Goal: Task Accomplishment & Management: Complete application form

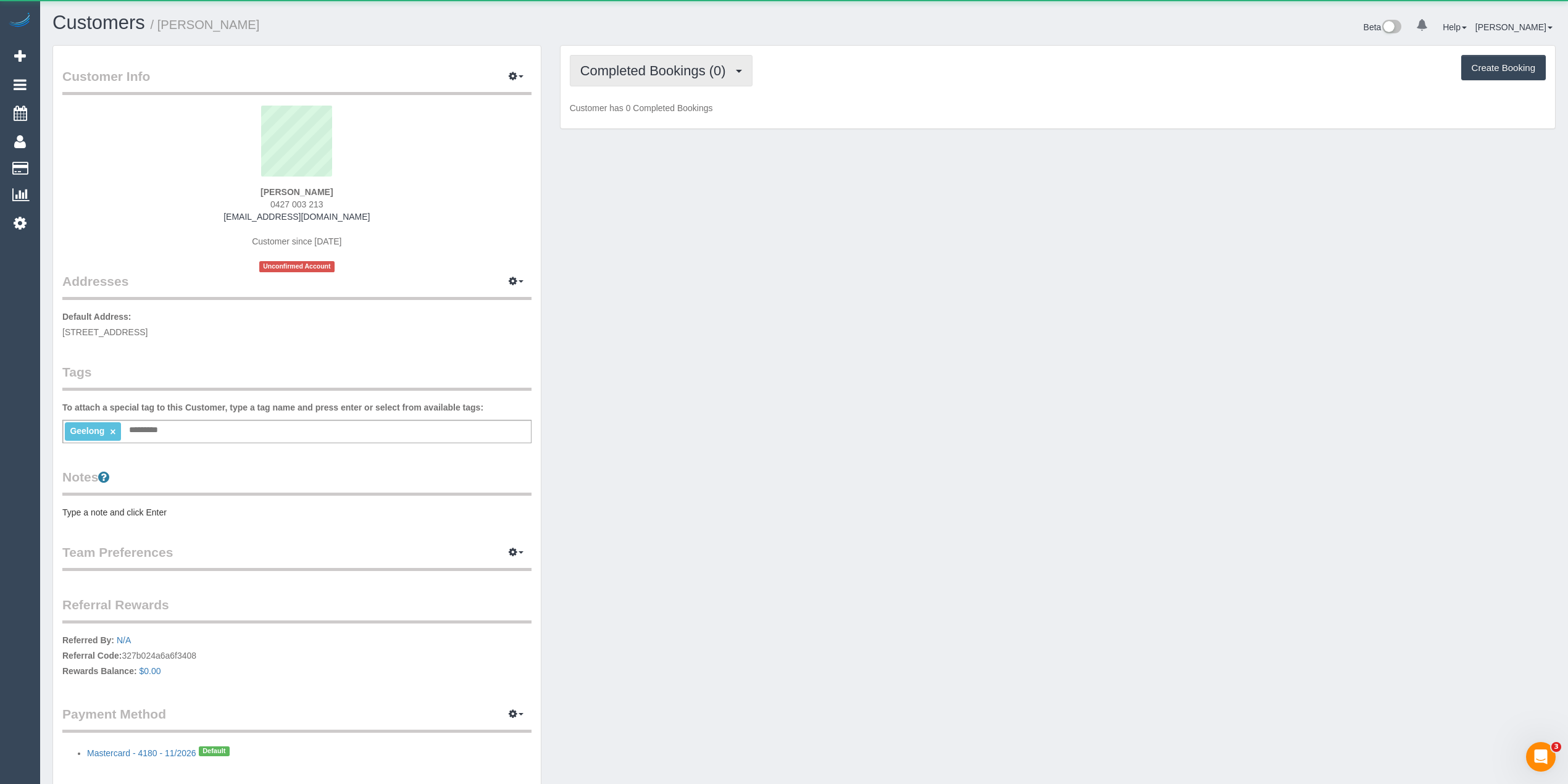
click at [658, 71] on span "Completed Bookings (0)" at bounding box center [656, 71] width 152 height 15
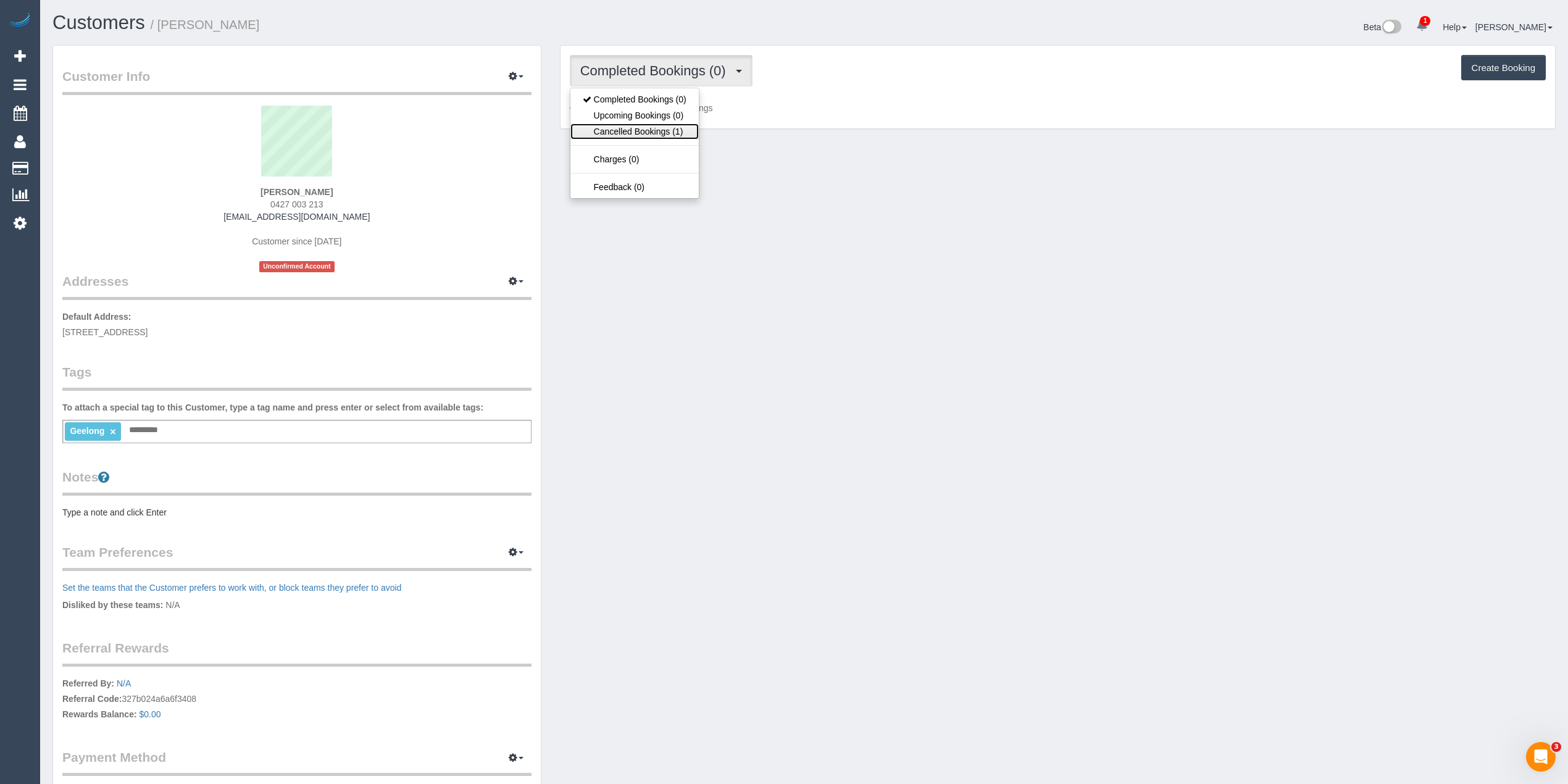
click at [650, 127] on link "Cancelled Bookings (1)" at bounding box center [634, 131] width 128 height 16
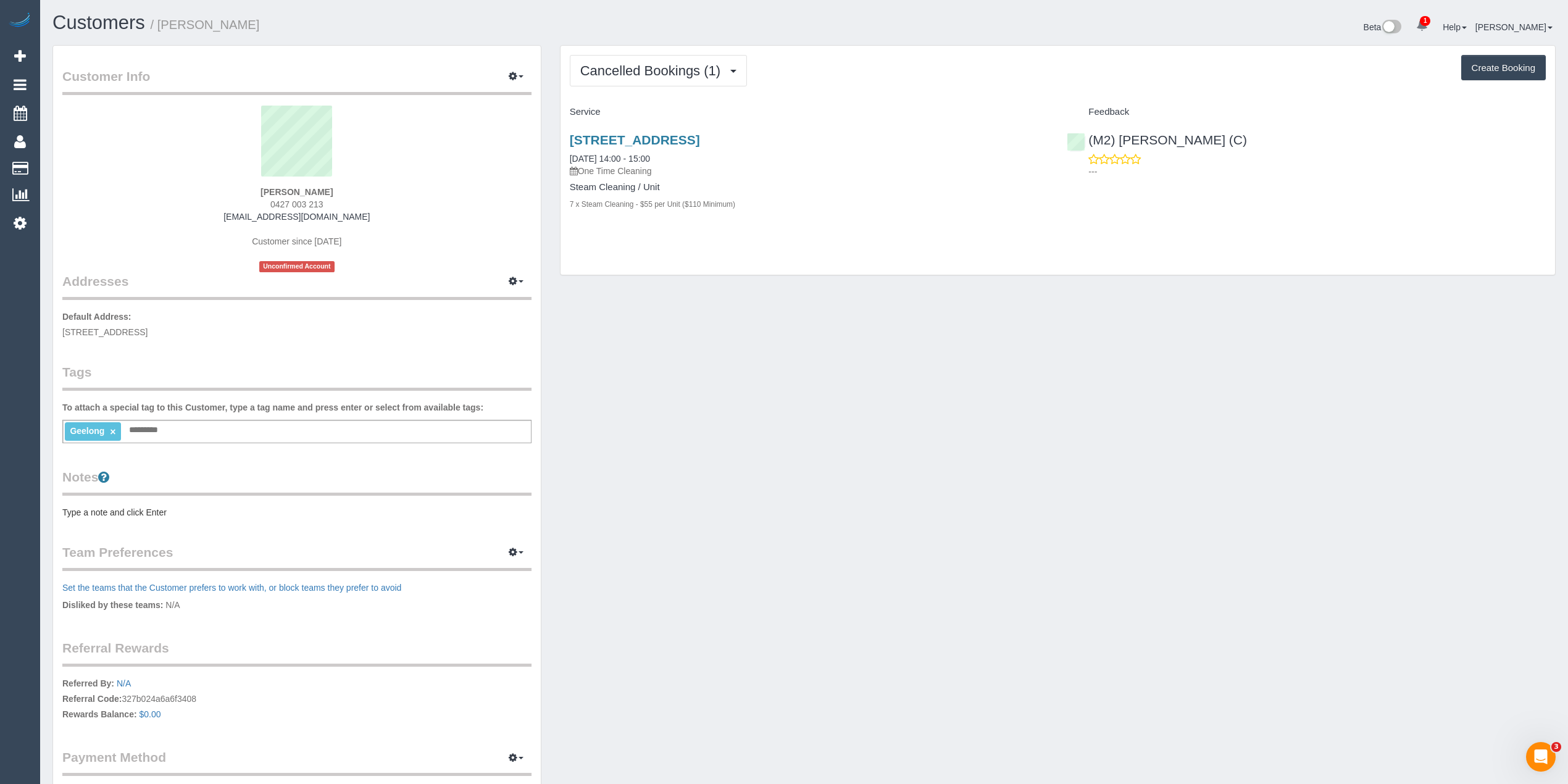
drag, startPoint x: 326, startPoint y: 201, endPoint x: 275, endPoint y: 203, distance: 51.0
click at [275, 203] on div "Stephanie Dodds 0427 003 213 srdodds@hotmail.com Customer since 2025 Unconfirme…" at bounding box center [297, 189] width 469 height 167
copy span "427 003 213"
click at [964, 80] on div "Cancelled Bookings (1) Completed Bookings (0) Upcoming Bookings (0) Cancelled B…" at bounding box center [1058, 70] width 976 height 31
click at [962, 157] on div "703/18 Cavendish Street, Geelong, VIC 3220 20/08/2025 14:00 - 15:00 One Time Cl…" at bounding box center [809, 155] width 479 height 45
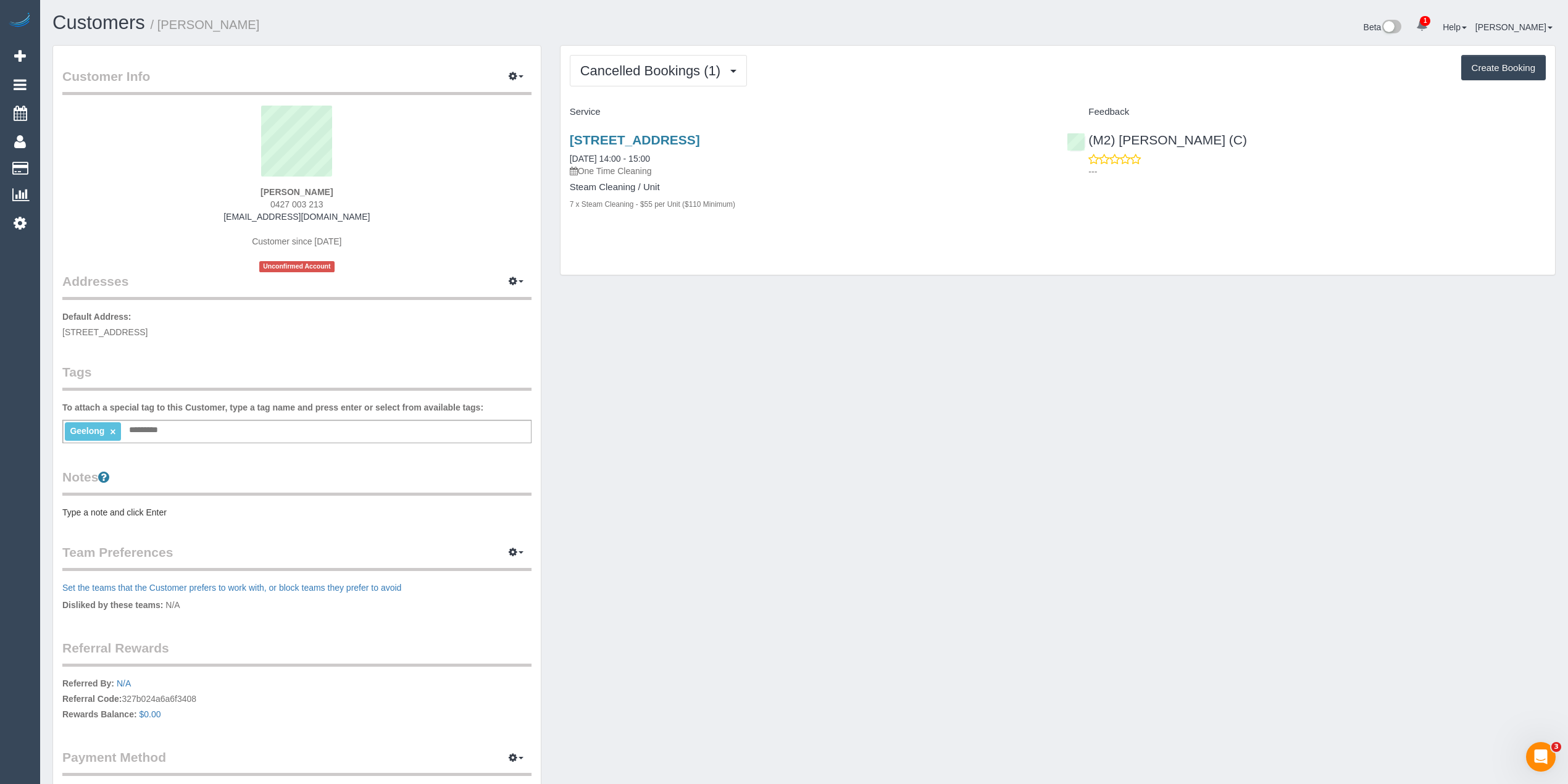
click at [908, 150] on div "703/18 Cavendish Street, Geelong, VIC 3220 20/08/2025 14:00 - 15:00 One Time Cl…" at bounding box center [809, 155] width 479 height 45
click at [925, 134] on h3 "703/18 Cavendish Street, Geelong, VIC 3220" at bounding box center [809, 140] width 479 height 14
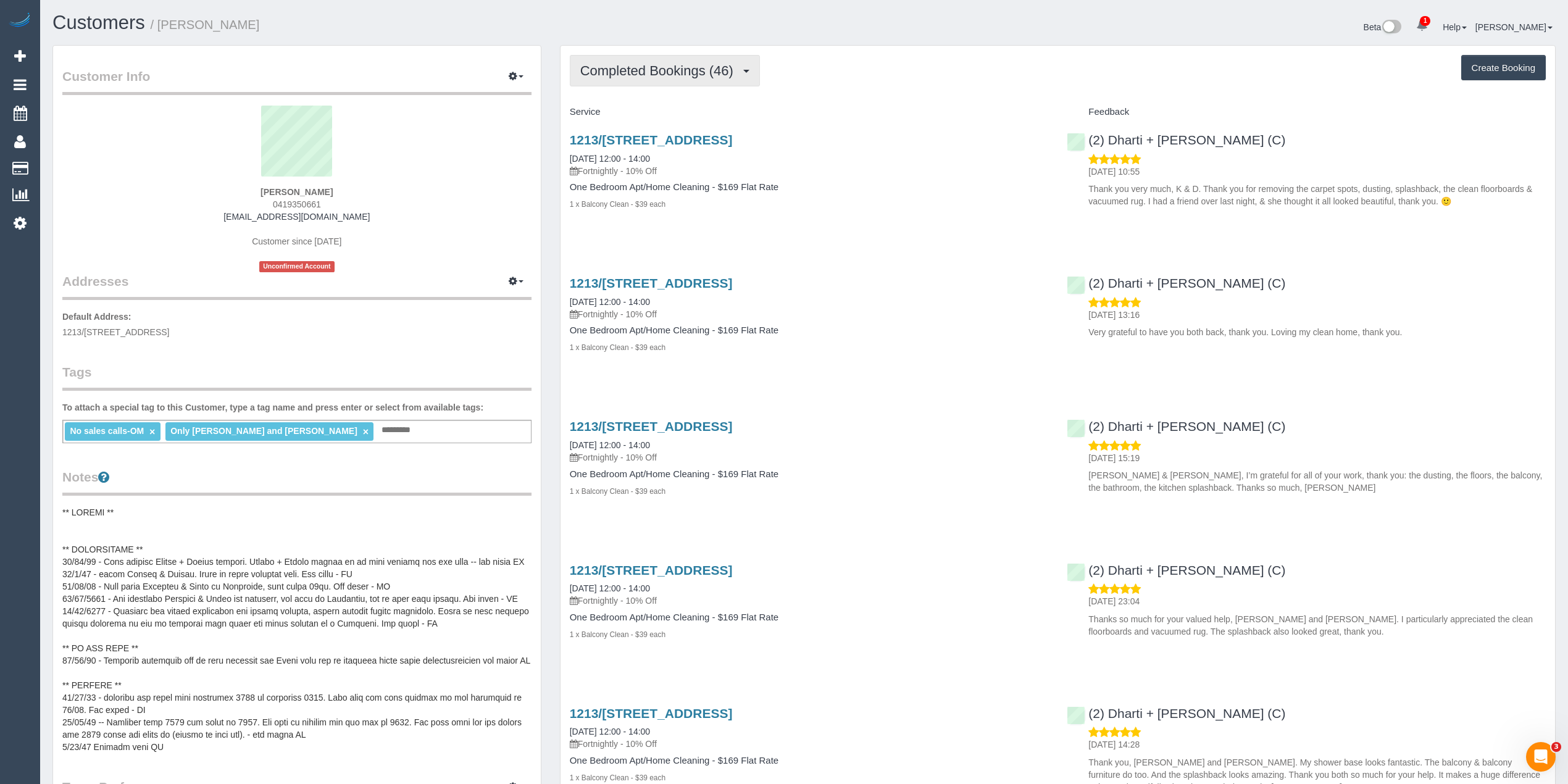
click at [603, 77] on button "Completed Bookings (46)" at bounding box center [665, 70] width 190 height 31
click at [630, 111] on link "Upcoming Bookings (11)" at bounding box center [638, 115] width 134 height 16
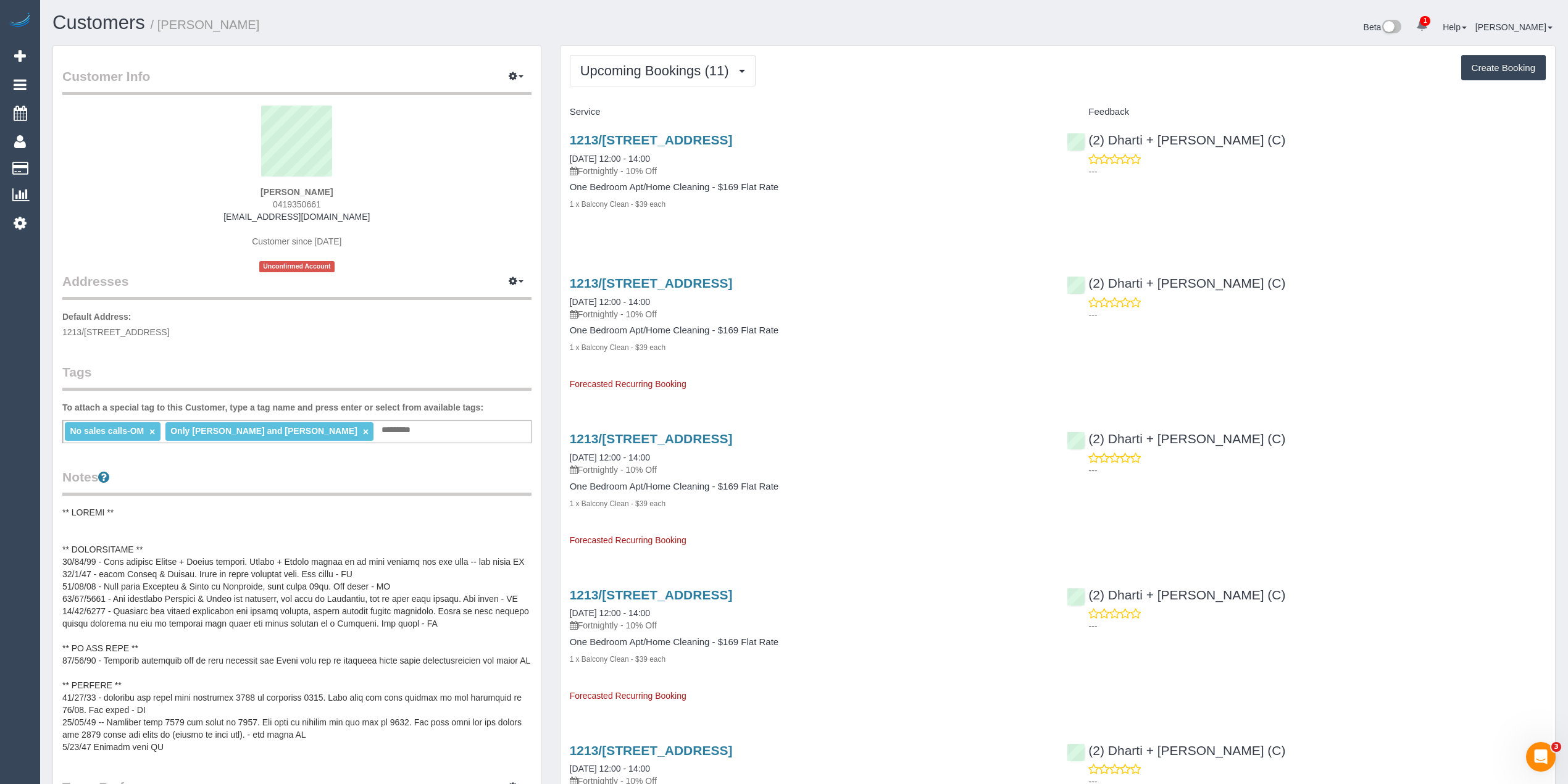
click at [1502, 61] on button "Create Booking" at bounding box center [1503, 68] width 84 height 26
select select "VIC"
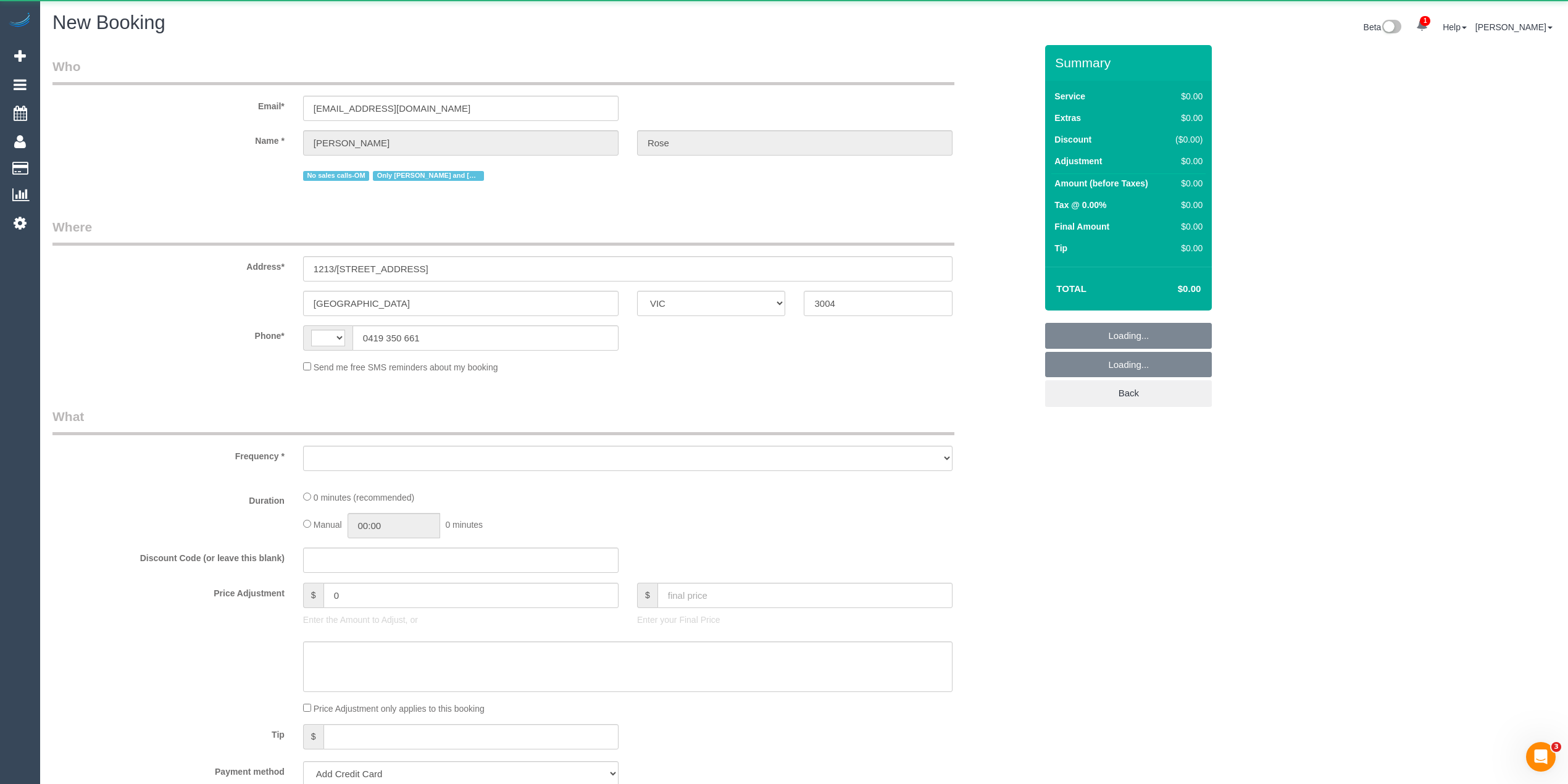
select select "string:AU"
select select "string:stripe-pm_1NfEsS2GScqysDRVTkj5xSJs"
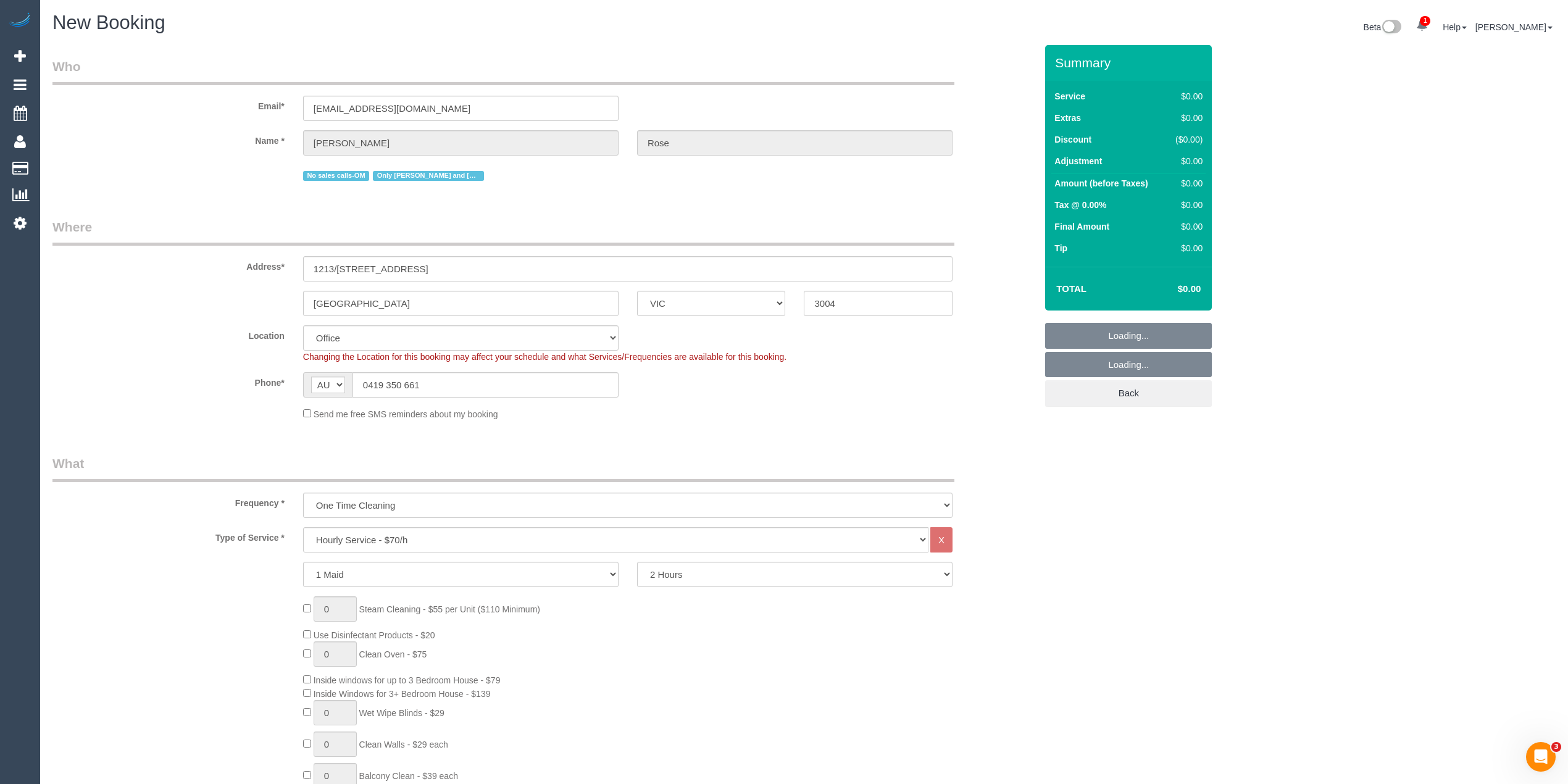
select select "object:3780"
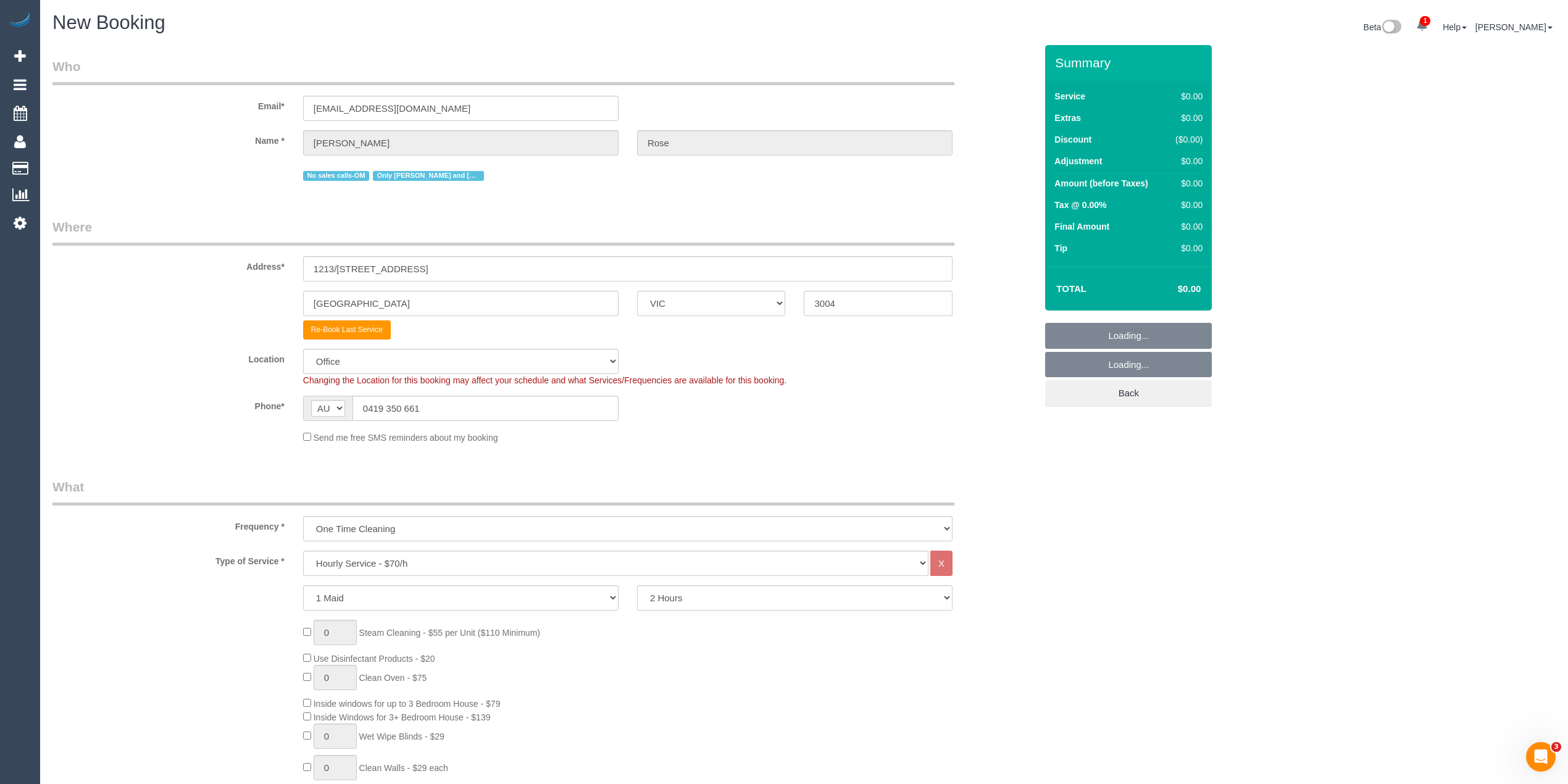
select select "54"
select select "object:3790"
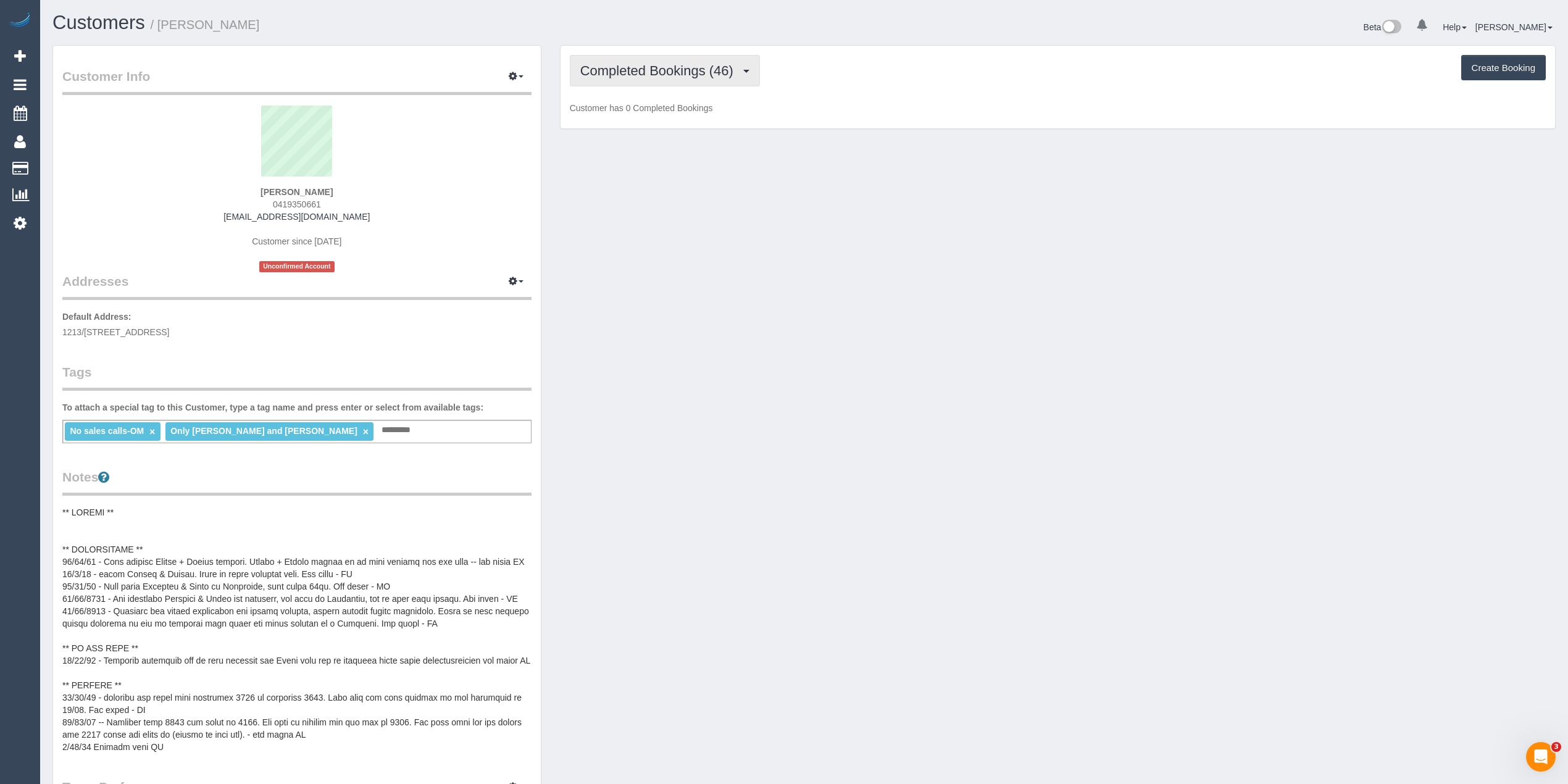
click at [607, 65] on span "Completed Bookings (46)" at bounding box center [660, 71] width 159 height 15
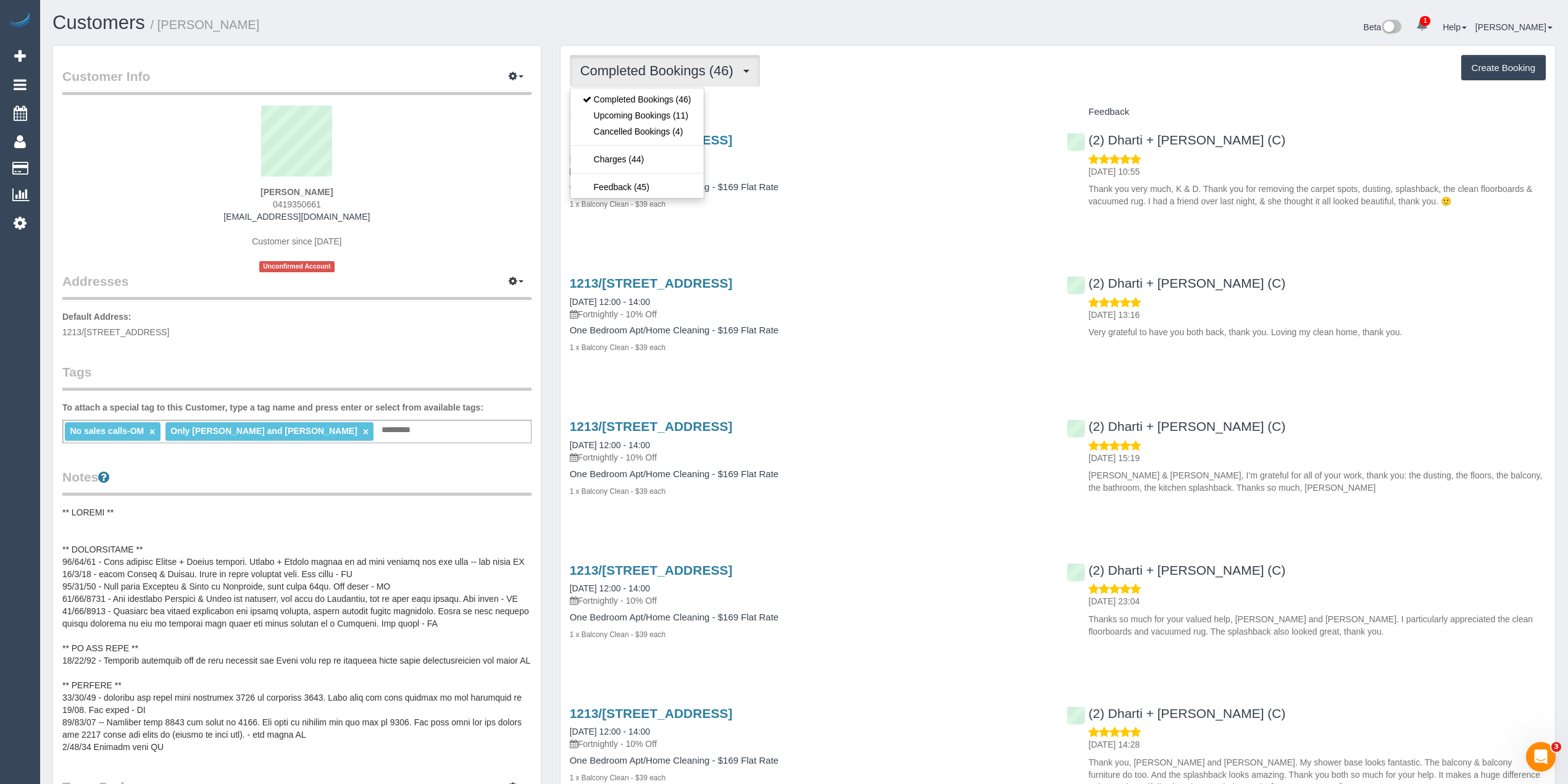
click at [607, 65] on span "Completed Bookings (46)" at bounding box center [660, 71] width 159 height 15
click at [625, 112] on link "Upcoming Bookings (11)" at bounding box center [638, 115] width 134 height 16
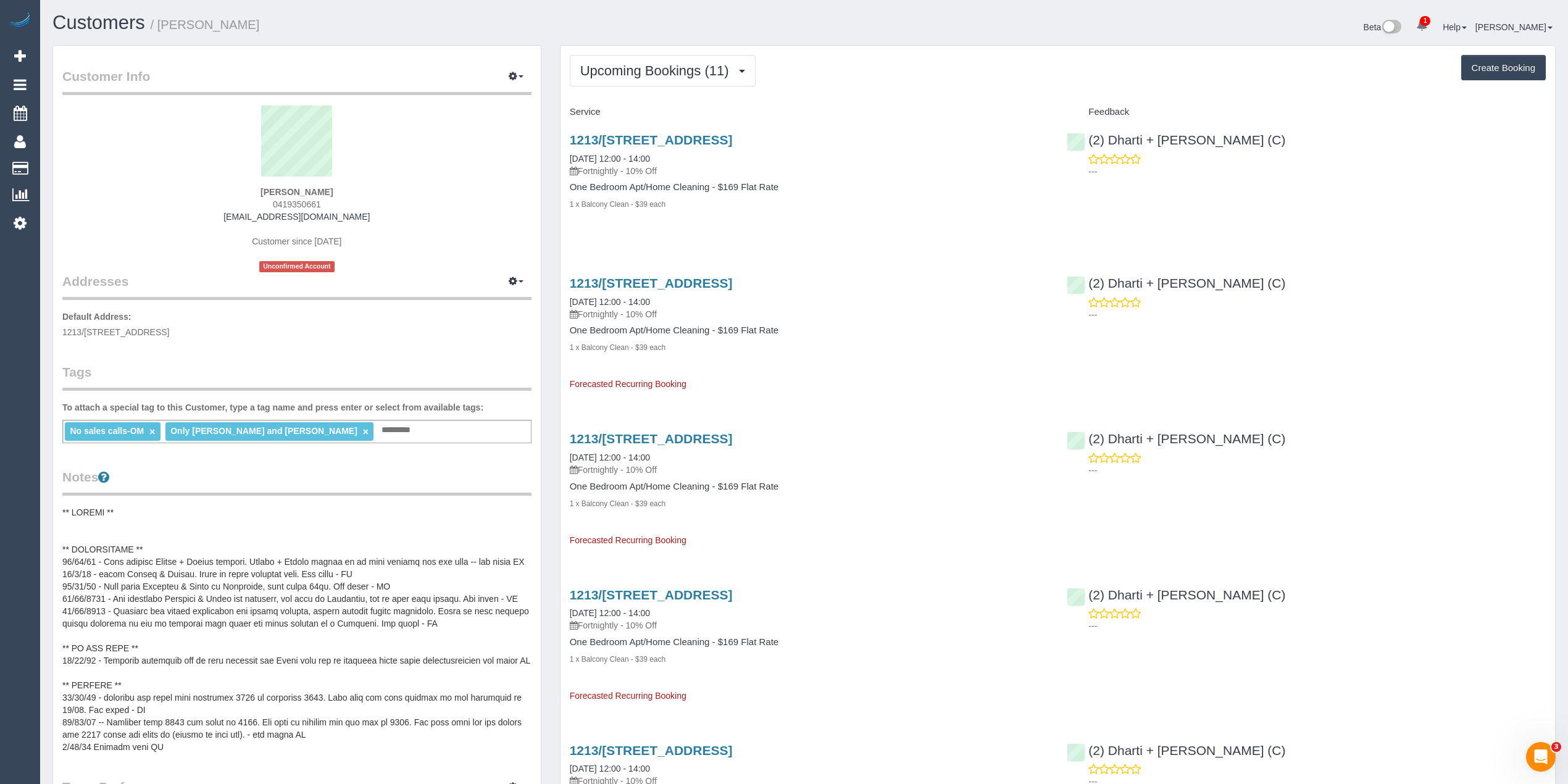
click at [1333, 151] on div "(2) Dharti + Kishan (C) ---" at bounding box center [1306, 153] width 498 height 61
click at [733, 137] on link "1213/568 St Kilda Road, Melbourne, VIC 3004" at bounding box center [651, 140] width 163 height 14
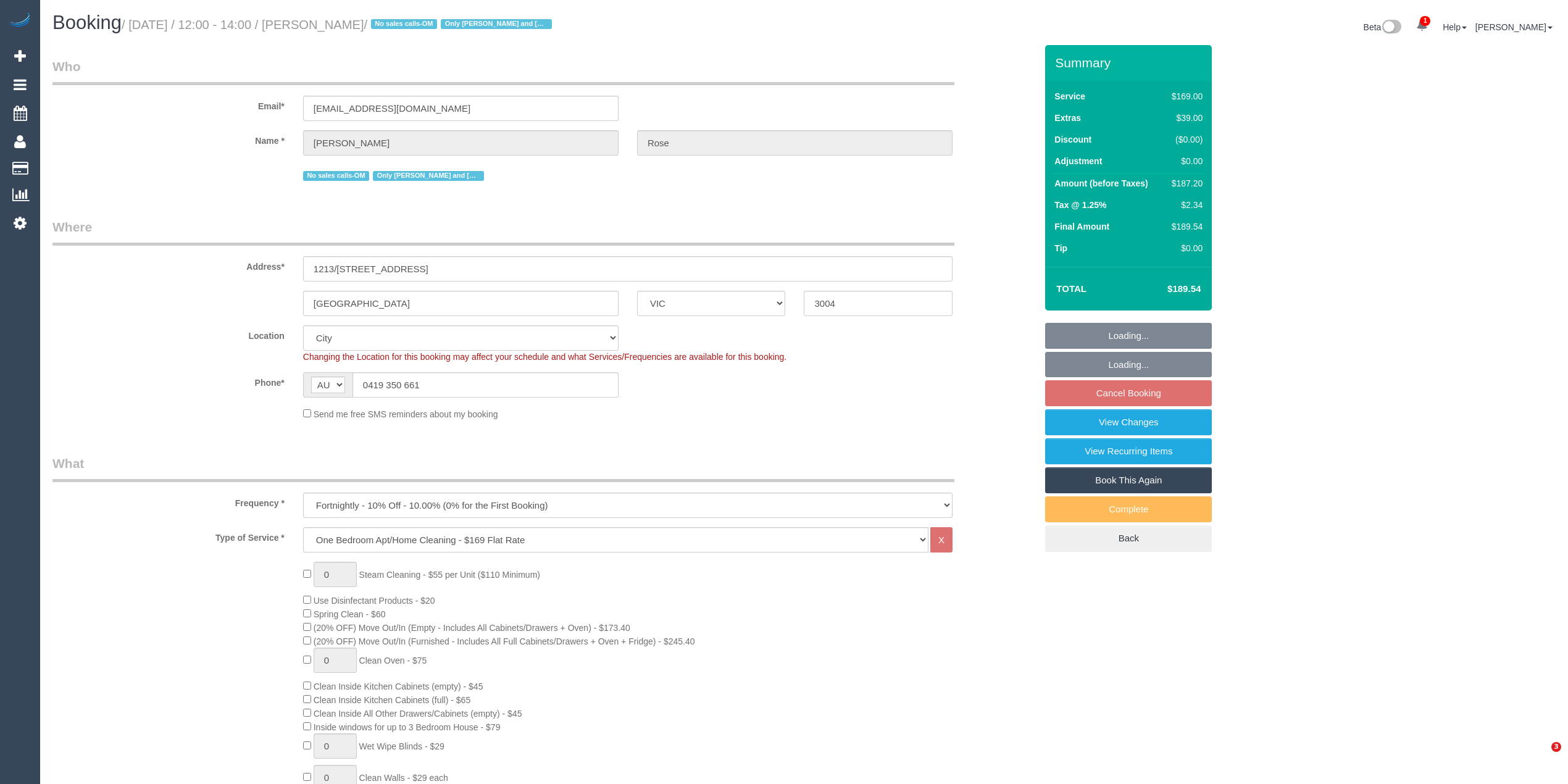
select select "VIC"
select select "spot1"
select select "number:28"
select select "number:14"
select select "number:19"
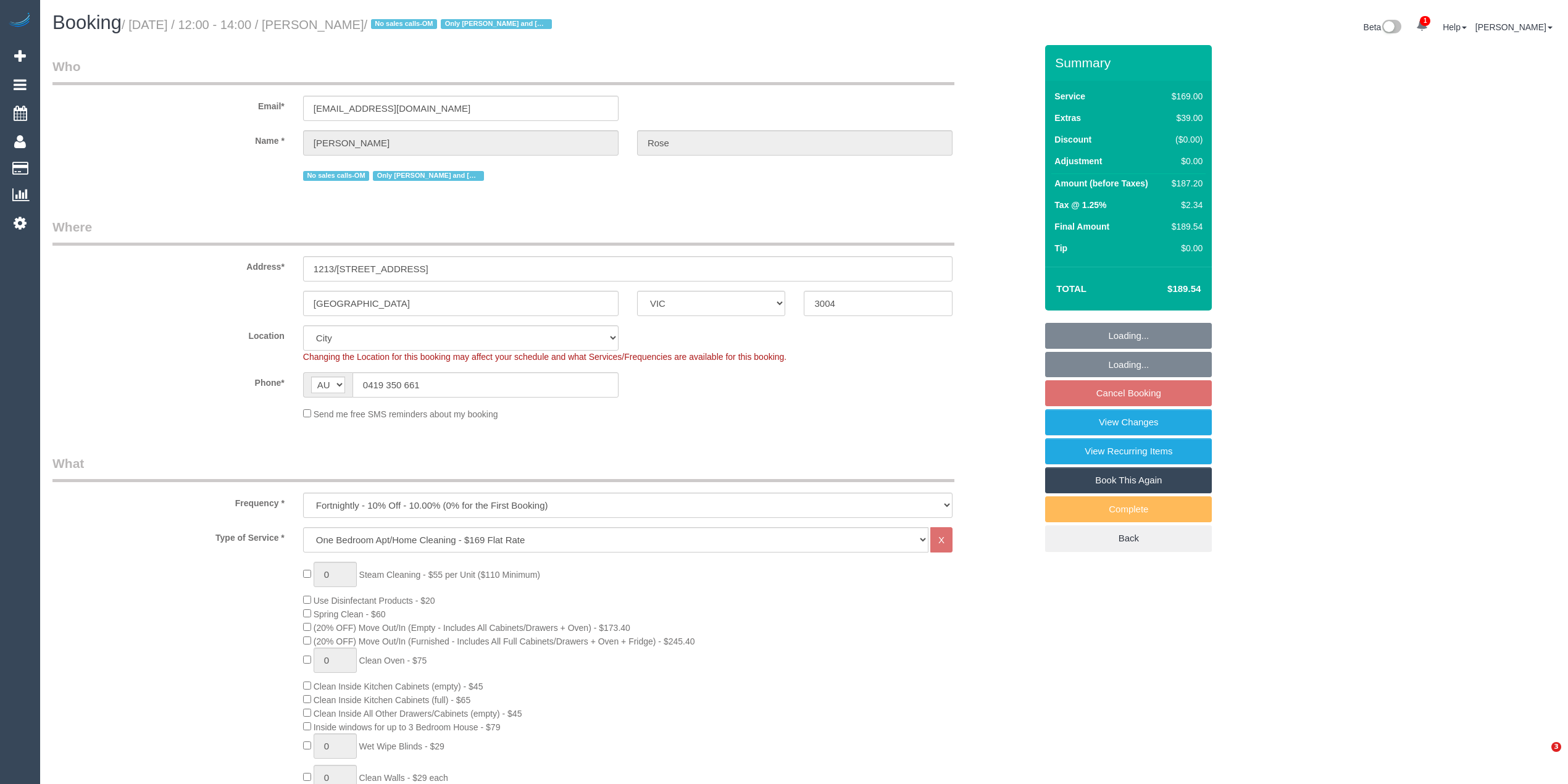
select select "number:24"
select select "number:35"
click at [1170, 391] on fieldset "Loading... Loading... Cancel Booking View Changes View Recurring Items Book Thi…" at bounding box center [1129, 437] width 167 height 229
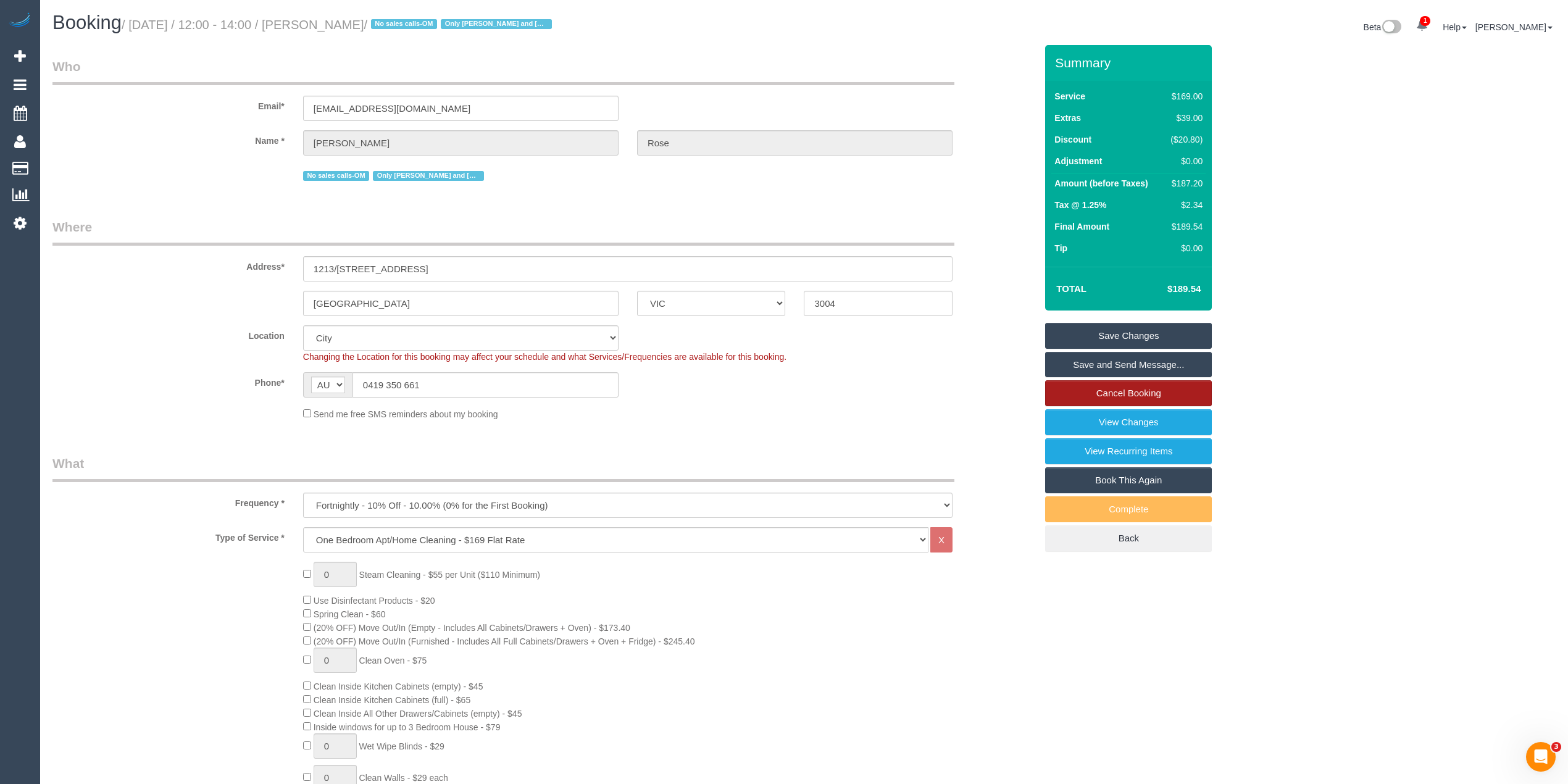
click at [1178, 389] on link "Cancel Booking" at bounding box center [1129, 393] width 167 height 26
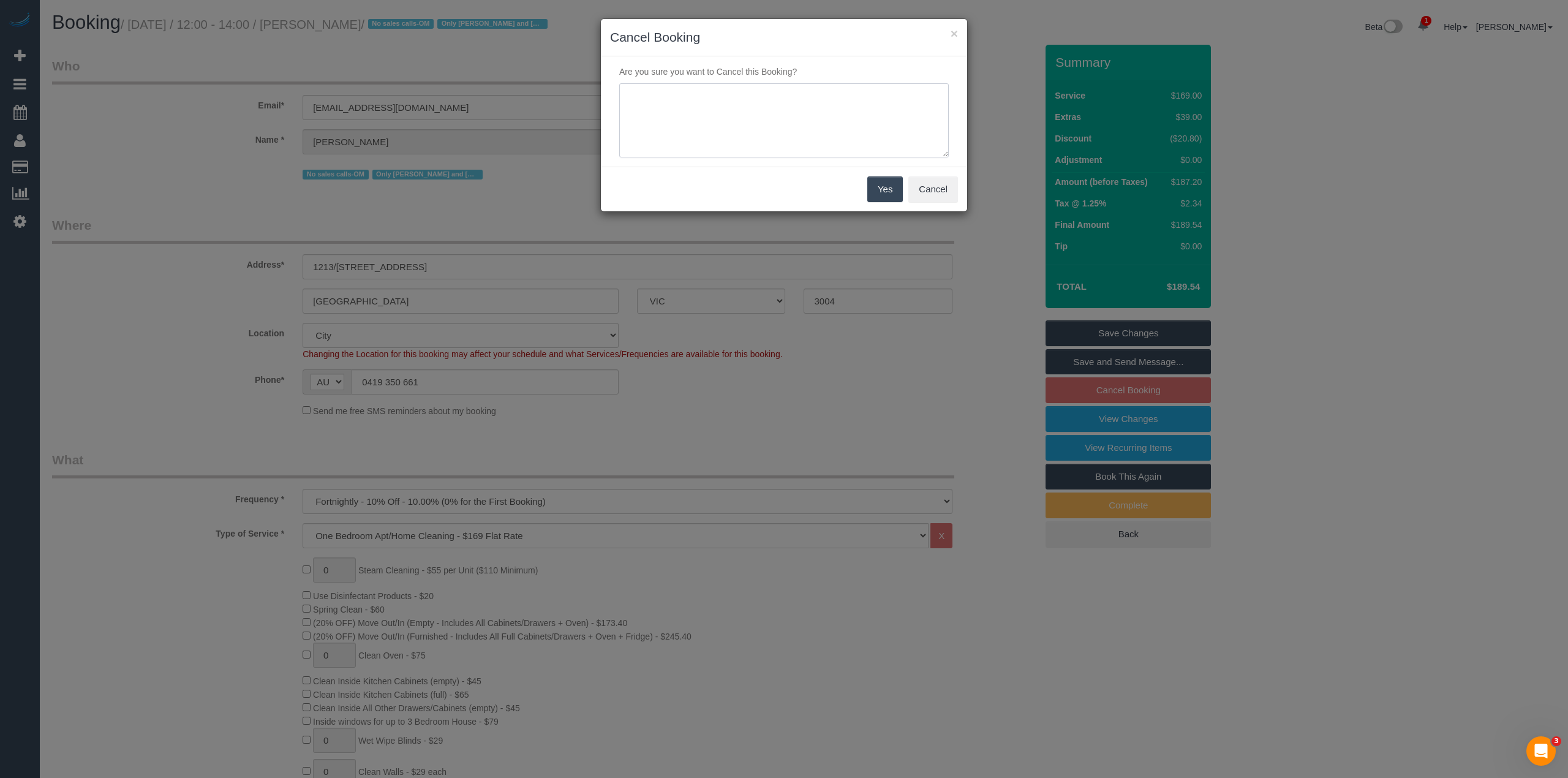
click at [755, 115] on textarea at bounding box center [784, 121] width 330 height 75
type textarea "Customer needs to pause cleaning for financial reasons. She will reach out agai…"
click at [883, 189] on button "Yes" at bounding box center [885, 189] width 35 height 26
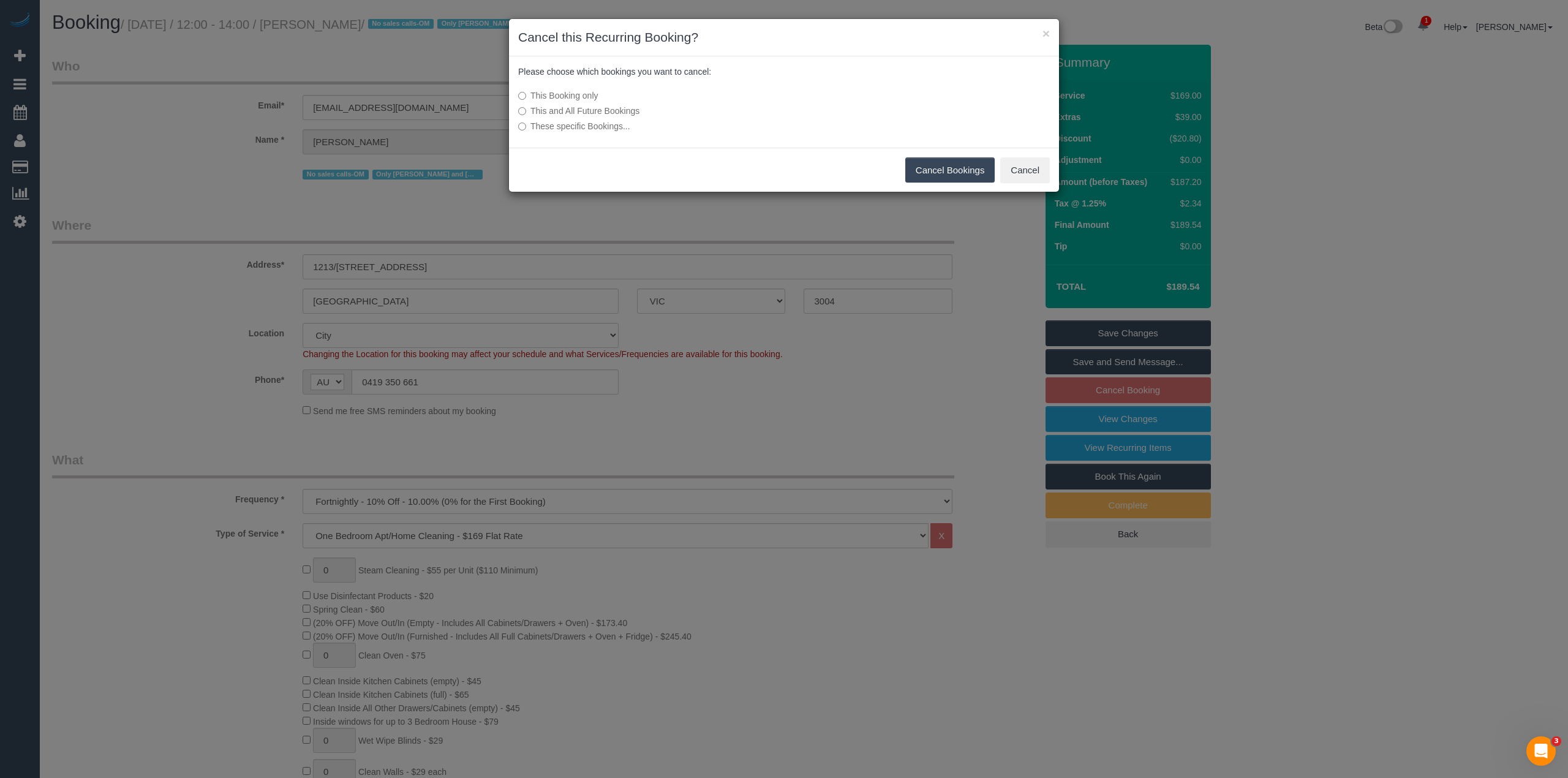
click at [560, 111] on label "This and All Future Bookings" at bounding box center [692, 111] width 349 height 12
click at [909, 163] on button "Cancel Bookings" at bounding box center [950, 170] width 90 height 26
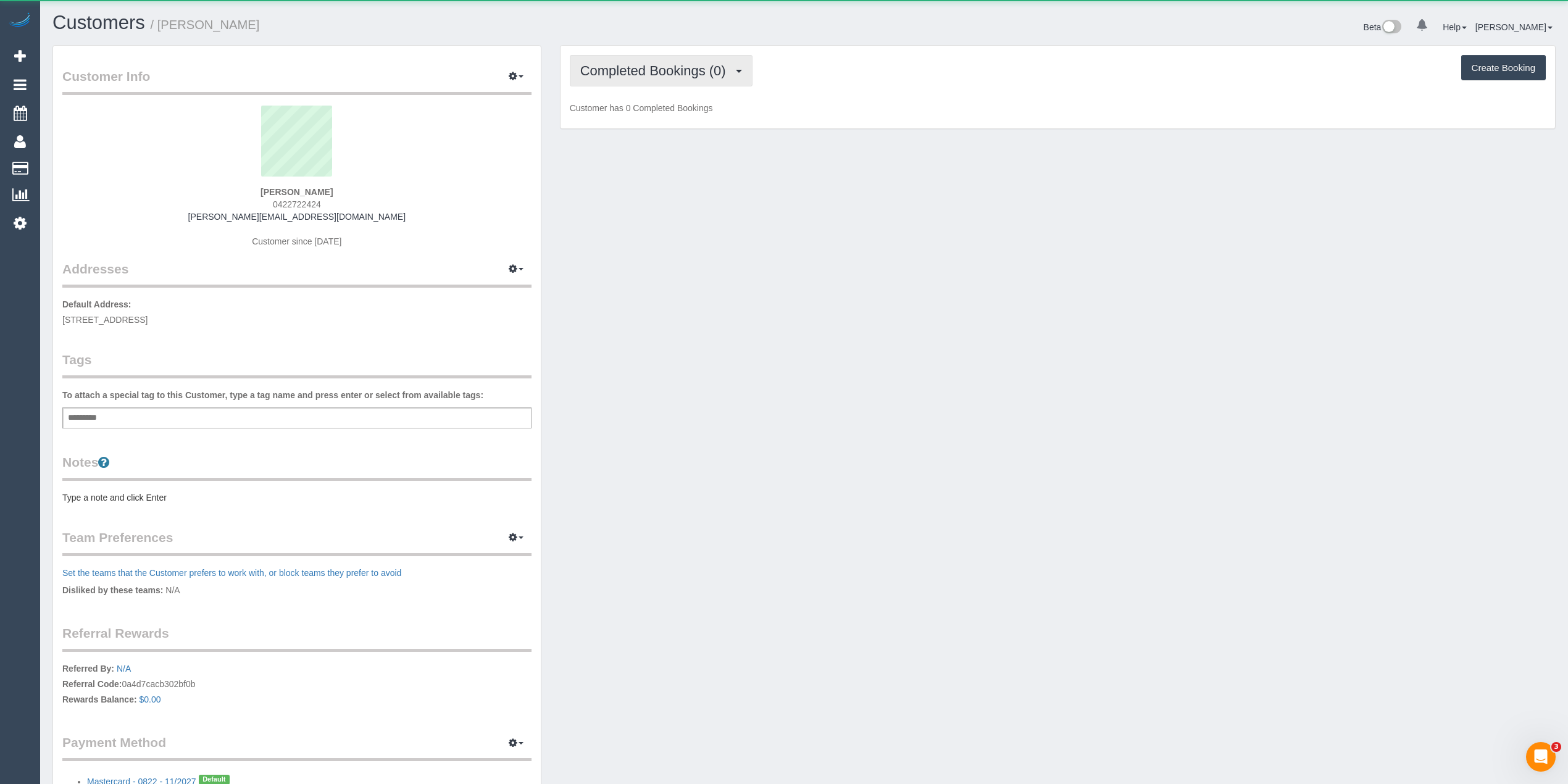
click at [653, 68] on span "Completed Bookings (0)" at bounding box center [656, 71] width 152 height 15
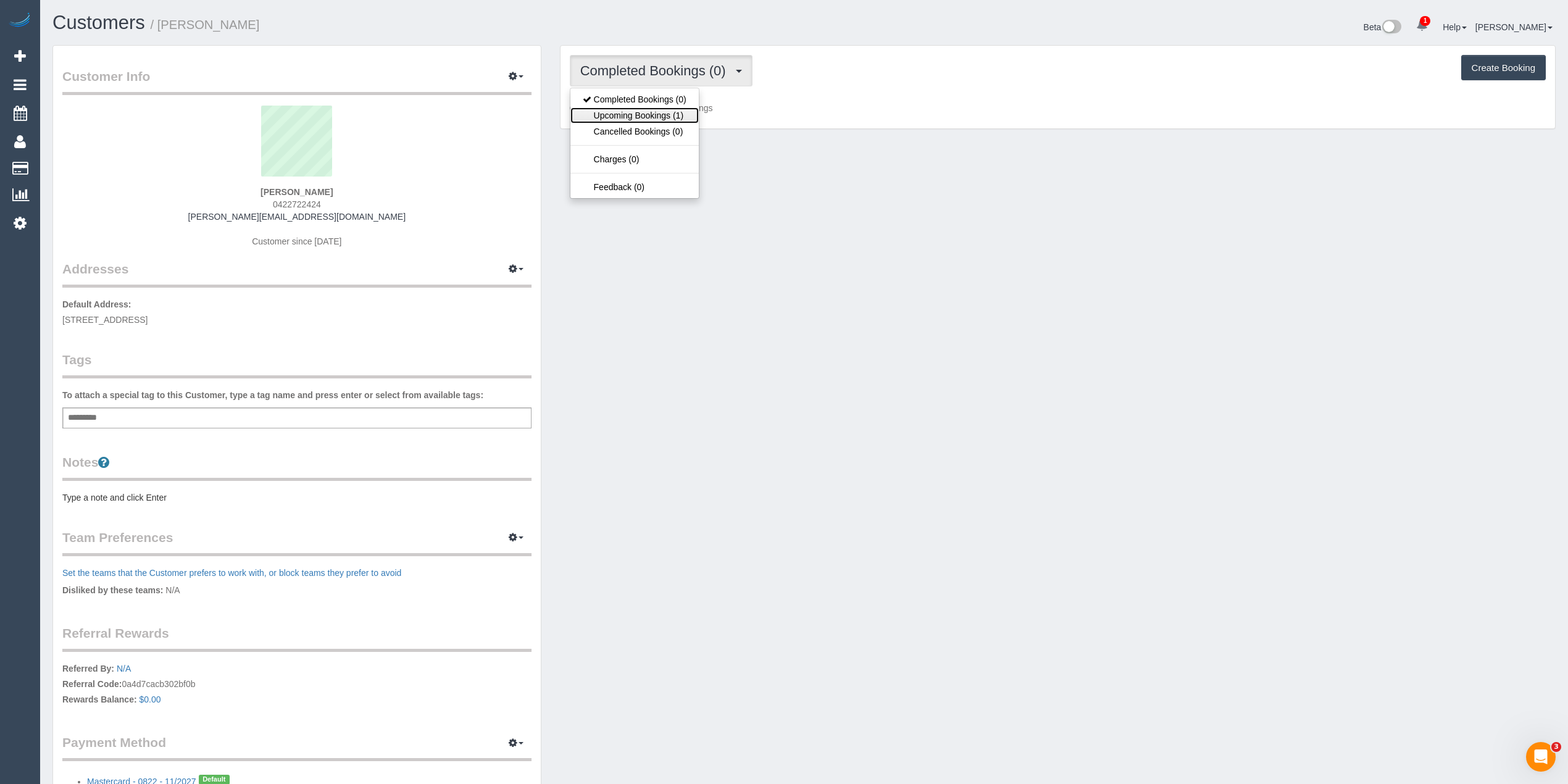
click at [670, 118] on link "Upcoming Bookings (1)" at bounding box center [634, 115] width 128 height 16
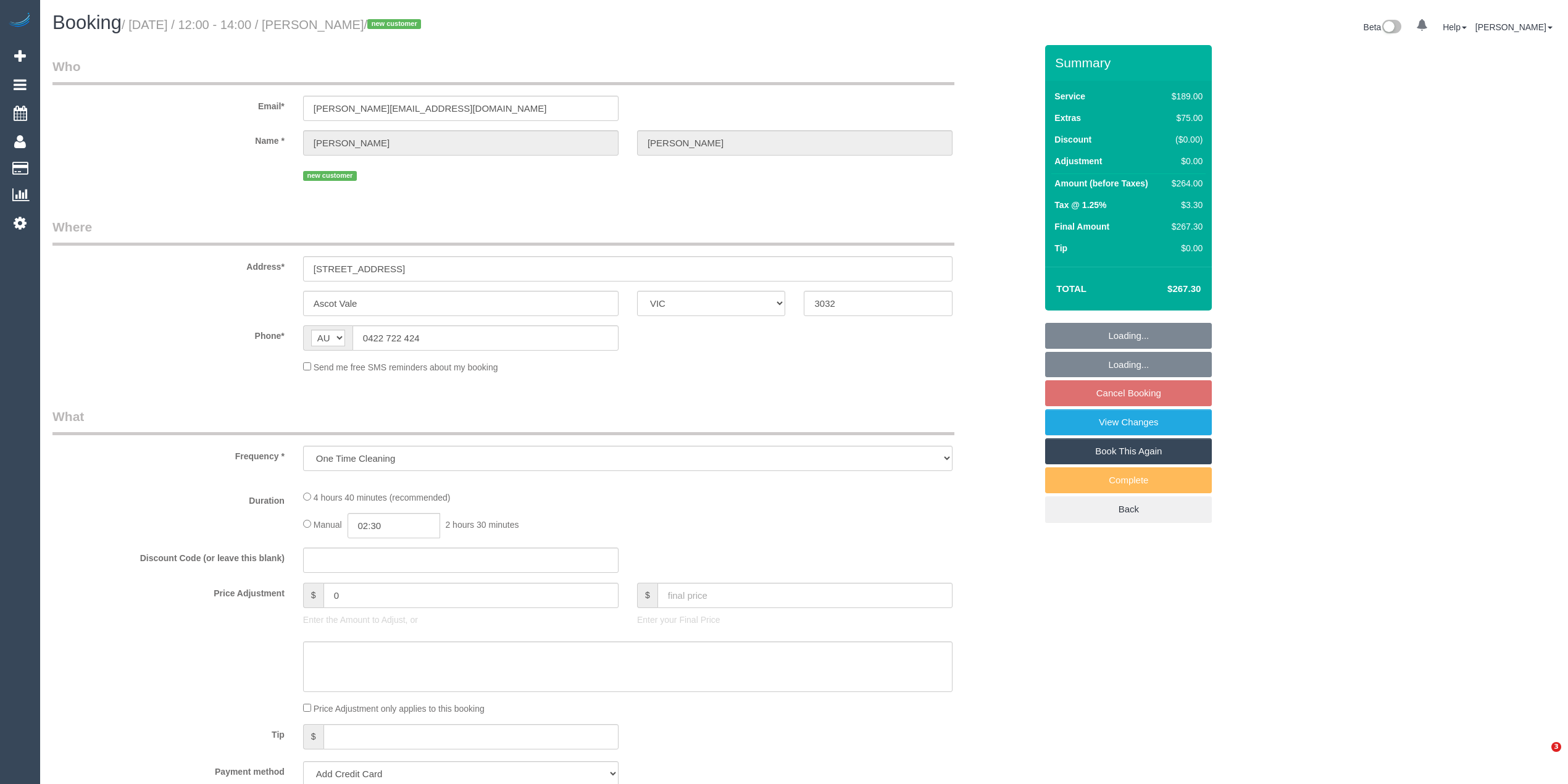
select select "VIC"
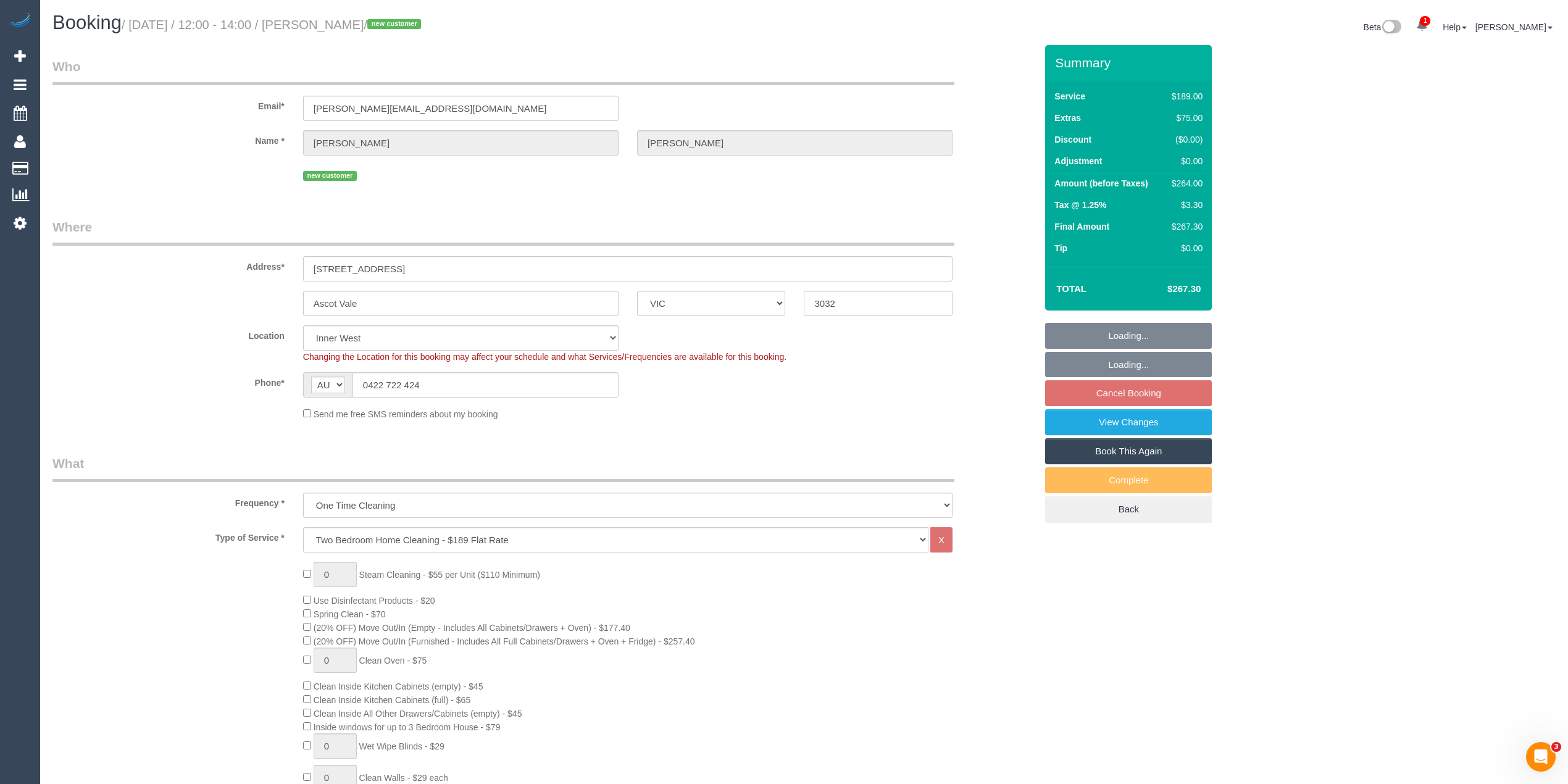
select select "object:610"
select select "string:stripe-pm_1RtGxe2GScqysDRVtEK0GeGs"
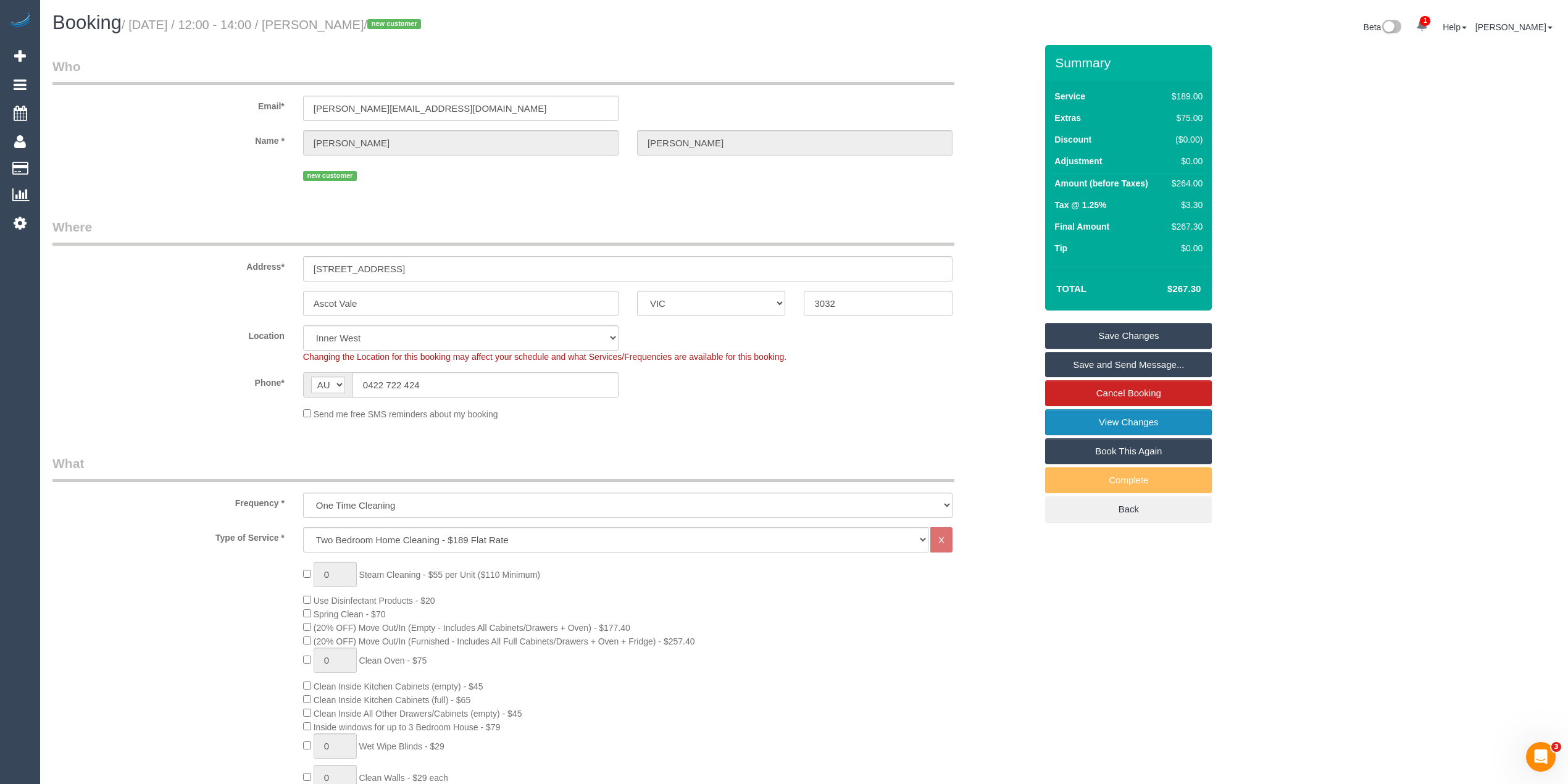
click at [1107, 423] on link "View Changes" at bounding box center [1129, 422] width 167 height 26
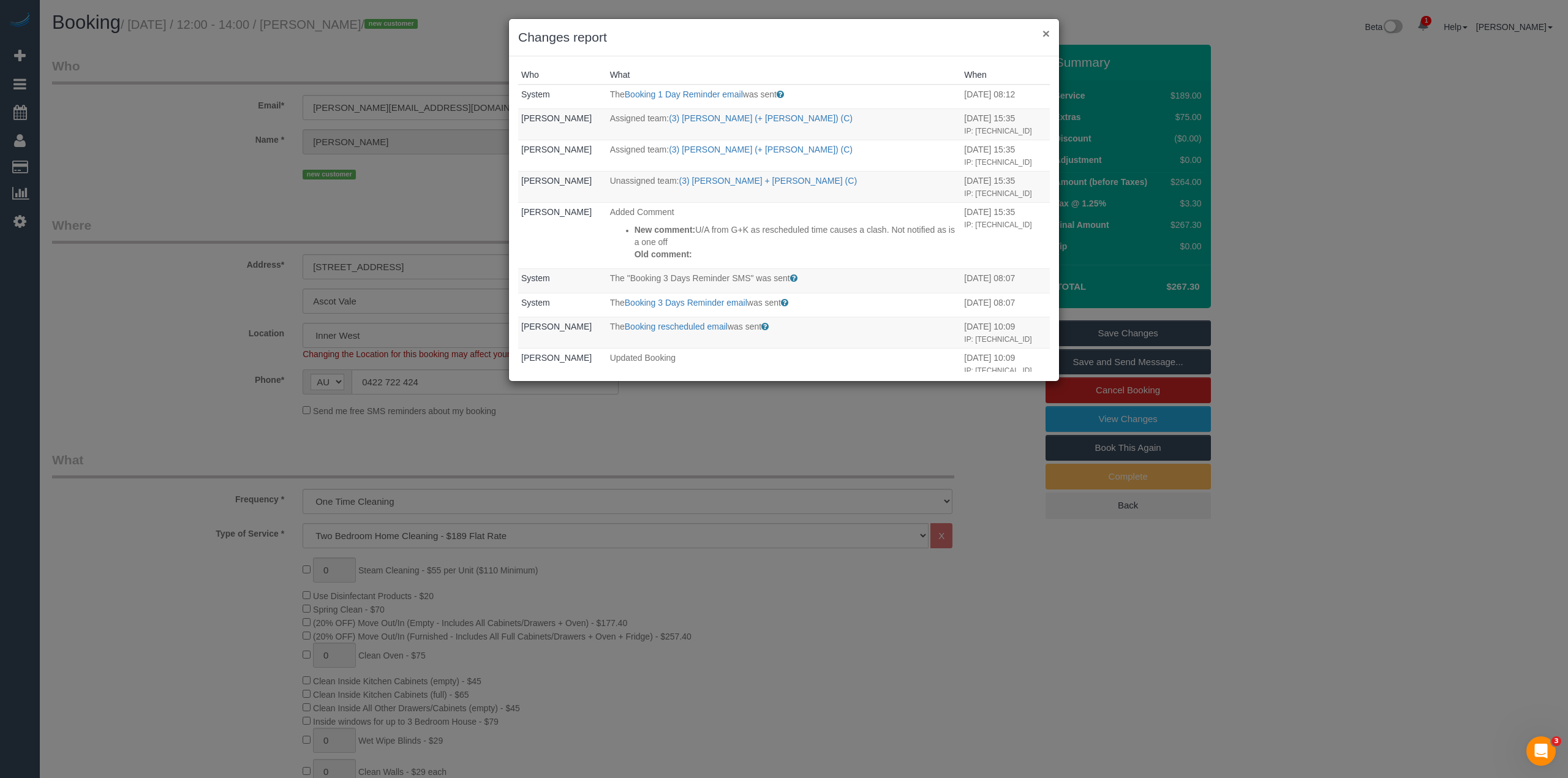
click at [1047, 35] on button "×" at bounding box center [1046, 33] width 8 height 13
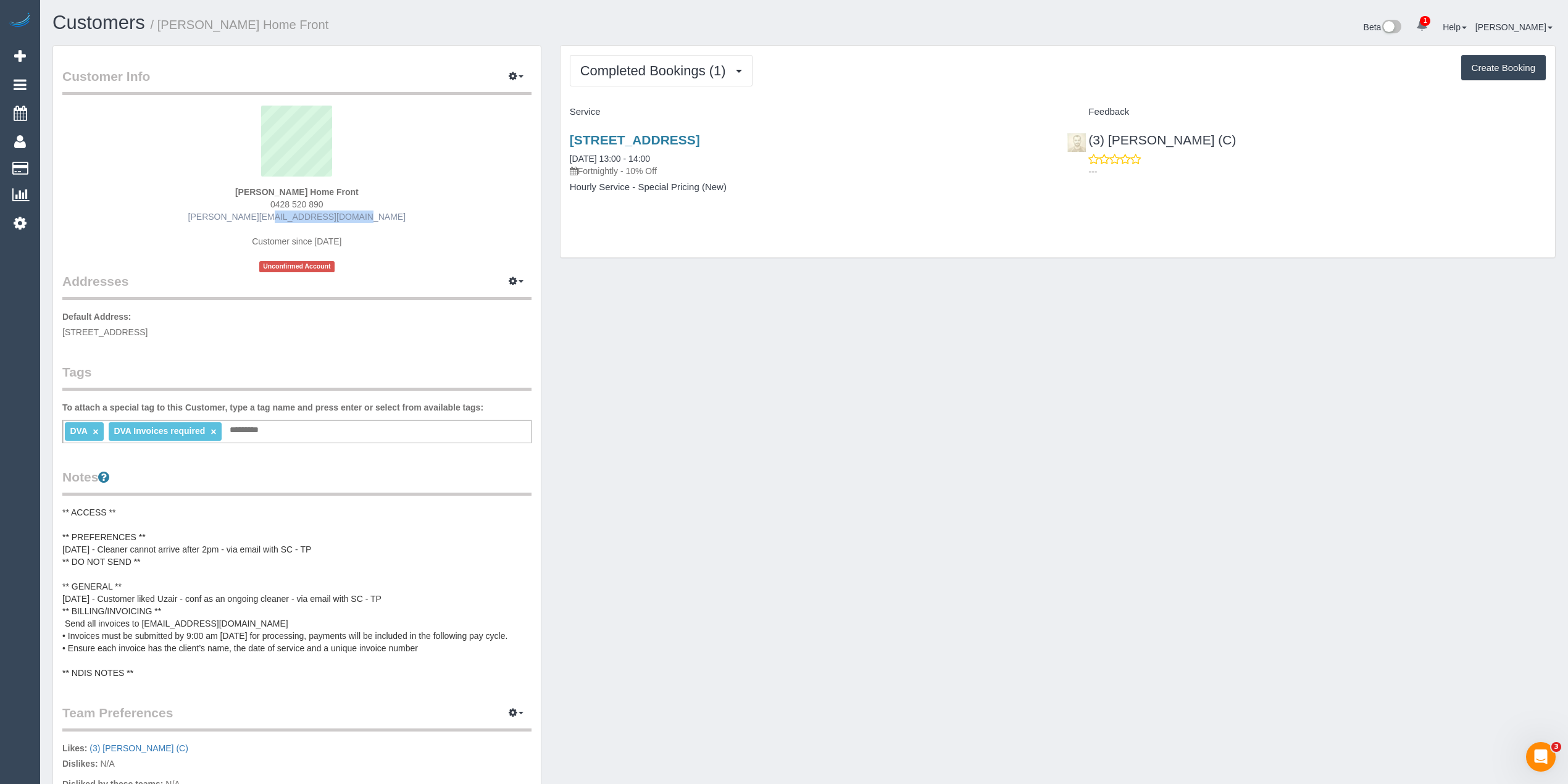
drag, startPoint x: 367, startPoint y: 220, endPoint x: 269, endPoint y: 219, distance: 98.0
click at [269, 219] on div "Kenneth Buch Home Front 0428 520 890 kenneth.homefront@fake.com Customer since …" at bounding box center [297, 189] width 469 height 167
copy link ".homefront@fake.com"
click at [313, 193] on strong "Kenneth Buch Home Front" at bounding box center [297, 191] width 124 height 10
click at [313, 190] on strong "Kenneth Buch Home Front" at bounding box center [297, 191] width 124 height 10
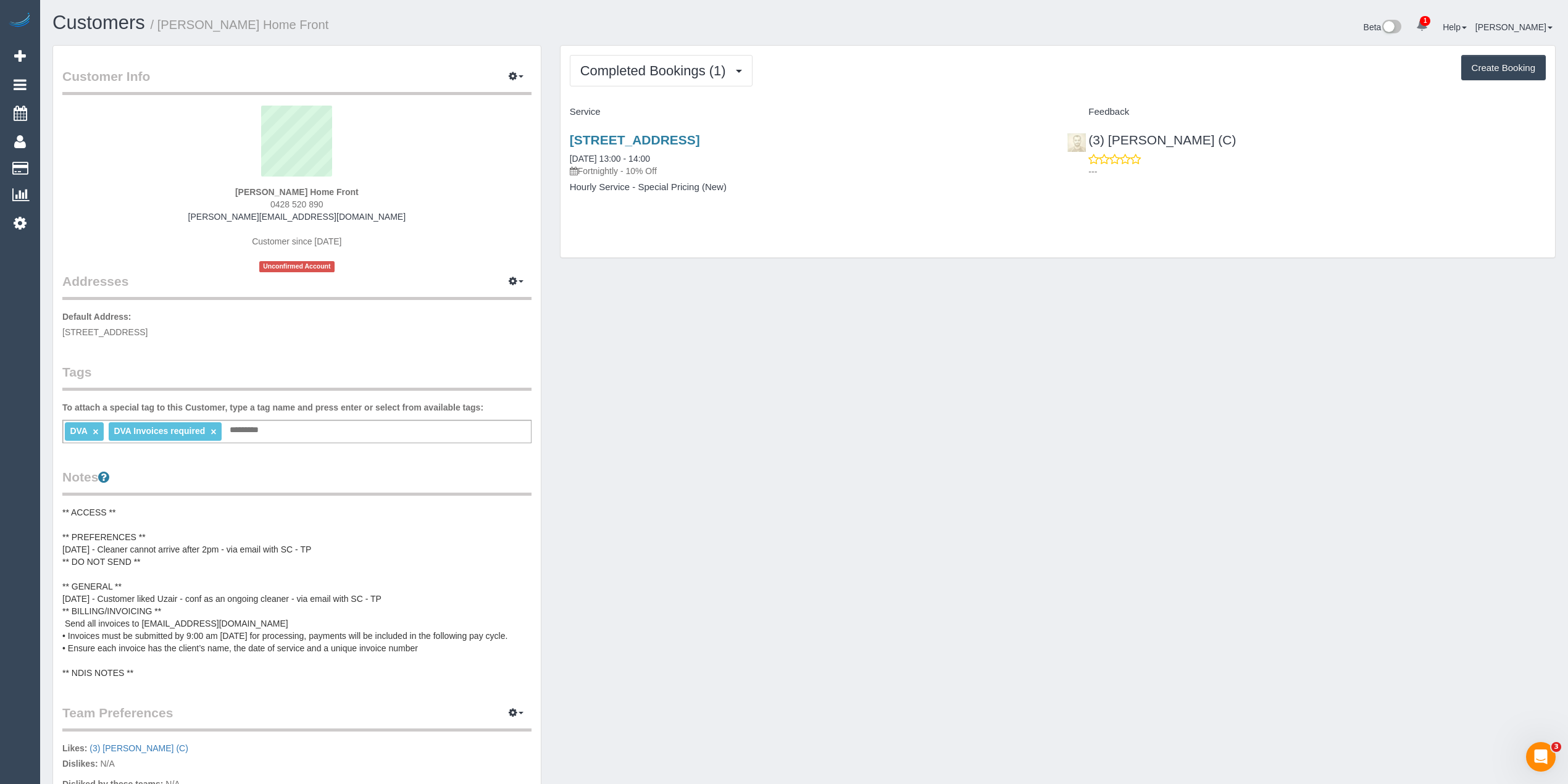
click at [341, 187] on strong "Kenneth Buch Home Front" at bounding box center [297, 191] width 124 height 10
copy strong "Home Front"
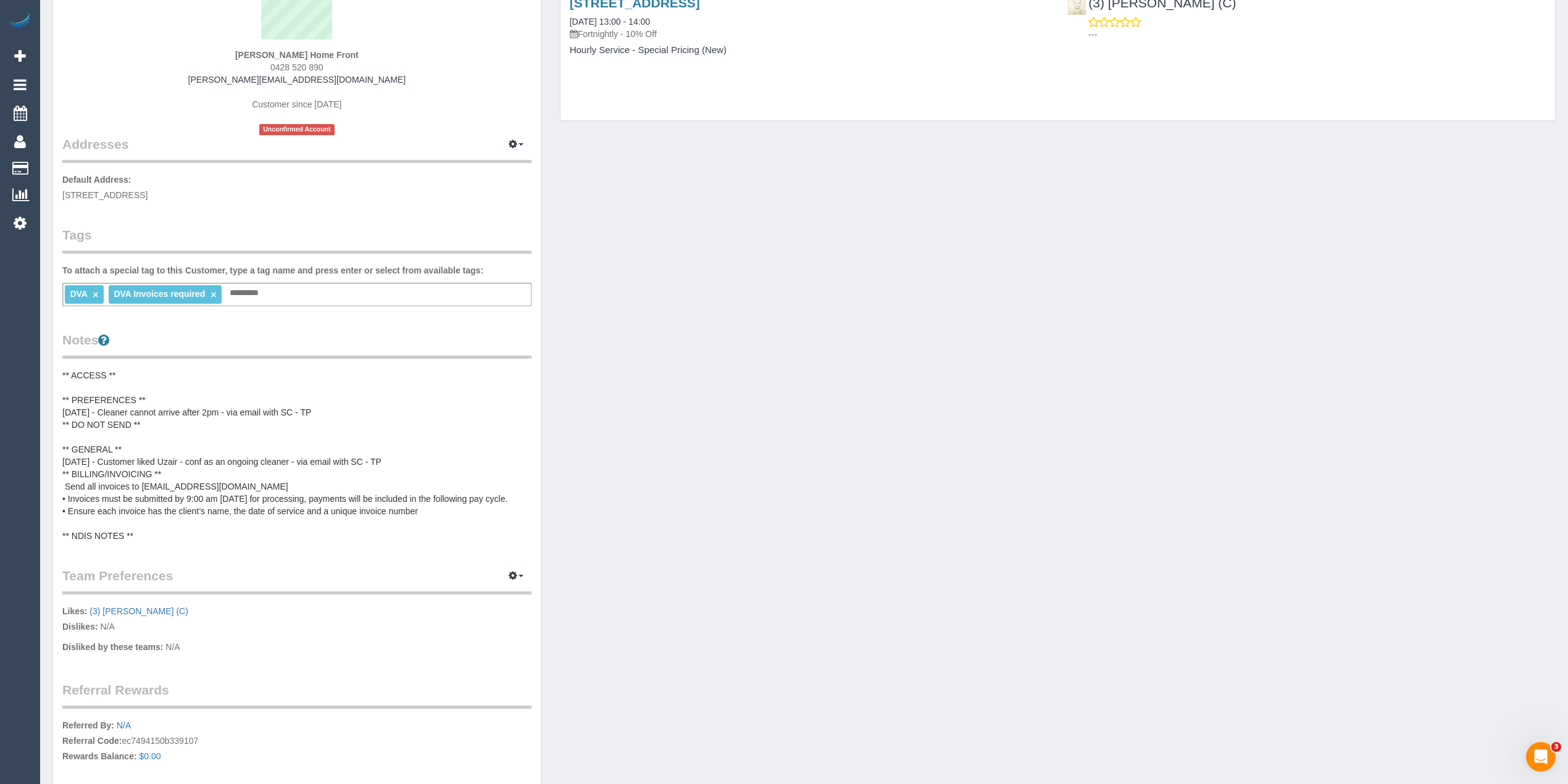
click at [151, 510] on pre "** ACCESS ** ** PREFERENCES ** 24/06/25 - Cleaner cannot arrive after 2pm - via…" at bounding box center [297, 455] width 469 height 173
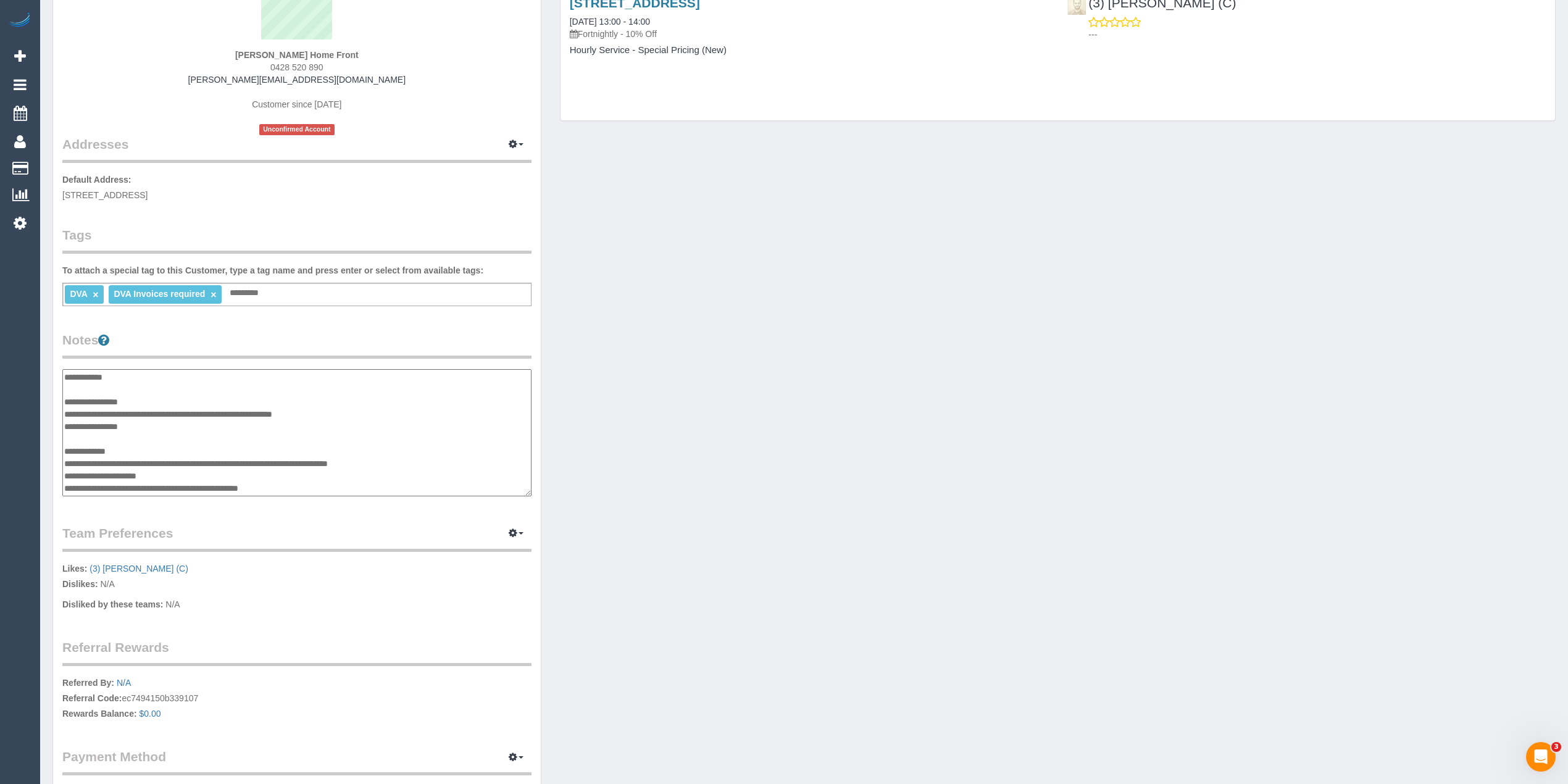
scroll to position [61, 0]
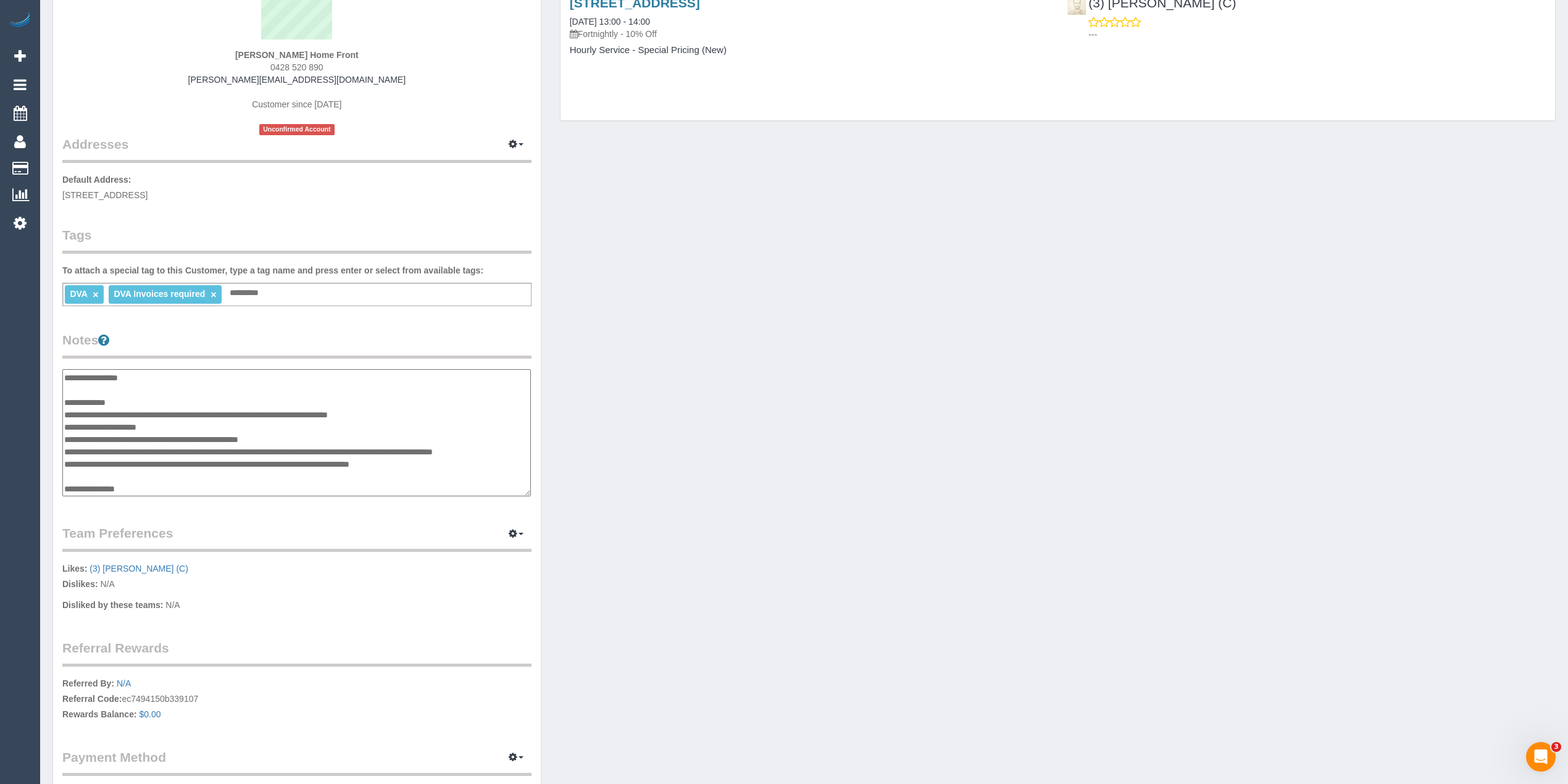
drag, startPoint x: 65, startPoint y: 425, endPoint x: 428, endPoint y: 458, distance: 364.5
click at [428, 458] on textarea "**********" at bounding box center [296, 433] width 468 height 128
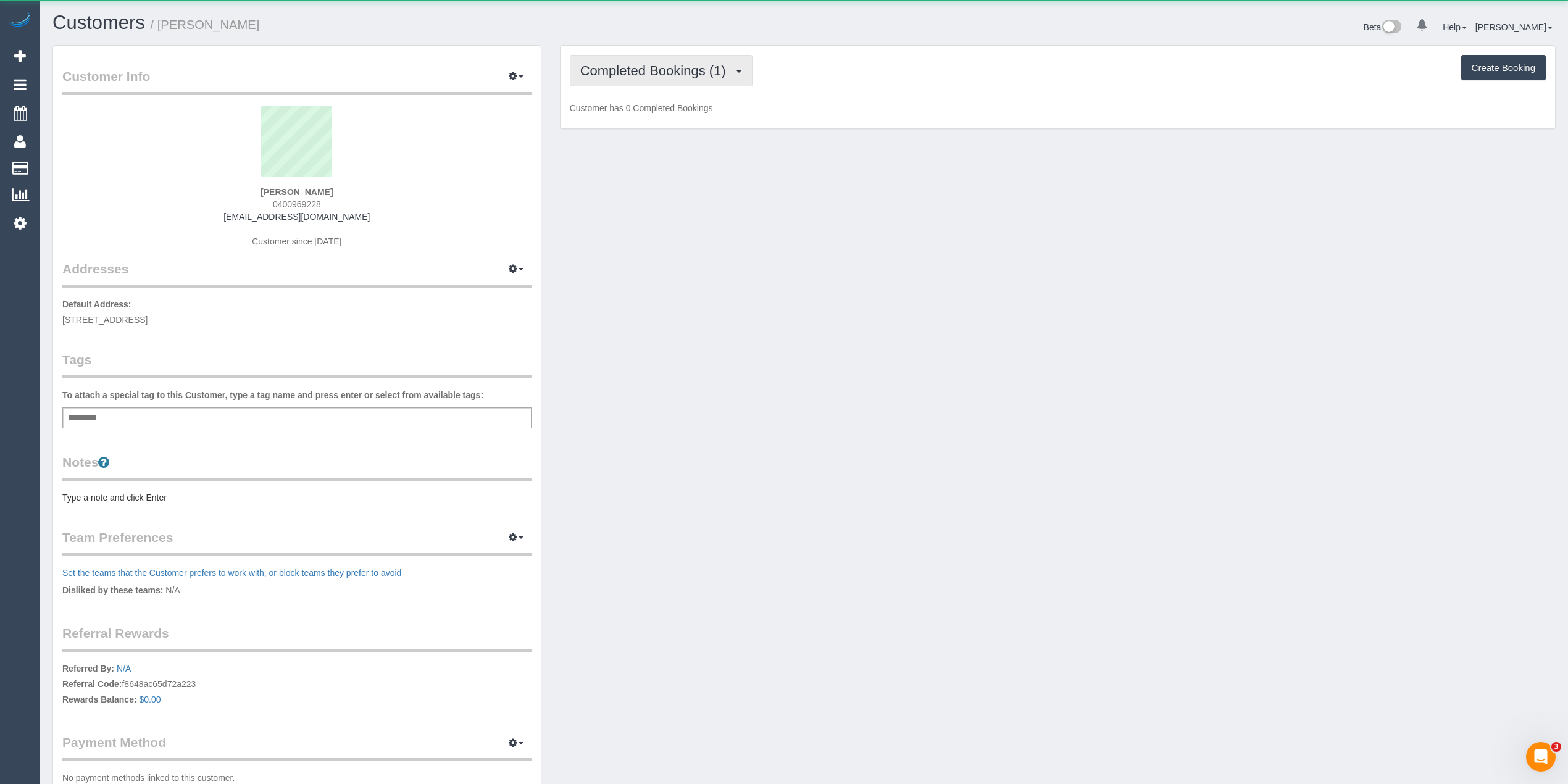
click at [627, 71] on span "Completed Bookings (1)" at bounding box center [656, 71] width 152 height 15
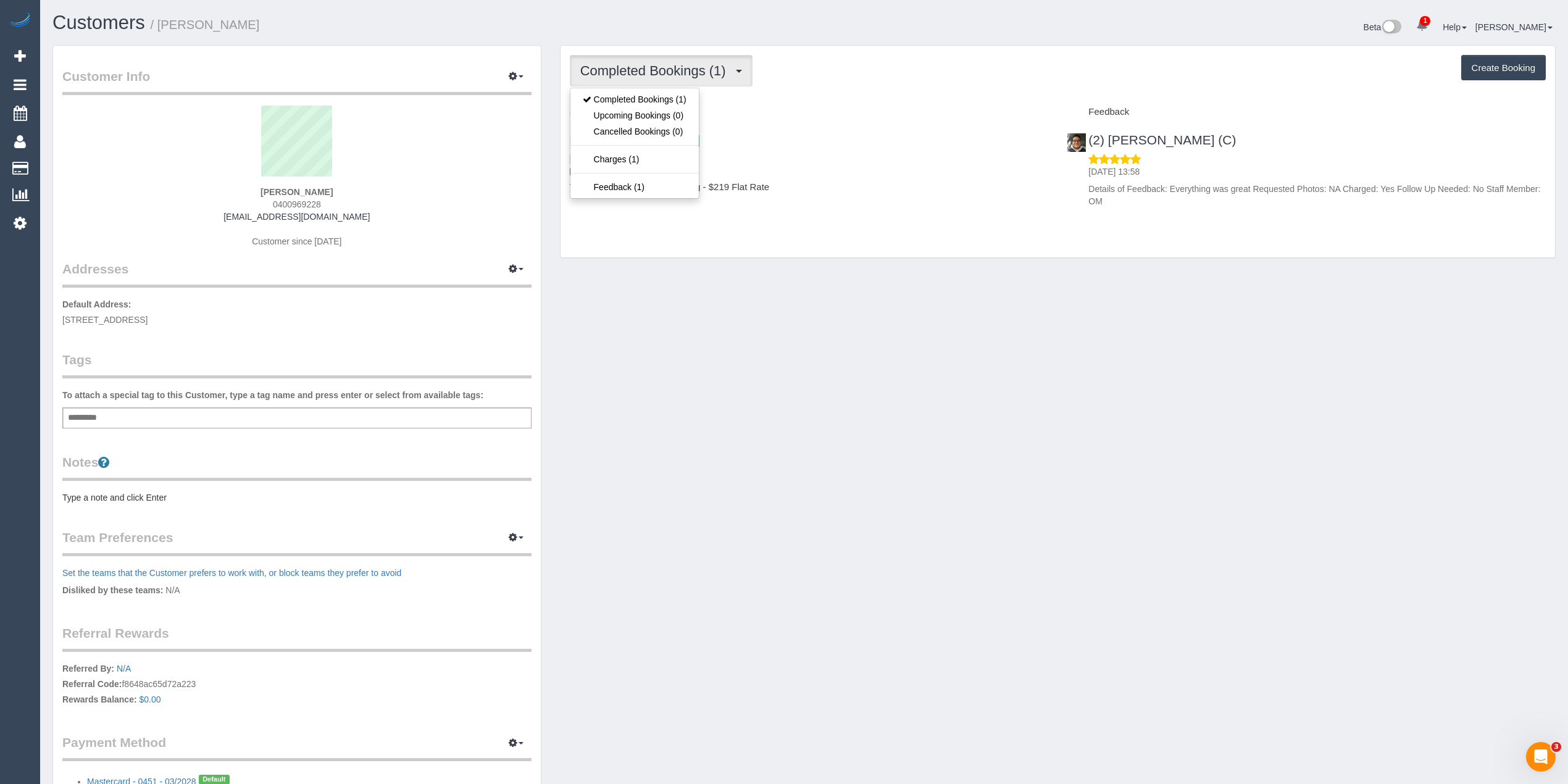
click at [627, 71] on span "Completed Bookings (1)" at bounding box center [656, 71] width 152 height 15
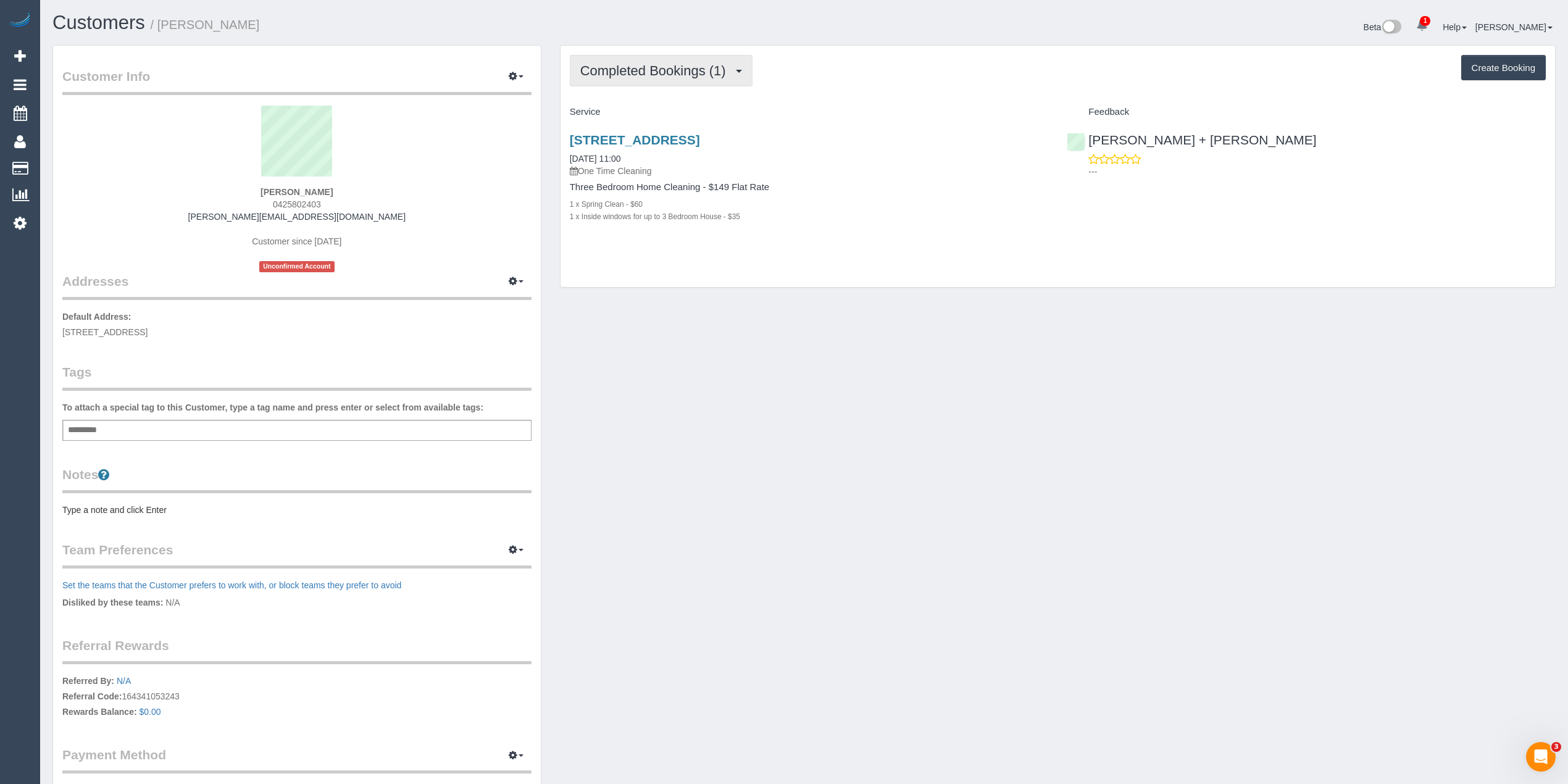
click at [683, 80] on button "Completed Bookings (1)" at bounding box center [661, 70] width 183 height 31
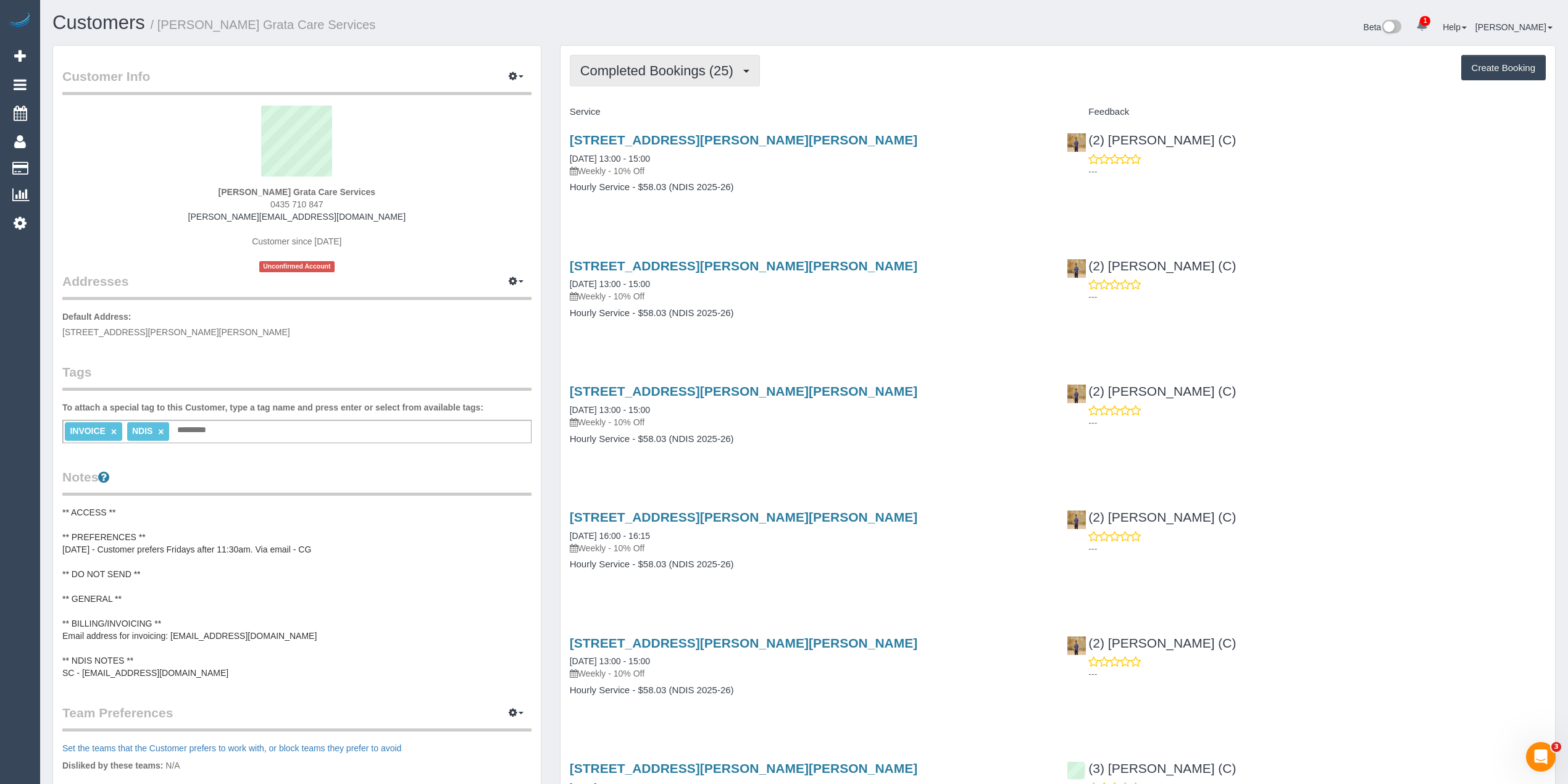
click at [627, 71] on span "Completed Bookings (25)" at bounding box center [660, 71] width 159 height 15
click at [656, 118] on link "Upcoming Bookings (11)" at bounding box center [638, 115] width 134 height 16
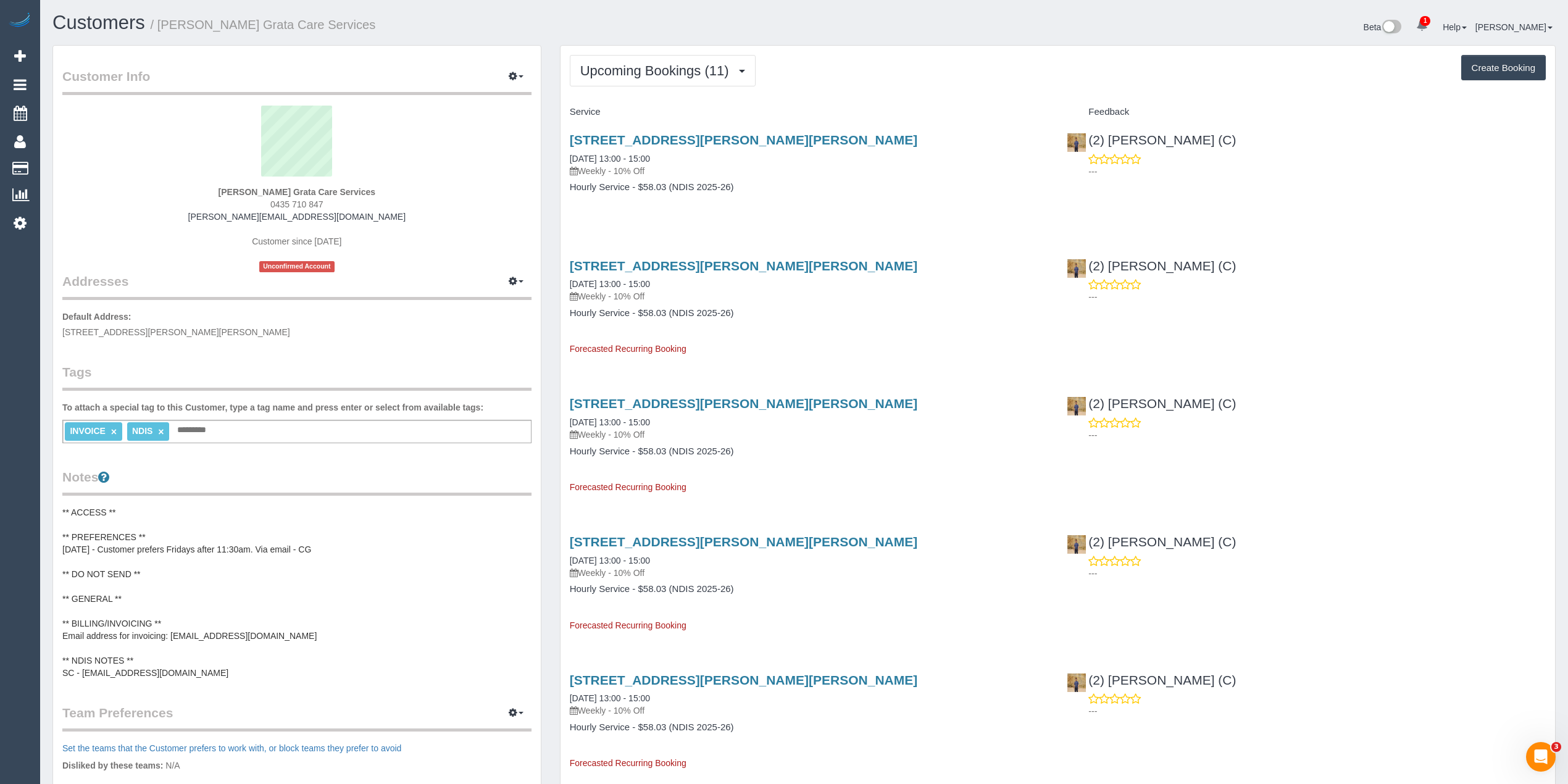
click at [610, 81] on button "Upcoming Bookings (11)" at bounding box center [663, 70] width 186 height 31
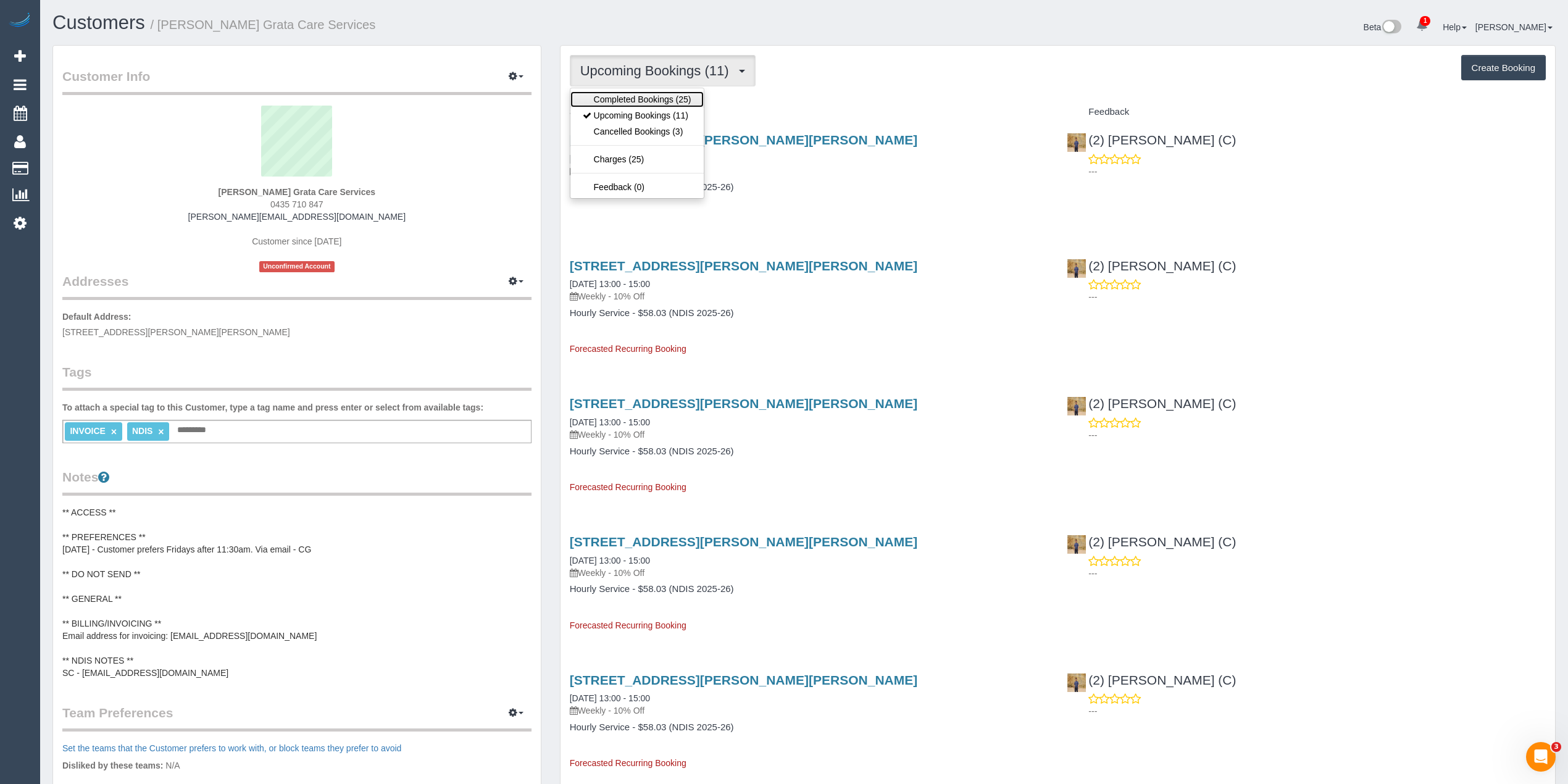
click at [631, 101] on link "Completed Bookings (25)" at bounding box center [638, 99] width 134 height 16
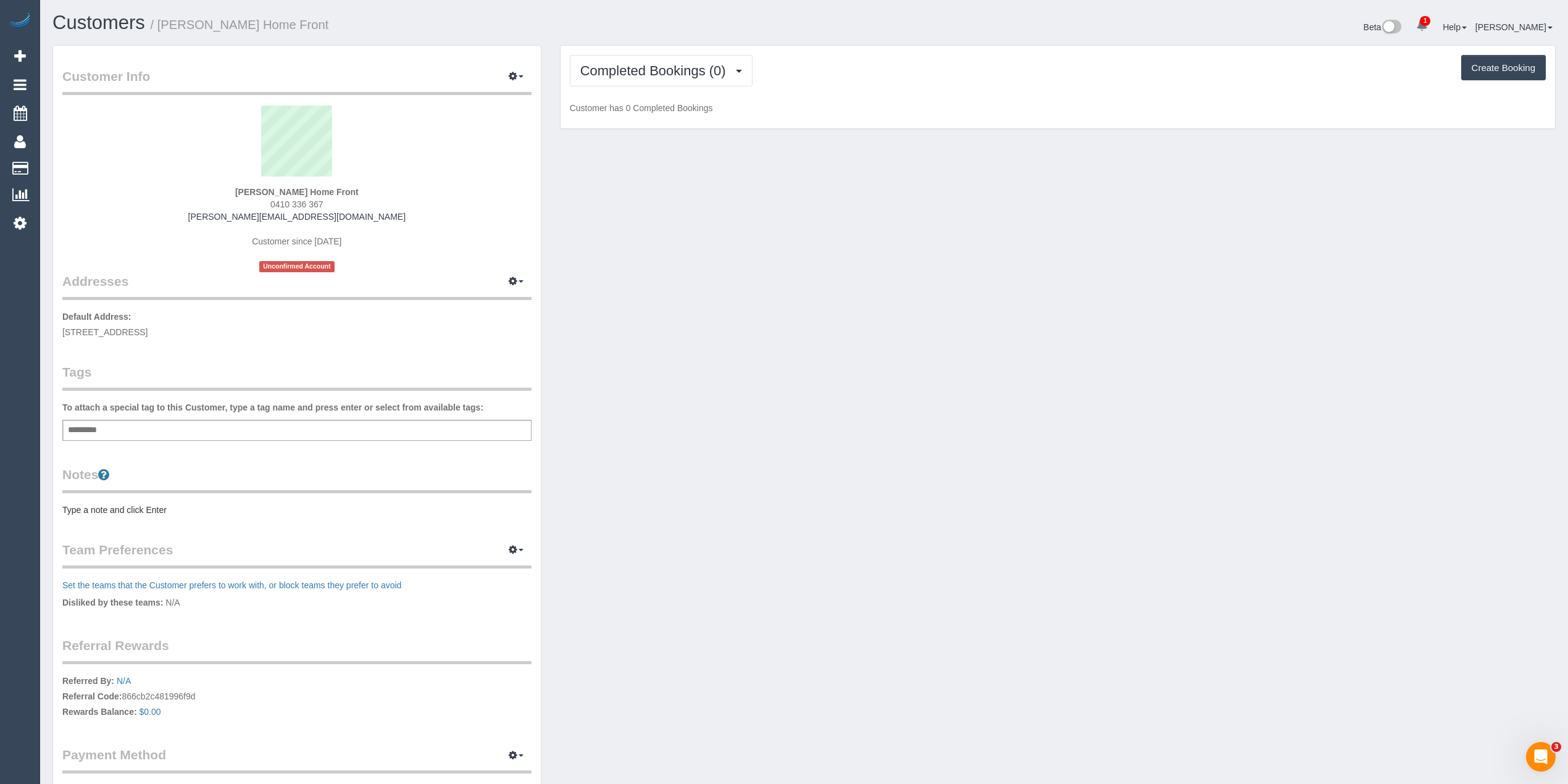
click at [90, 516] on div "Customer Info Edit Contact Info Send Message Email Preferences Special Sales Ta…" at bounding box center [297, 438] width 488 height 786
click at [87, 506] on pre "Type a note and click Enter" at bounding box center [297, 510] width 469 height 12
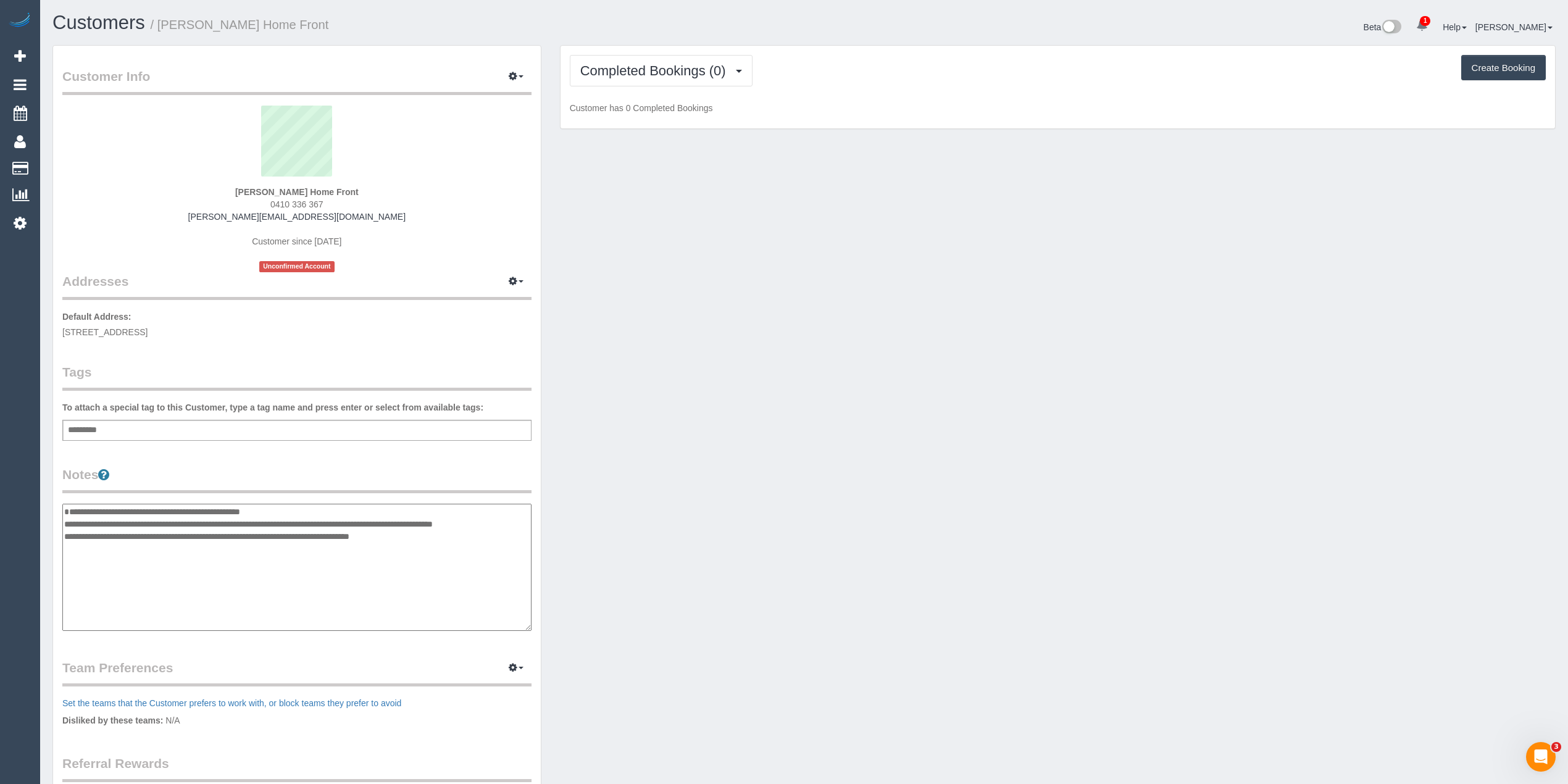
drag, startPoint x: 67, startPoint y: 508, endPoint x: 81, endPoint y: 497, distance: 17.8
click at [67, 508] on textarea "**********" at bounding box center [297, 568] width 469 height 128
paste textarea "**********"
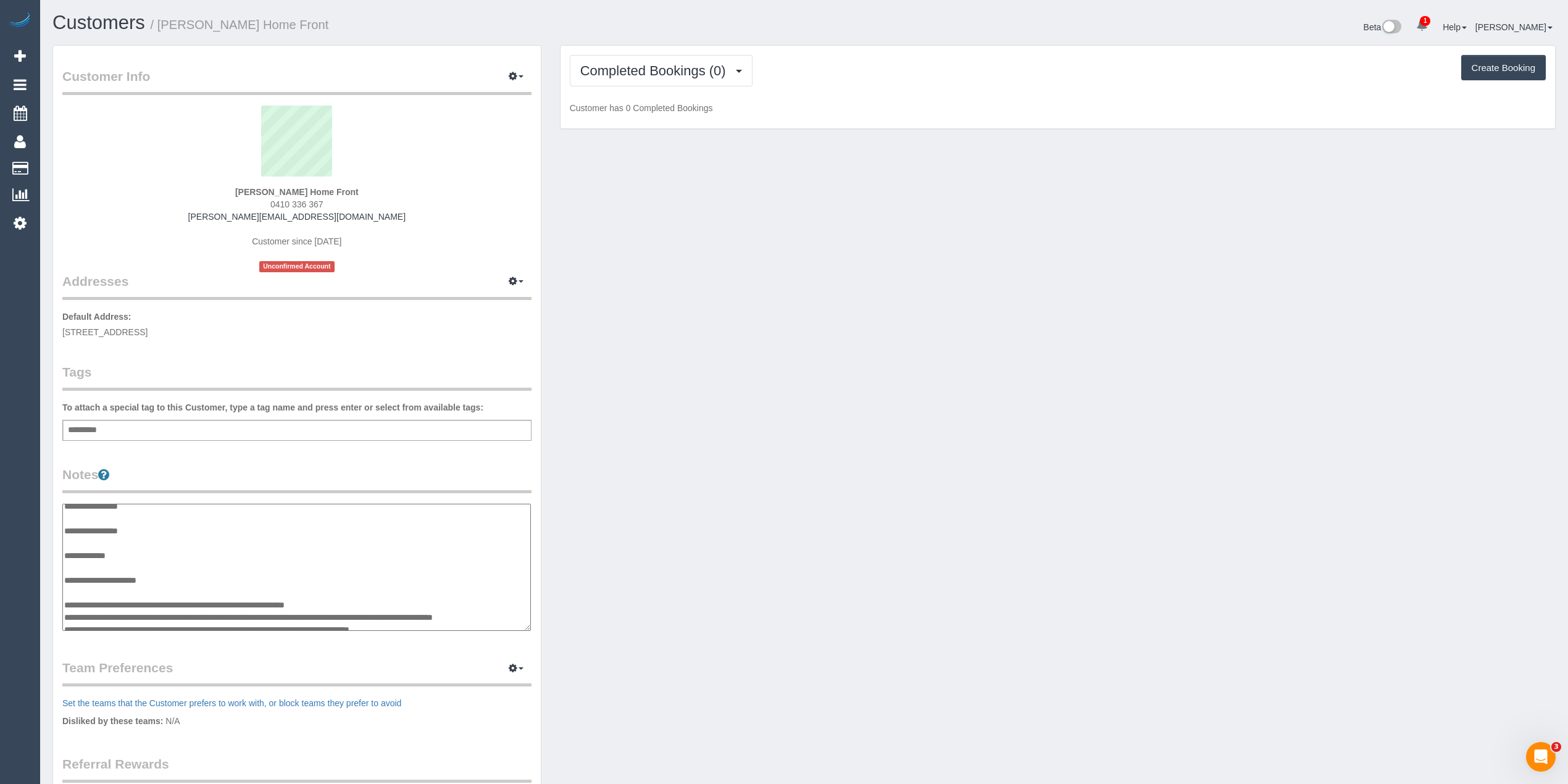
scroll to position [49, 0]
click at [134, 581] on textarea "**********" at bounding box center [296, 568] width 468 height 128
click at [164, 524] on textarea "**********" at bounding box center [296, 568] width 468 height 128
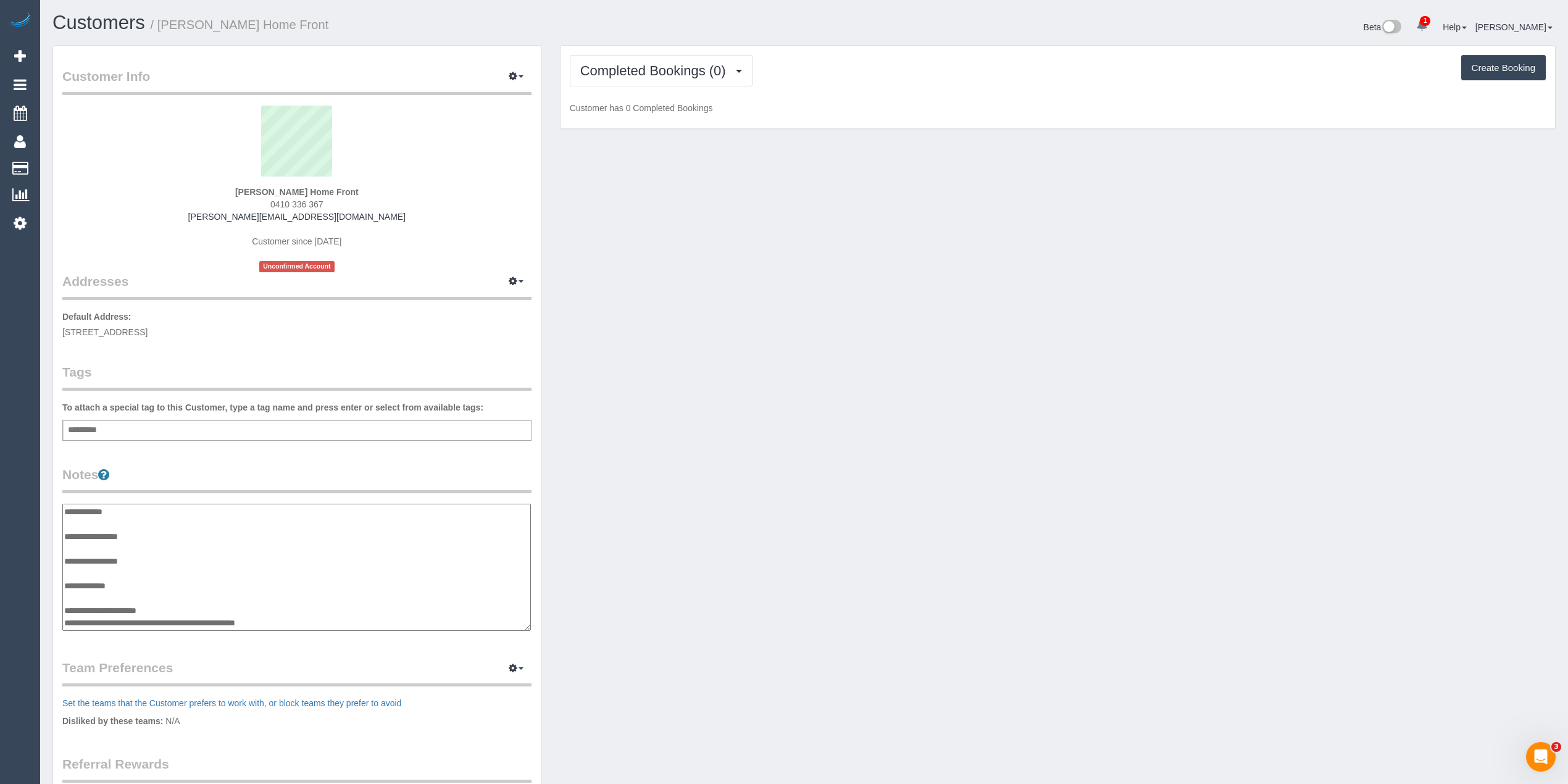
click at [186, 604] on textarea "**********" at bounding box center [296, 568] width 468 height 128
paste textarea "*****"
type textarea "**********"
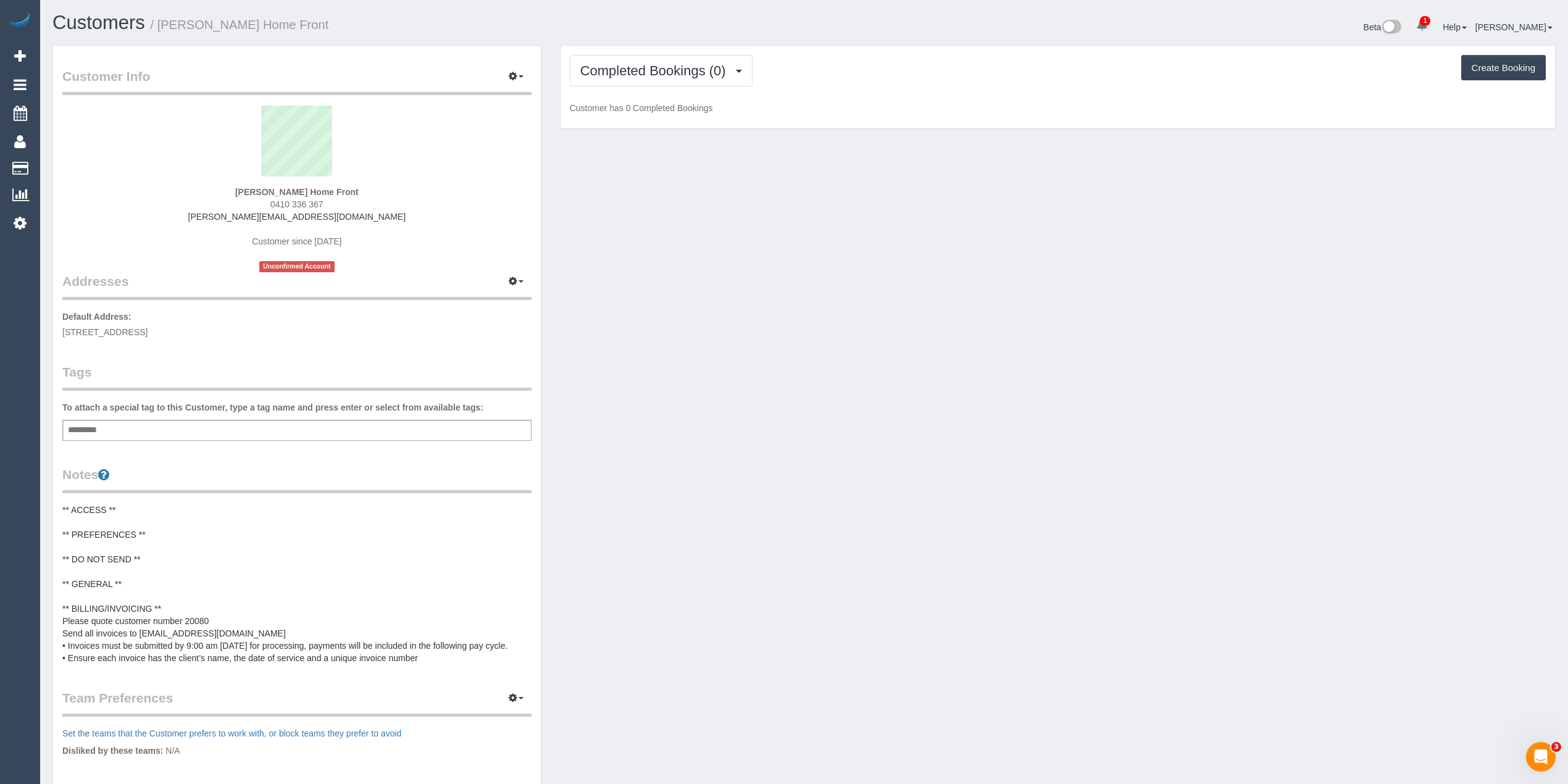
click at [162, 527] on pre "** ACCESS ** ** PREFERENCES ** ** DO NOT SEND ** ** GENERAL ** ** BILLING/INVOI…" at bounding box center [297, 584] width 469 height 160
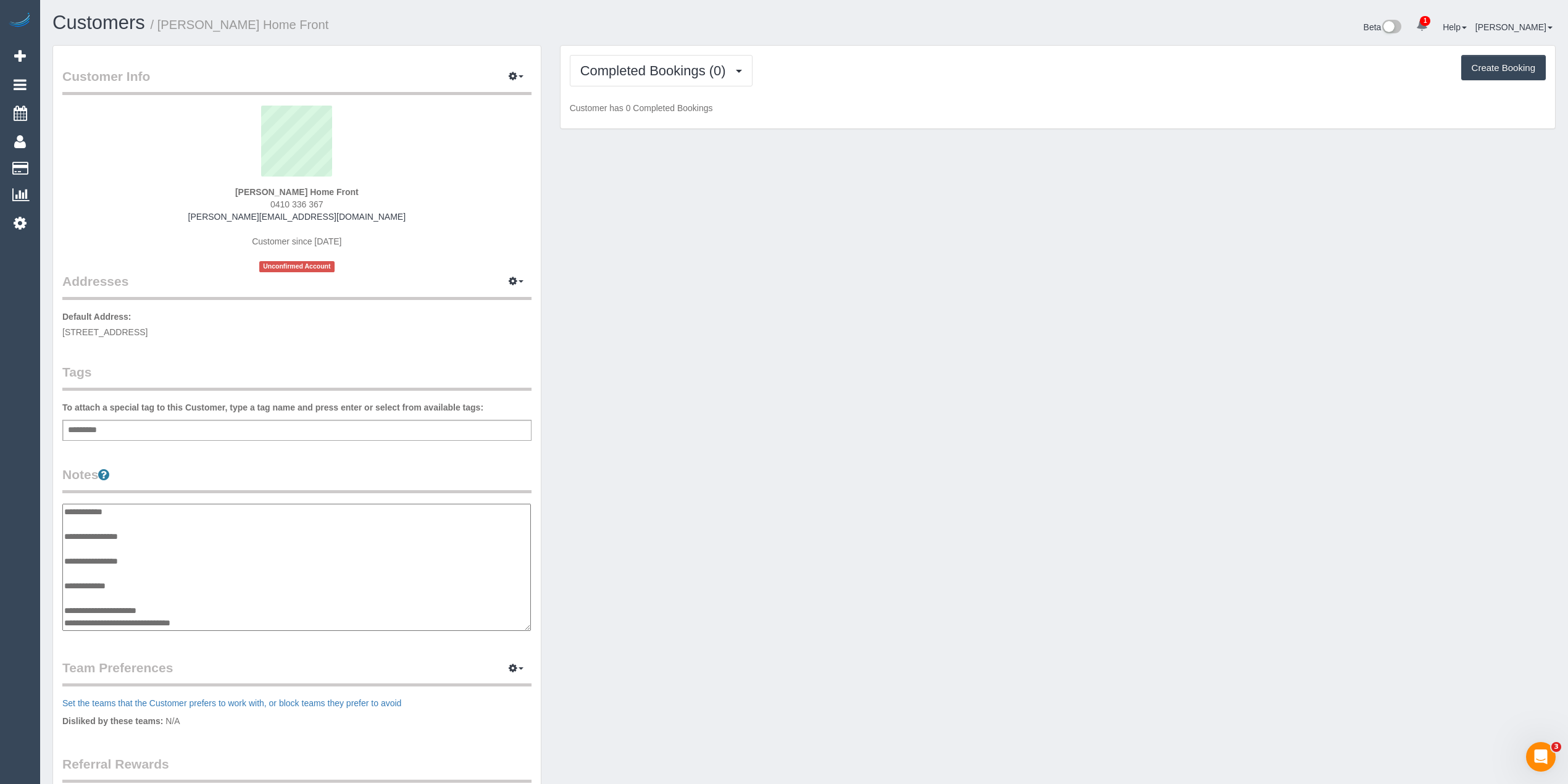
click at [167, 530] on textarea "**********" at bounding box center [296, 568] width 468 height 128
click at [94, 540] on textarea "**********" at bounding box center [296, 568] width 468 height 128
click at [88, 548] on textarea "**********" at bounding box center [296, 568] width 468 height 128
click at [127, 548] on textarea "**********" at bounding box center [296, 568] width 468 height 128
paste textarea "**********"
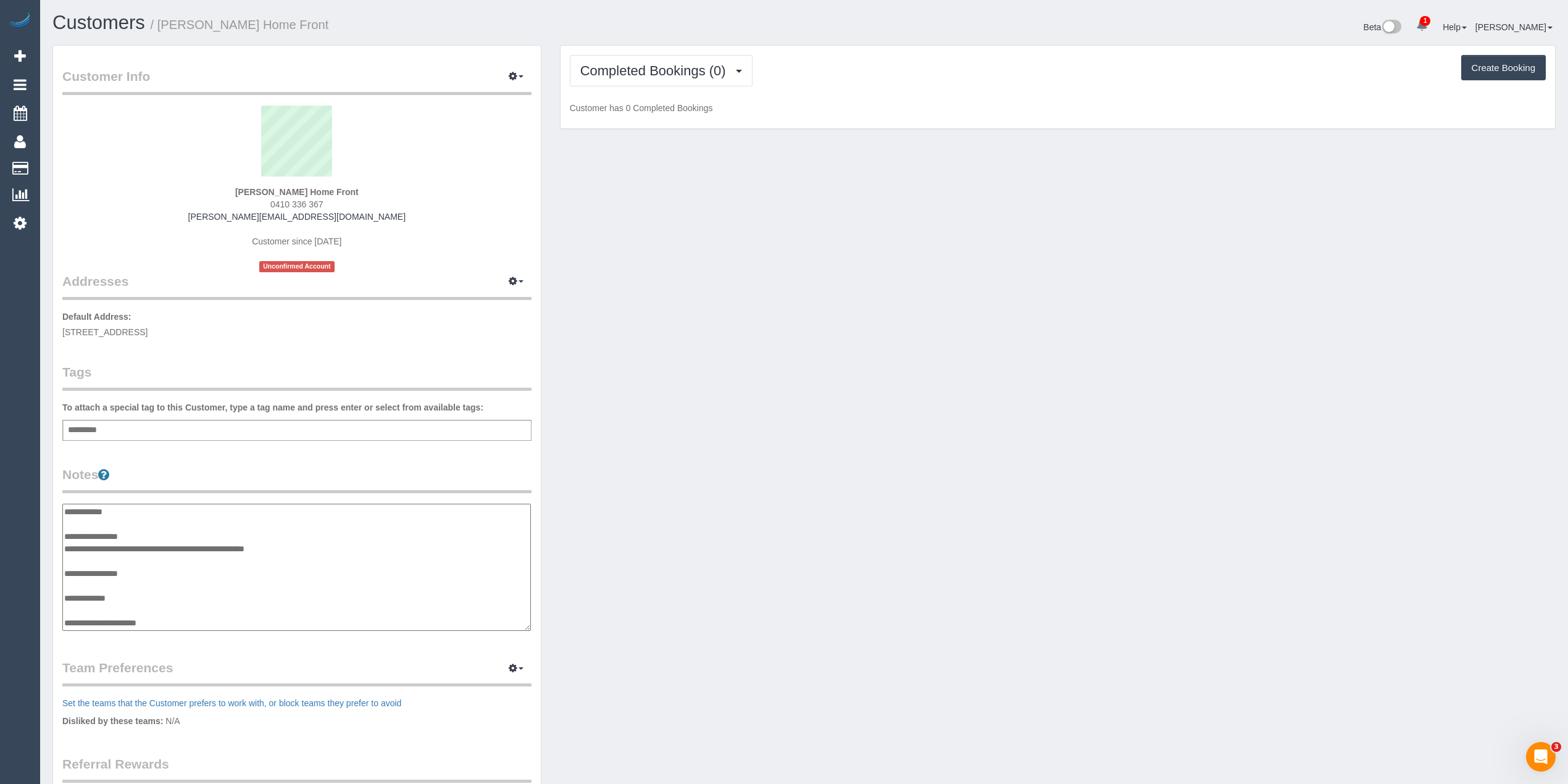
type textarea "**********"
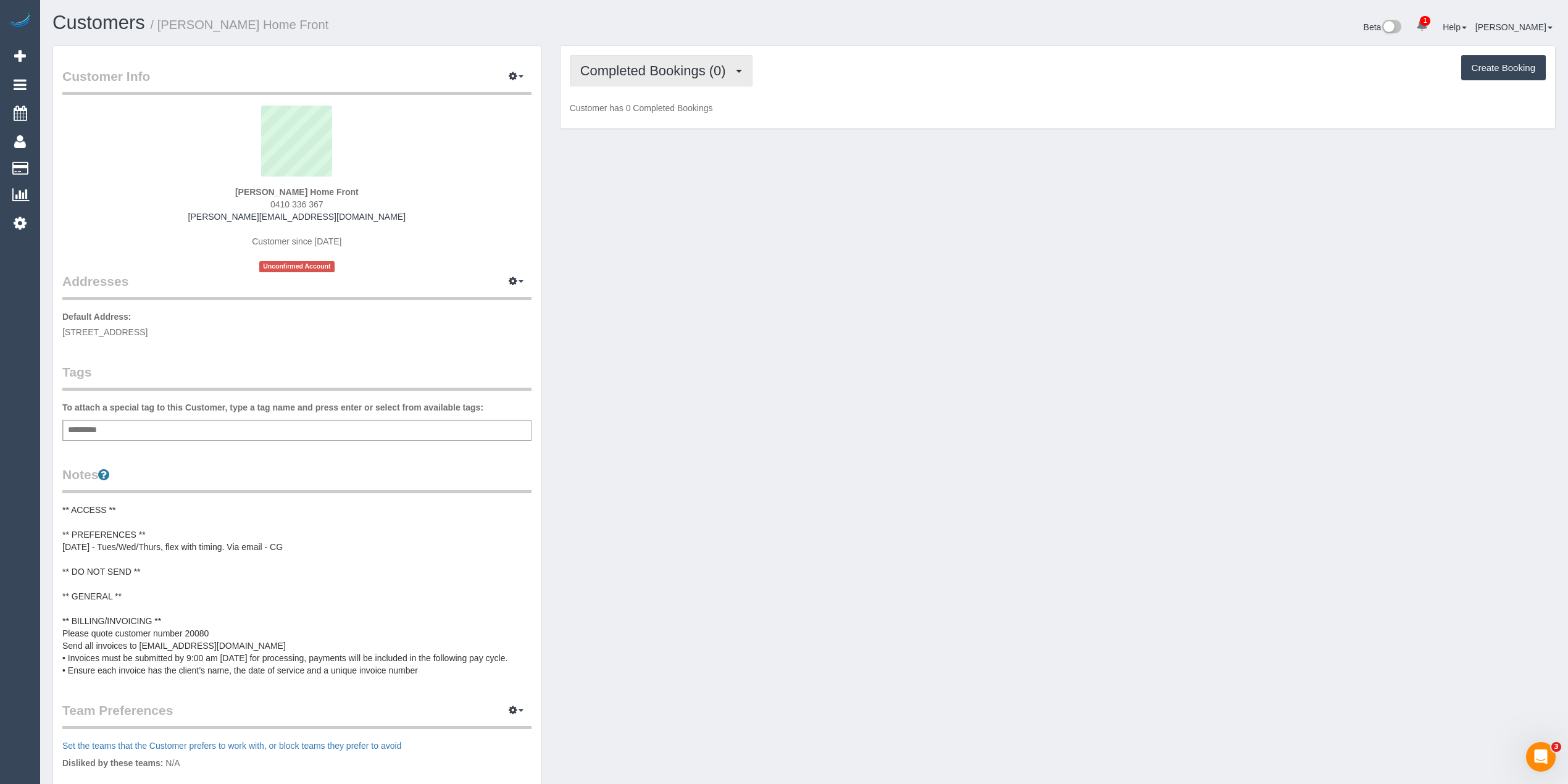
click at [613, 77] on button "Completed Bookings (0)" at bounding box center [661, 70] width 183 height 31
click at [623, 116] on link "Upcoming Bookings (11)" at bounding box center [636, 115] width 131 height 16
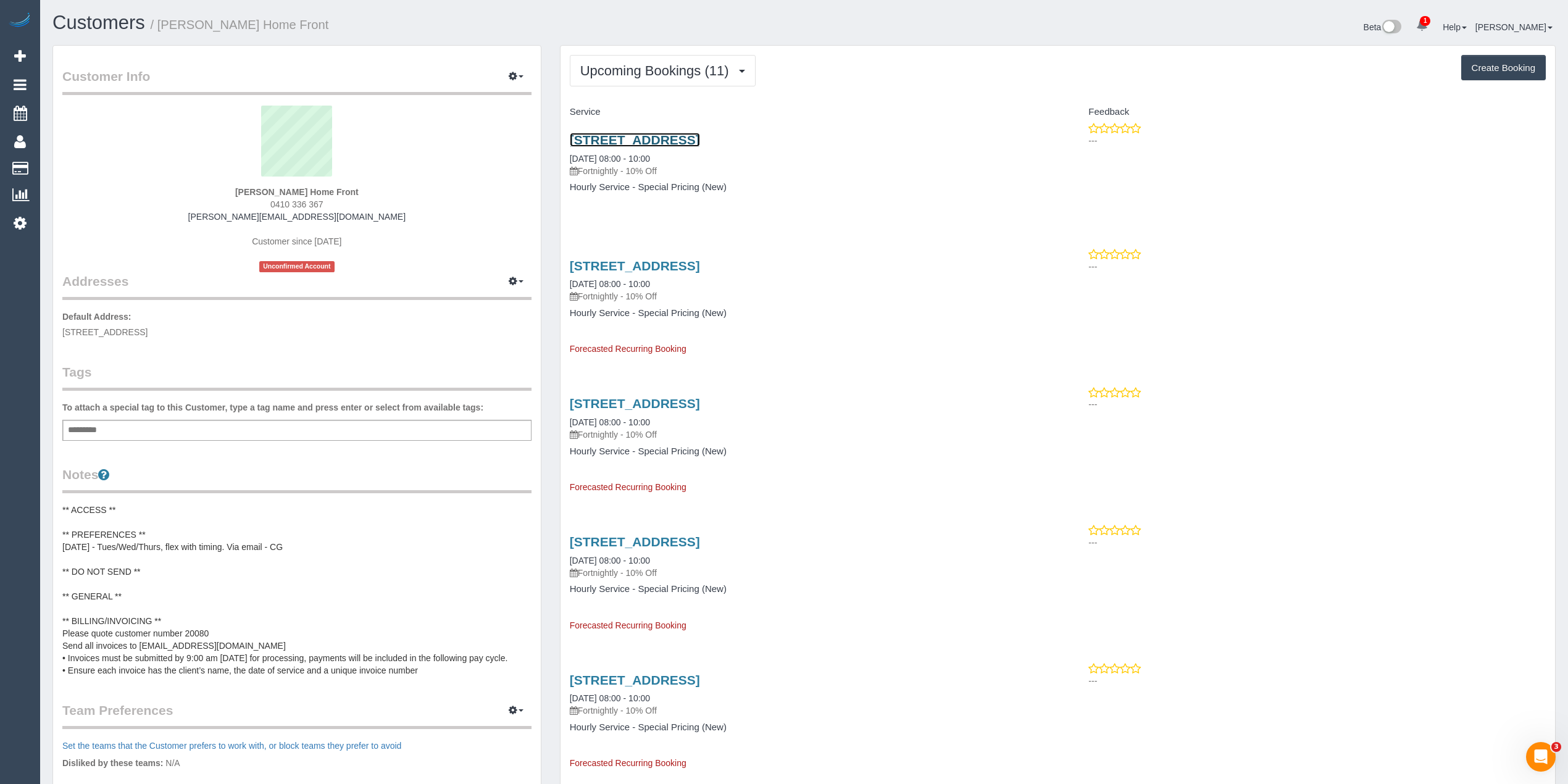
click at [700, 138] on link "8 Goulburn Grove, Yallambie, VIC 3085" at bounding box center [635, 140] width 131 height 14
click div "Add a tag"
type input "***"
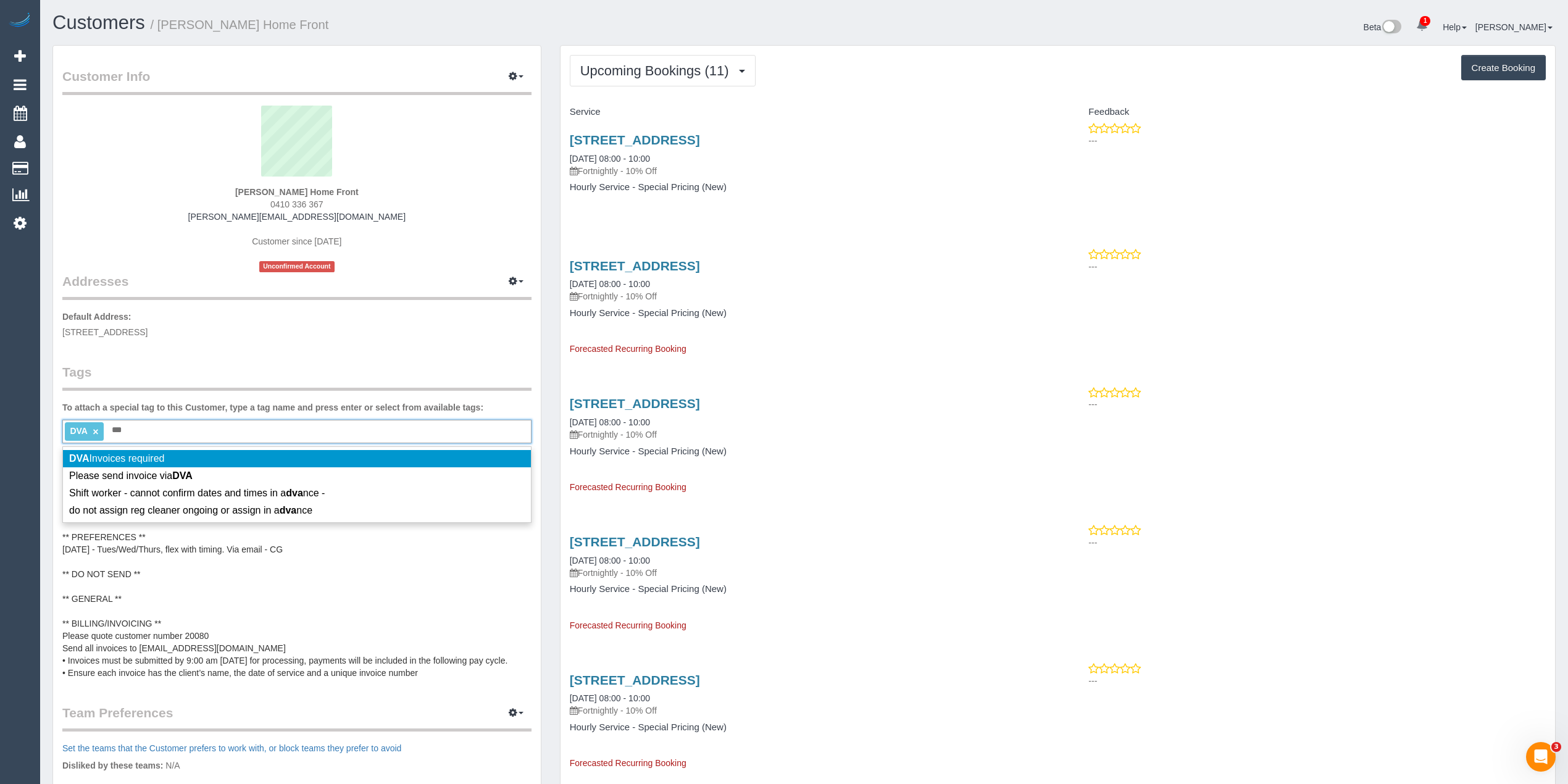
type input "***"
click span "DVA Invoices required"
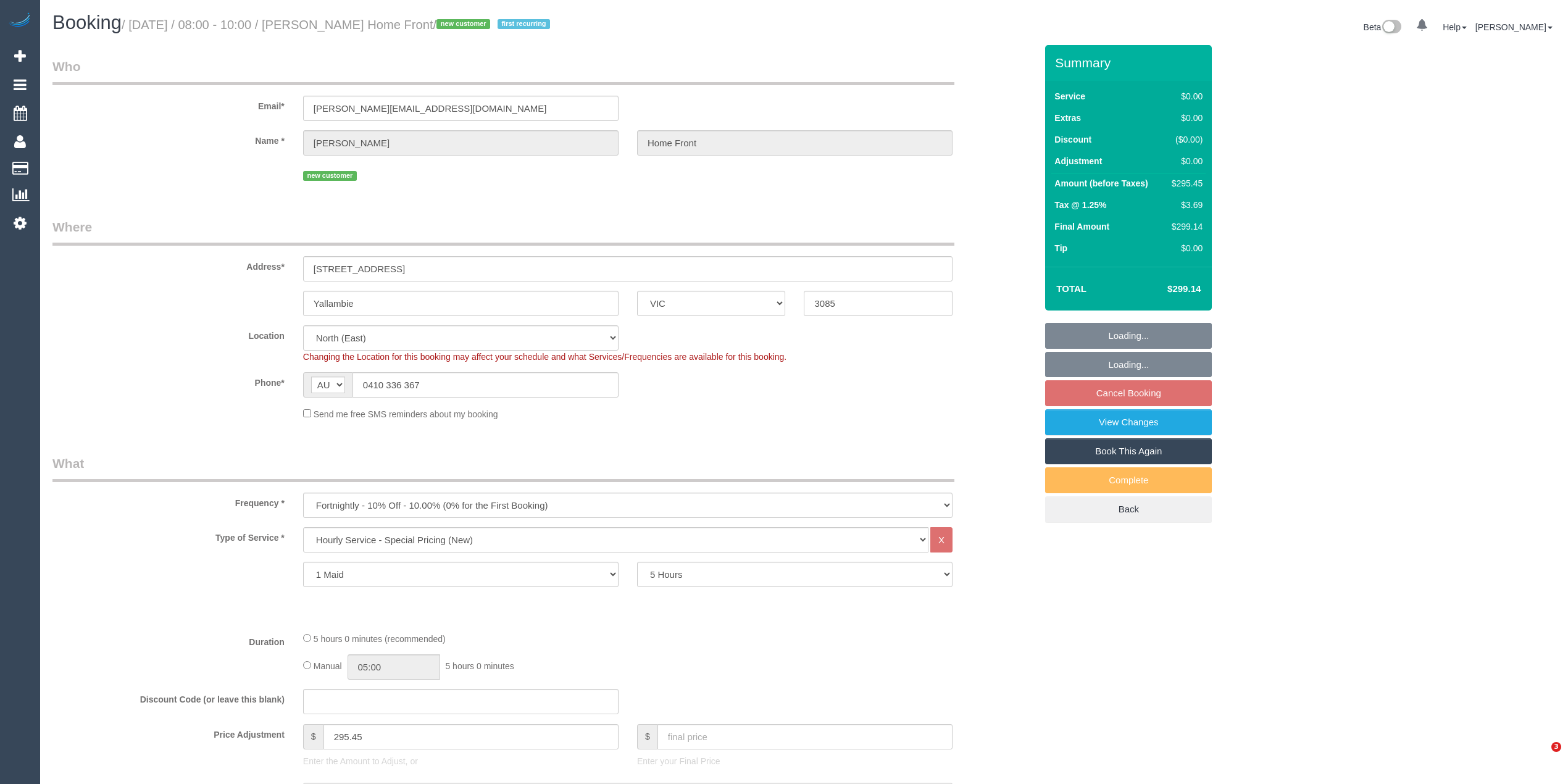
select select "VIC"
select select "300"
select select "number:28"
select select "number:14"
select select "number:19"
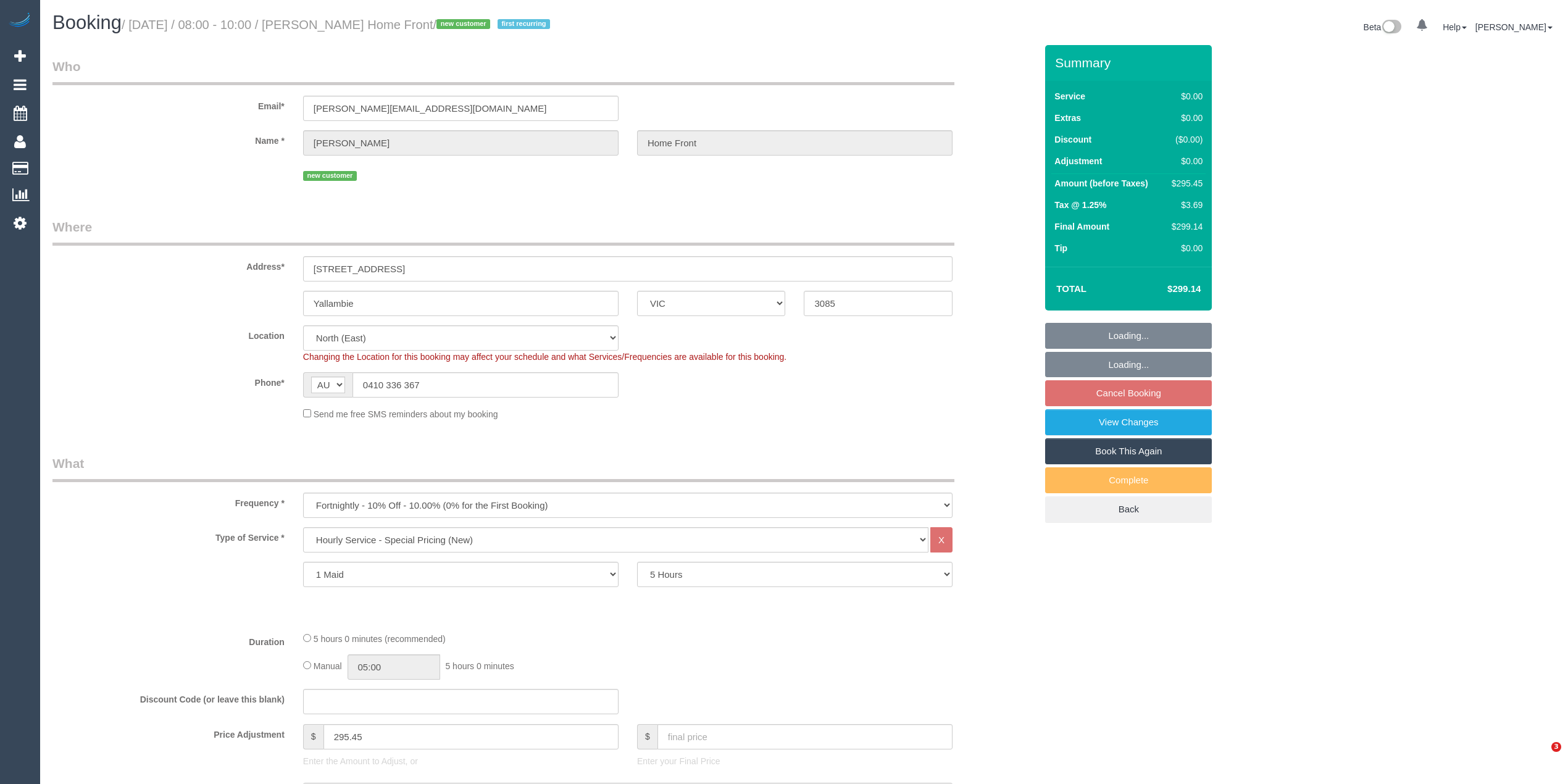
select select "number:36"
select select "number:35"
select select "number:13"
select select "object:798"
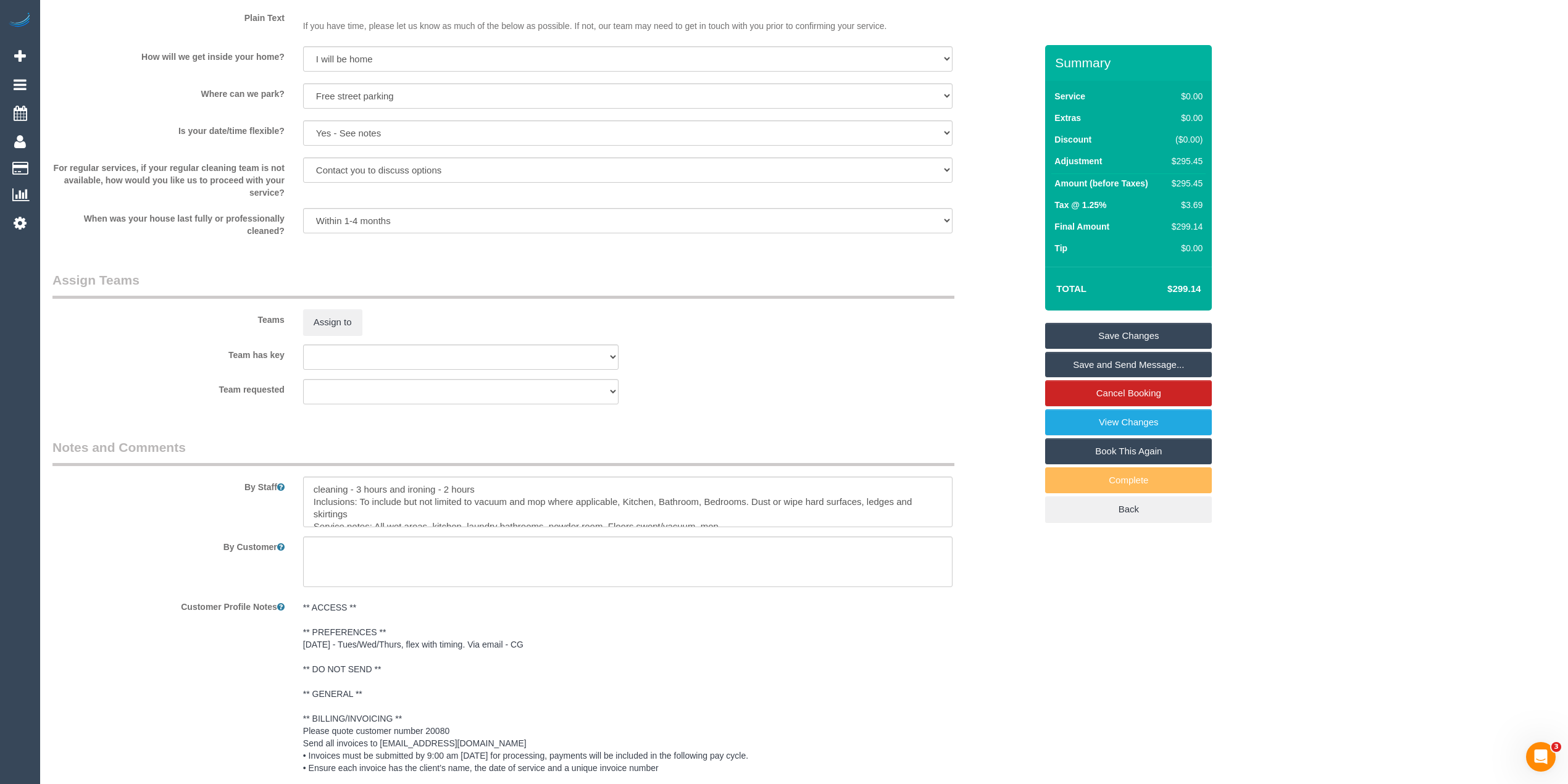
scroll to position [1403, 0]
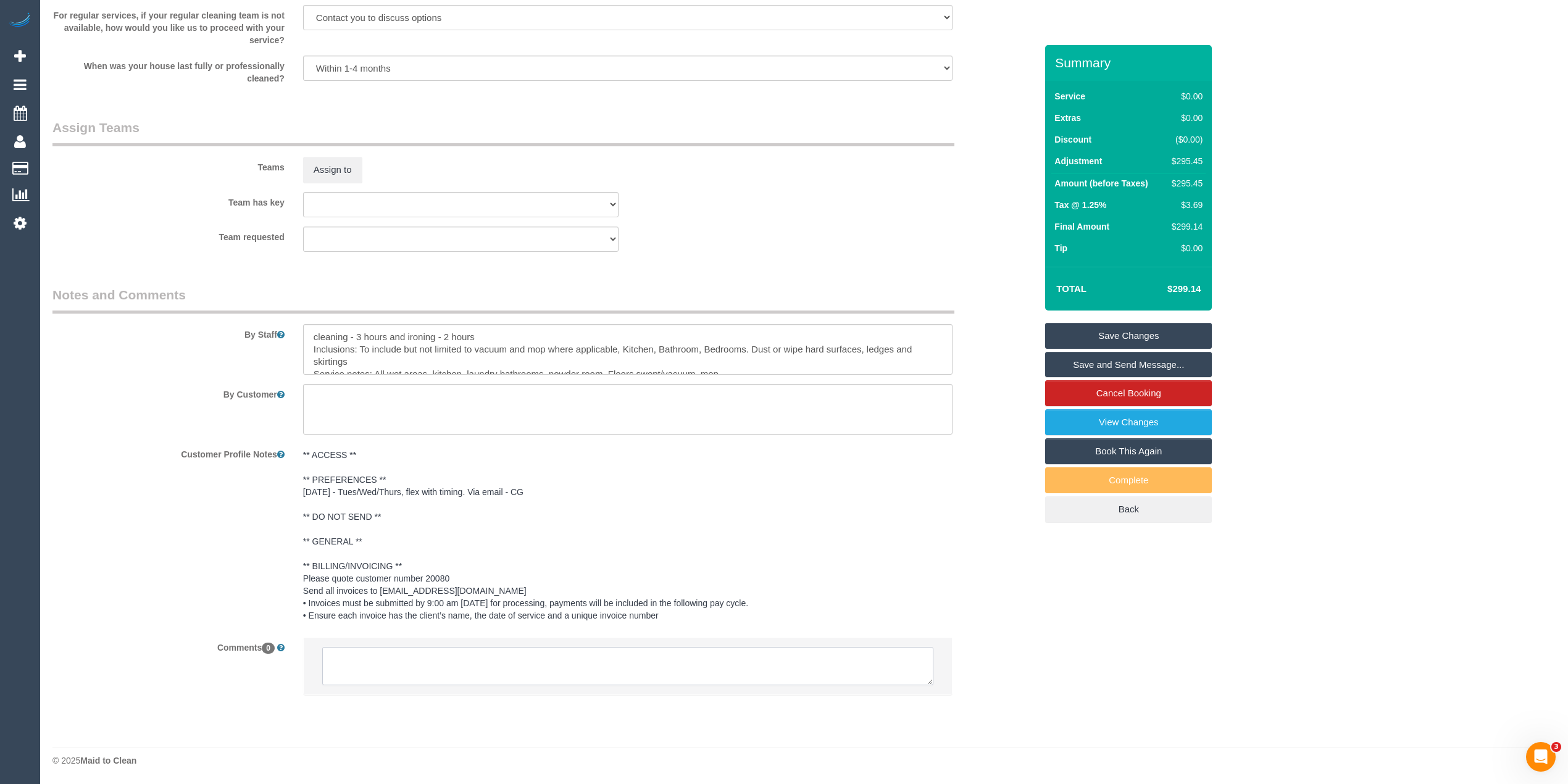
click at [792, 663] on textarea at bounding box center [628, 666] width 611 height 38
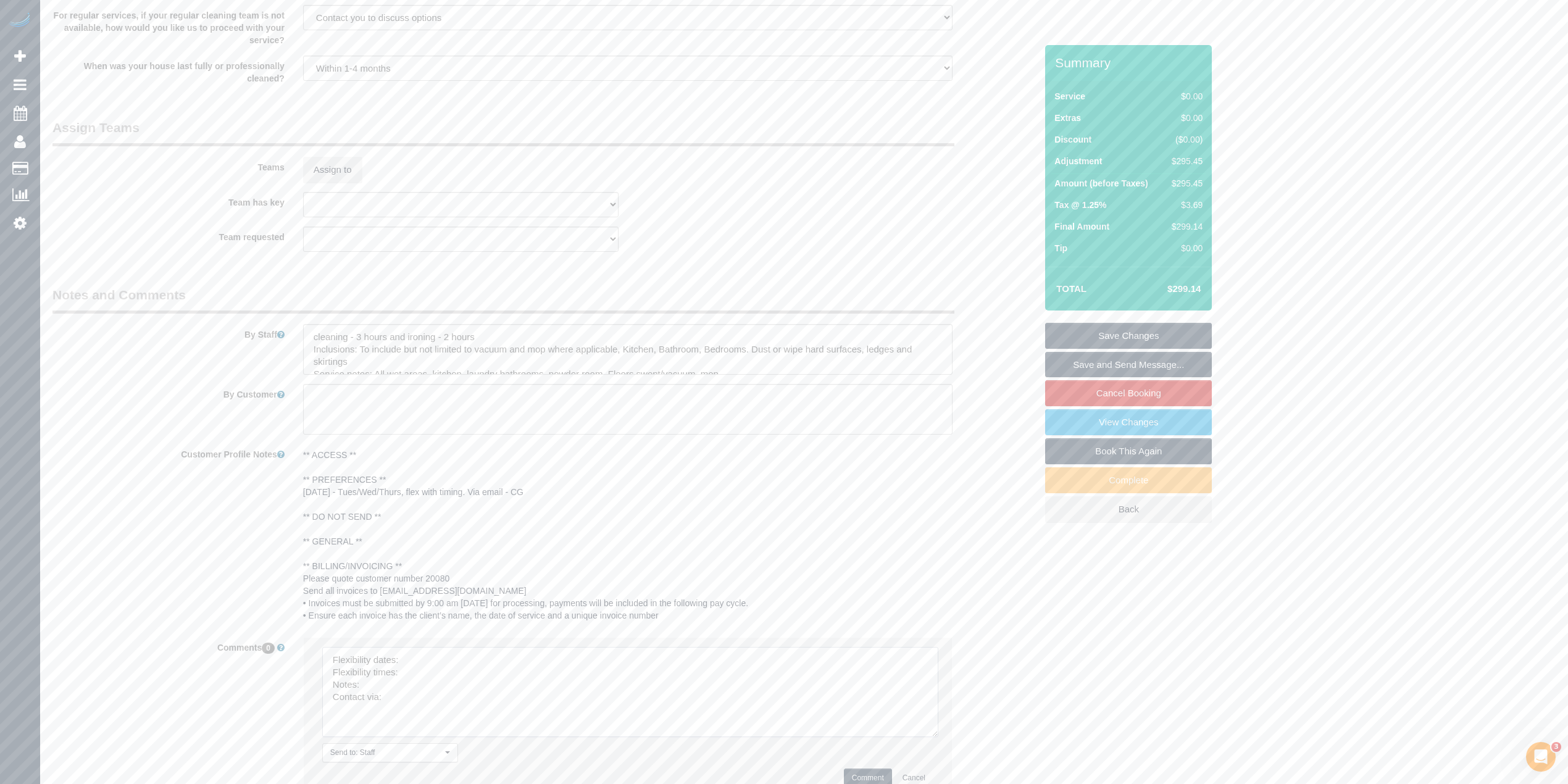
drag, startPoint x: 927, startPoint y: 674, endPoint x: 931, endPoint y: 726, distance: 52.2
click at [931, 726] on textarea at bounding box center [631, 691] width 616 height 90
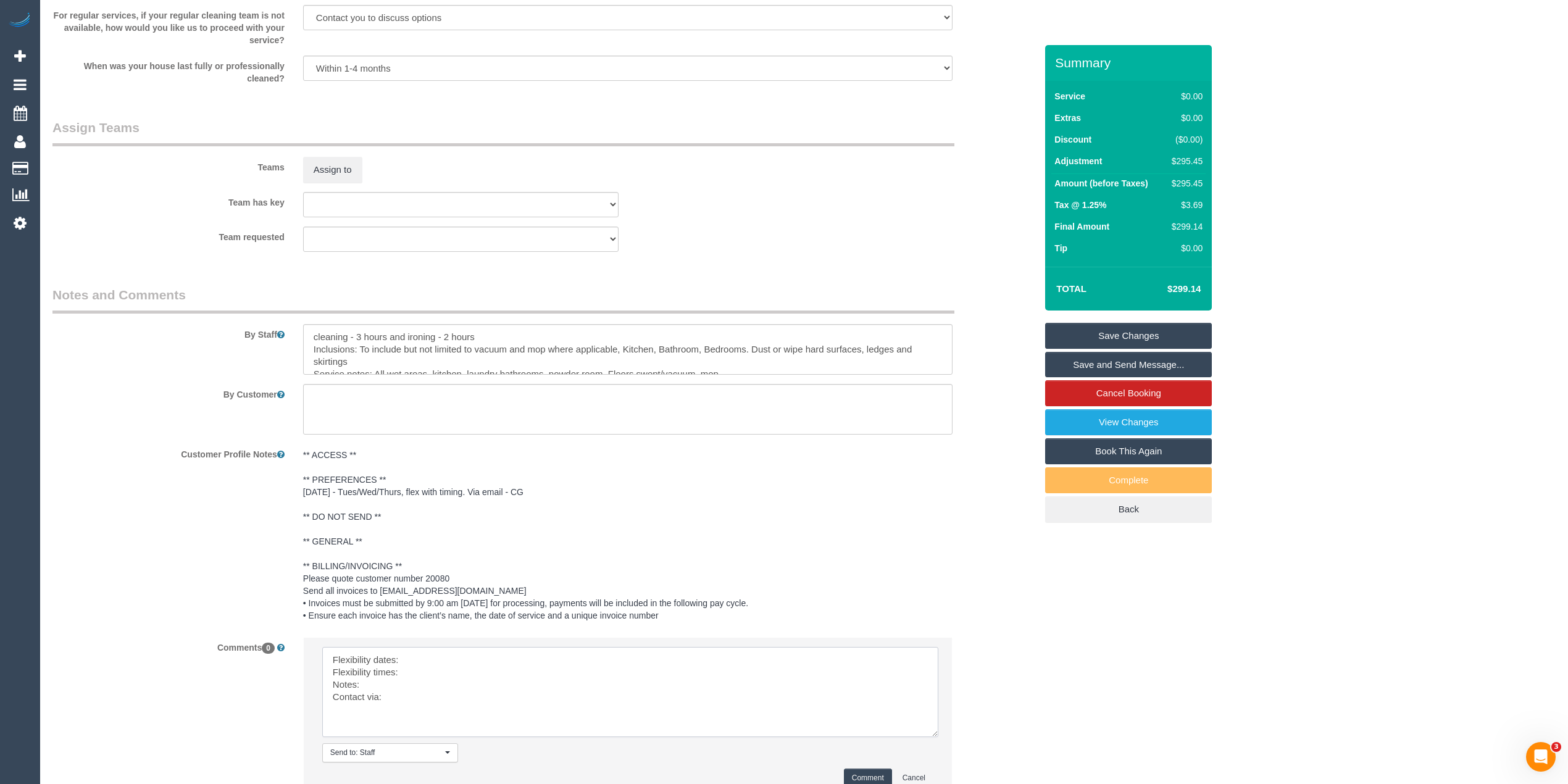
click at [425, 660] on textarea at bounding box center [631, 691] width 616 height 90
click at [411, 674] on textarea at bounding box center [631, 691] width 616 height 90
click at [401, 684] on textarea at bounding box center [631, 691] width 616 height 90
click at [411, 697] on textarea at bounding box center [631, 691] width 616 height 90
type textarea "Flexibility dates: Tues/Wed/Thurs Flexibility times: flexible Notes: approved b…"
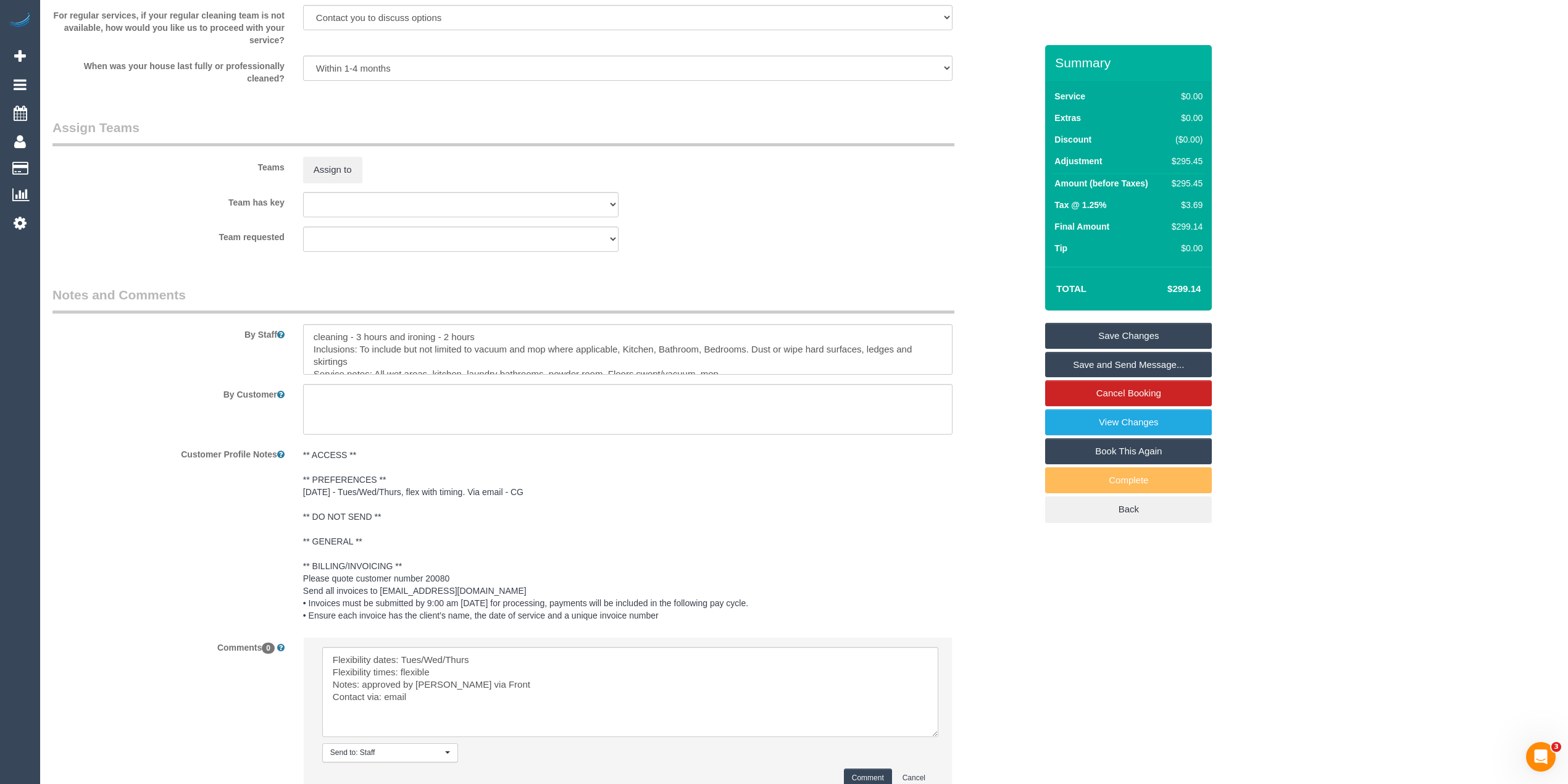
click at [869, 774] on button "Comment" at bounding box center [867, 778] width 48 height 19
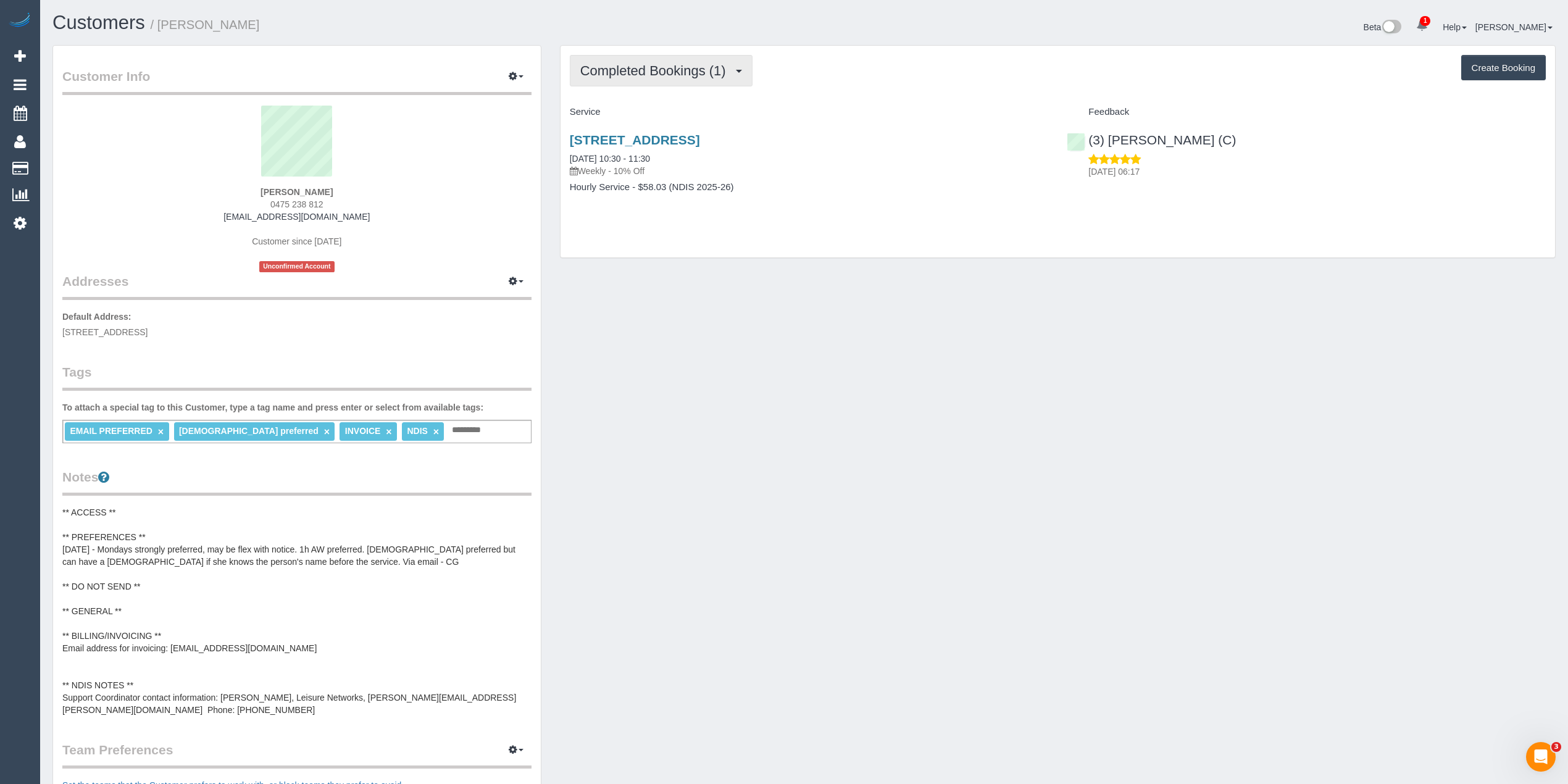
click at [654, 65] on span "Completed Bookings (1)" at bounding box center [656, 71] width 152 height 15
click at [655, 129] on link "Cancelled Bookings (0)" at bounding box center [636, 131] width 131 height 16
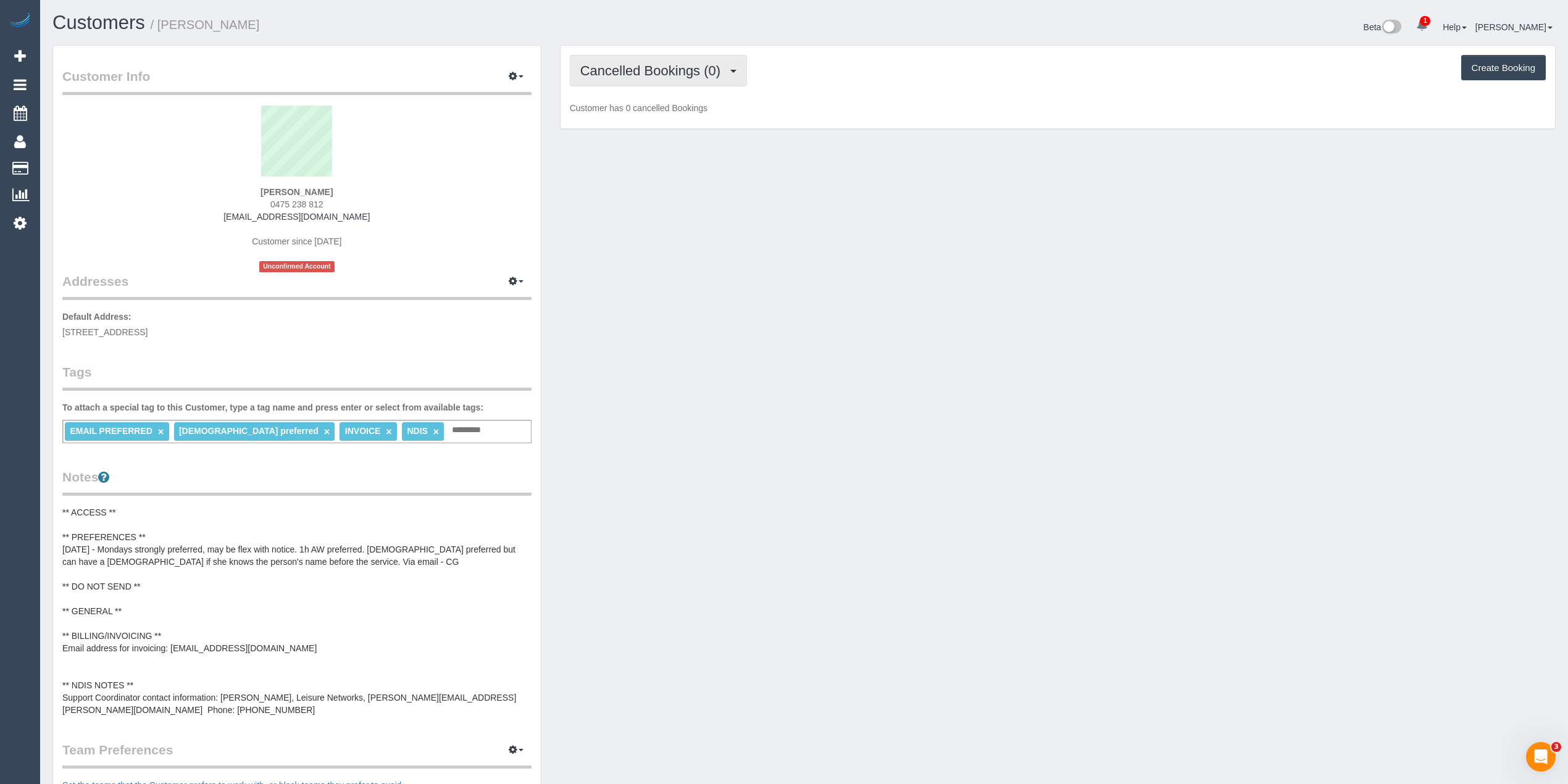
click at [646, 68] on span "Cancelled Bookings (0)" at bounding box center [653, 71] width 146 height 15
click at [656, 116] on link "Upcoming Bookings (11)" at bounding box center [636, 115] width 131 height 16
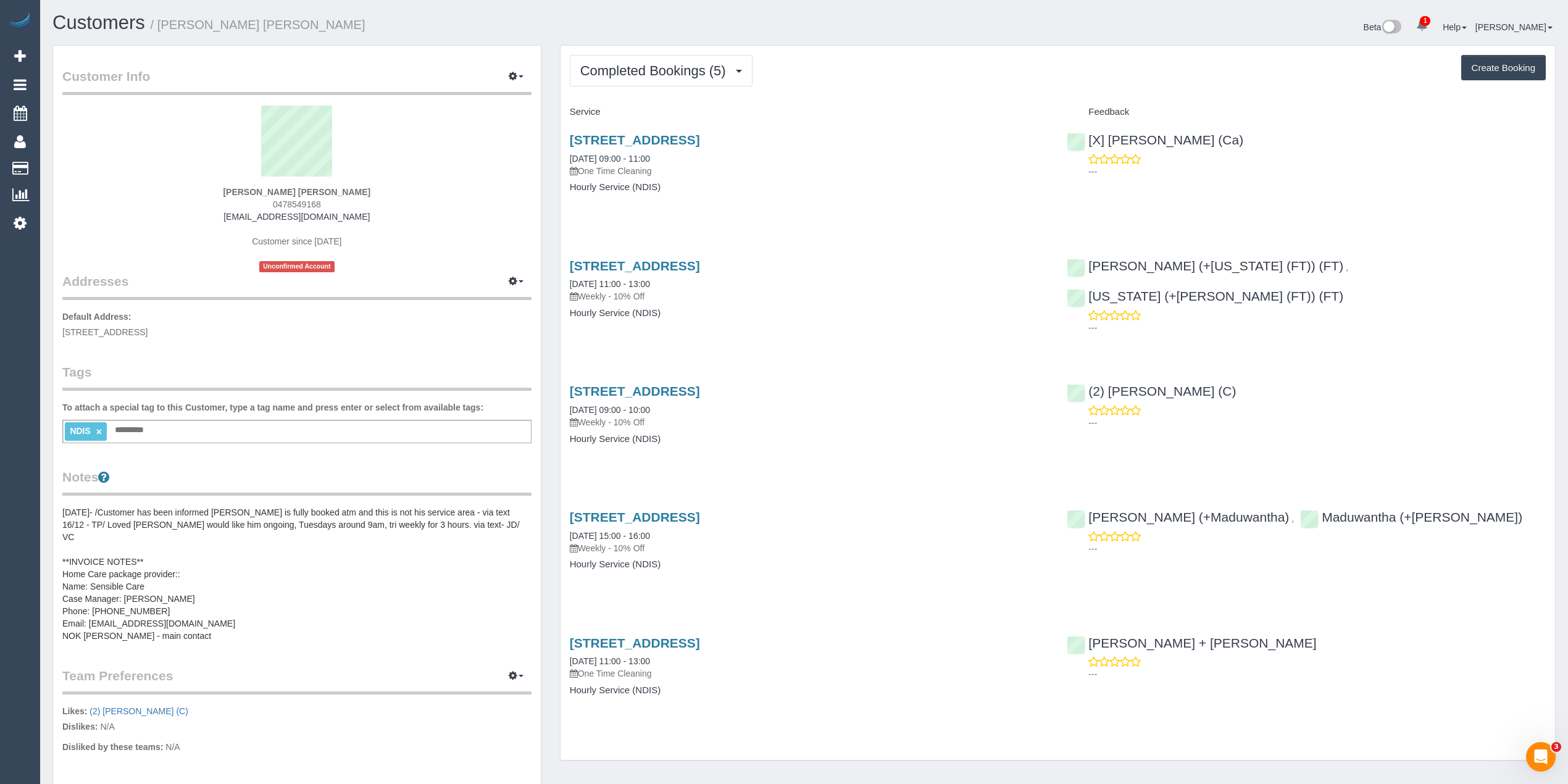
click at [770, 57] on div "Completed Bookings (5) Completed Bookings (5) Upcoming Bookings (0) Cancelled B…" at bounding box center [1058, 70] width 976 height 31
click at [1488, 71] on button "Create Booking" at bounding box center [1503, 68] width 84 height 26
select select "VIC"
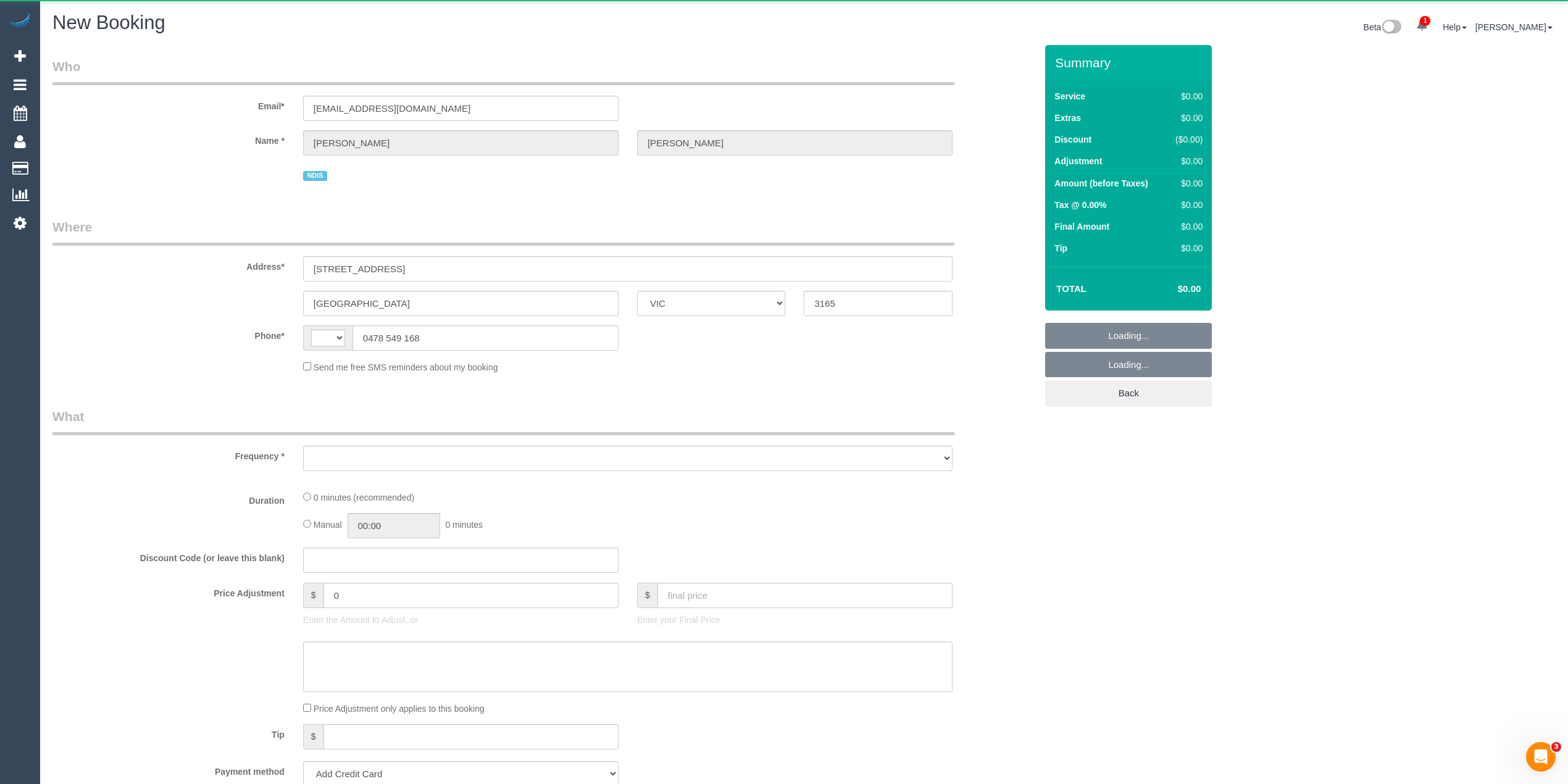
select select "string:AU"
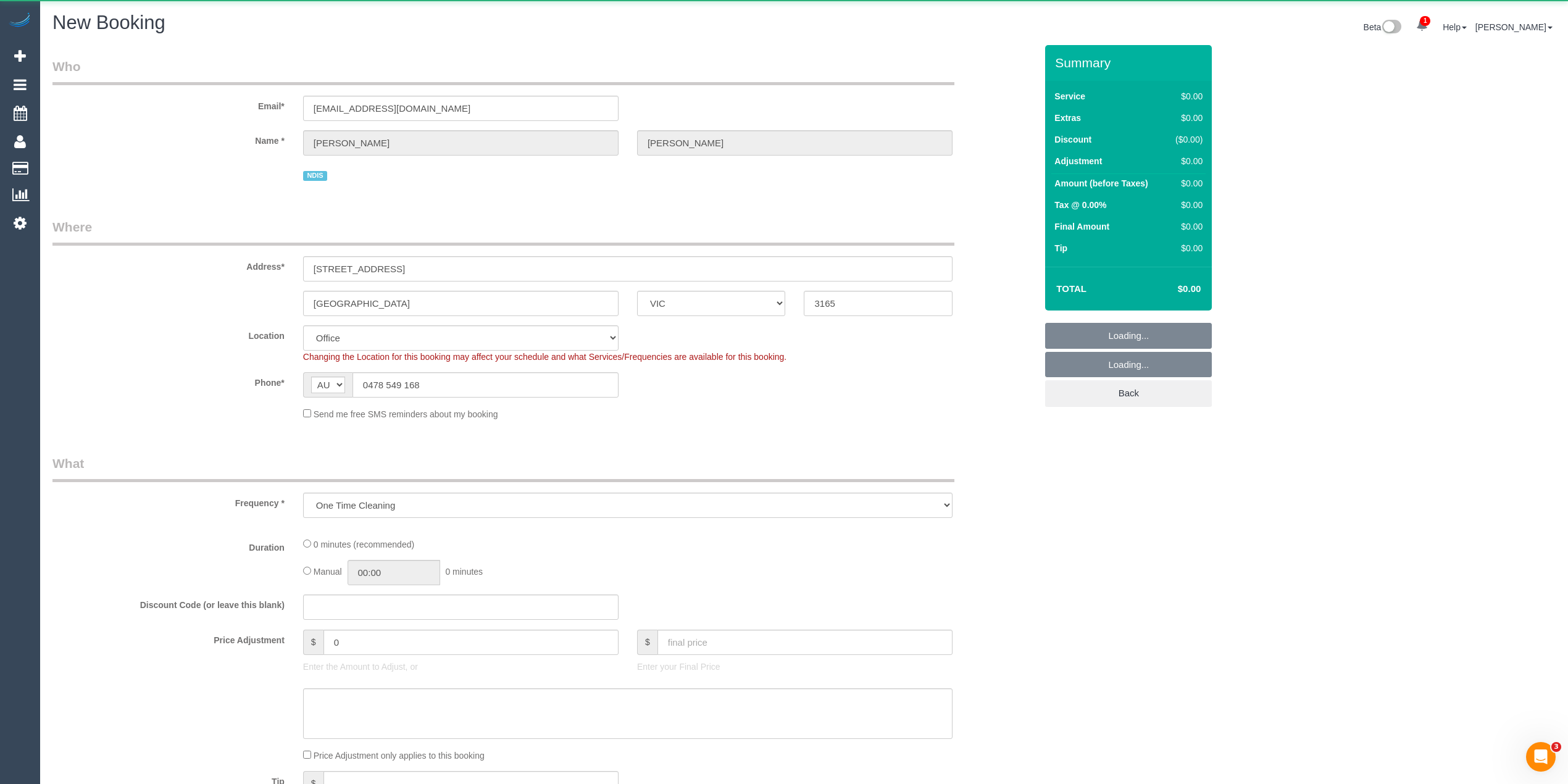
select select "object:1185"
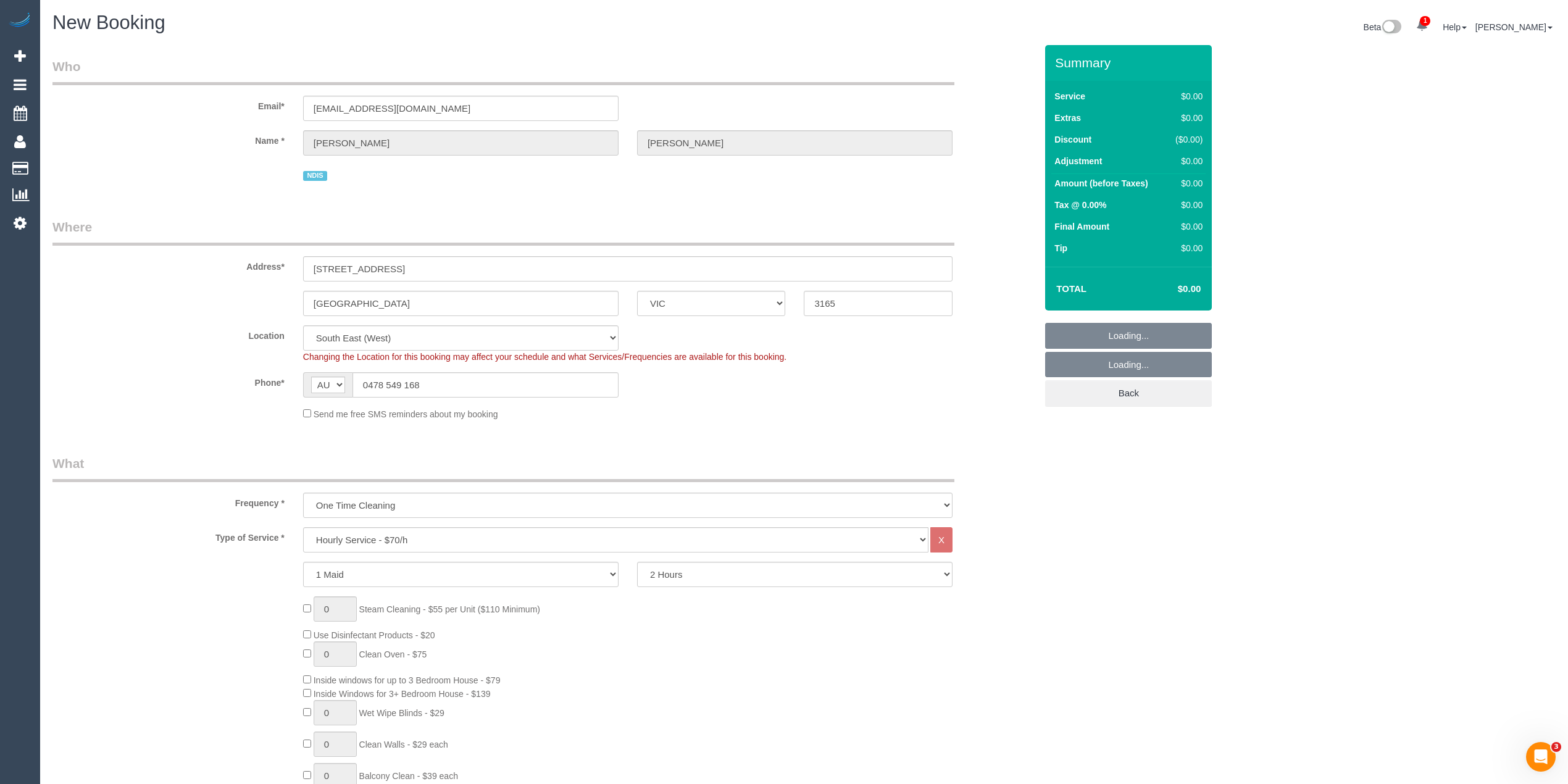
select select "64"
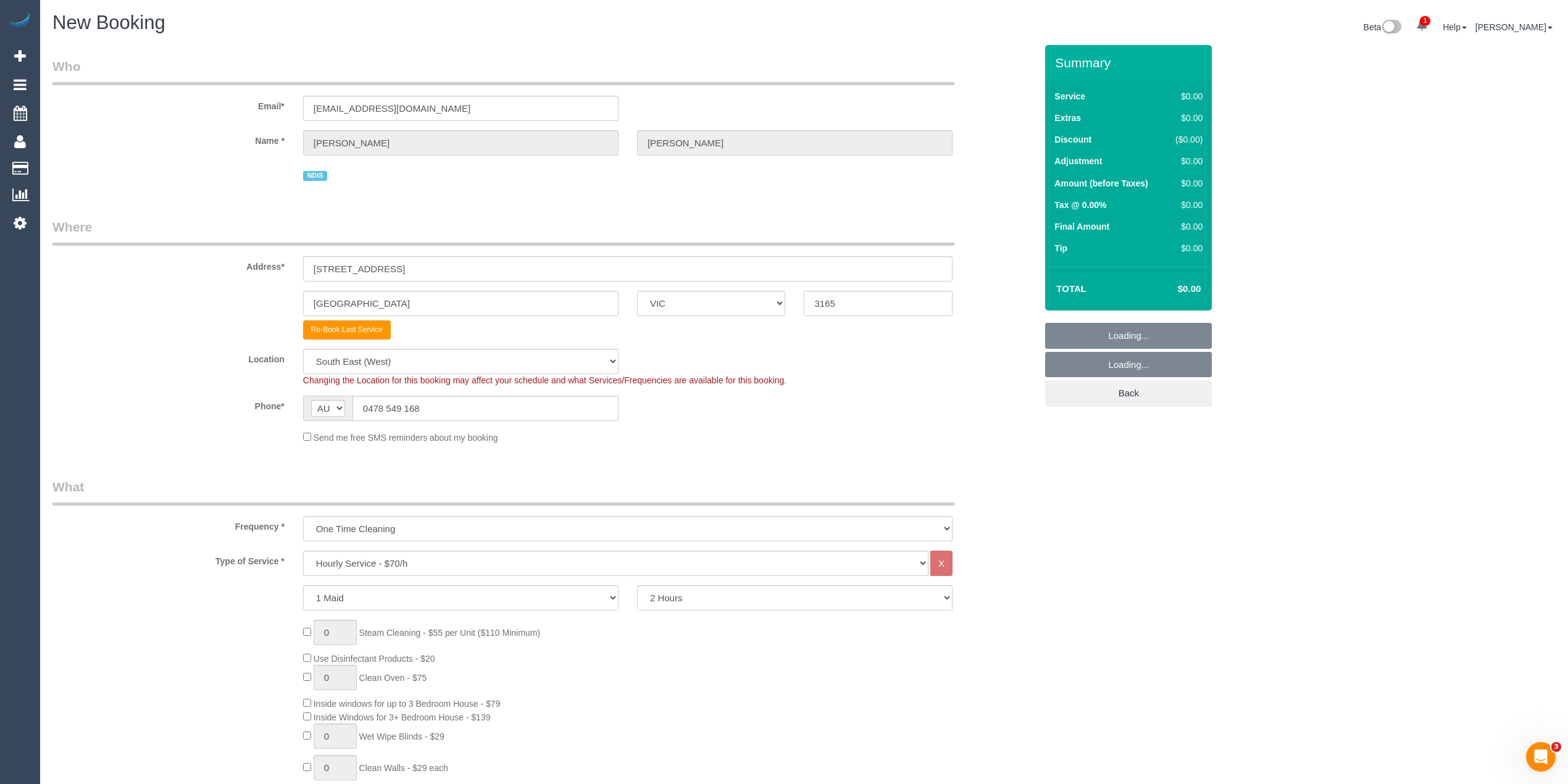
select select "object:2481"
click at [415, 556] on select "Hourly Service - $70/h Hourly Service - $65/h Hourly Service - $60/h Hourly Ser…" at bounding box center [616, 563] width 625 height 25
select select "275"
click at [303, 551] on select "Hourly Service - $70/h Hourly Service - $65/h Hourly Service - $60/h Hourly Ser…" at bounding box center [616, 563] width 625 height 25
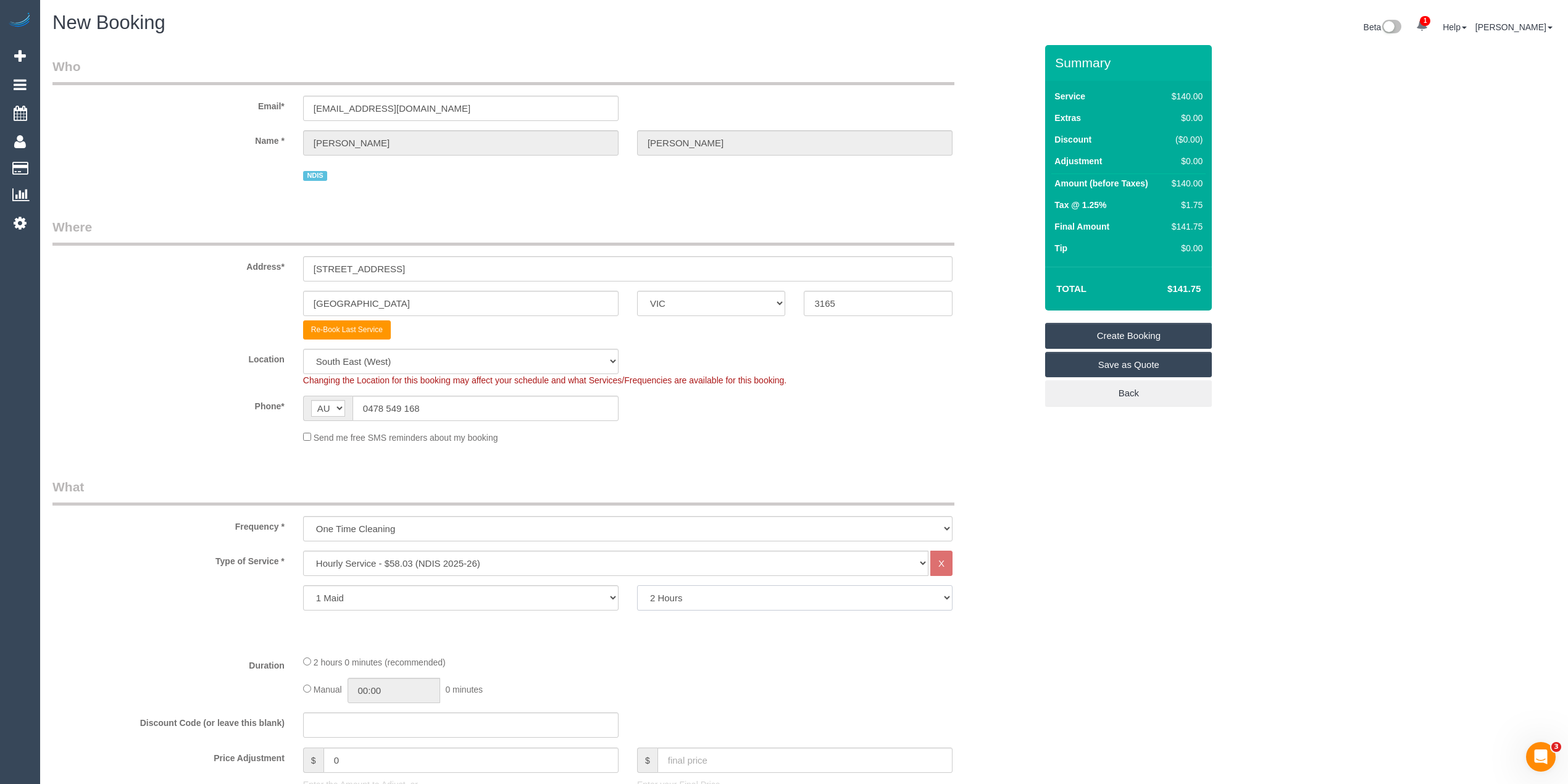
click at [687, 594] on select "2 Hours 2.5 Hours 3 Hours 3.5 Hours 4 Hours 4.5 Hours 5 Hours 5.5 Hours 6 Hours…" at bounding box center [795, 597] width 316 height 25
select select "300"
click at [637, 585] on select "2 Hours 2.5 Hours 3 Hours 3.5 Hours 4 Hours 4.5 Hours 5 Hours 5.5 Hours 6 Hours…" at bounding box center [795, 597] width 316 height 25
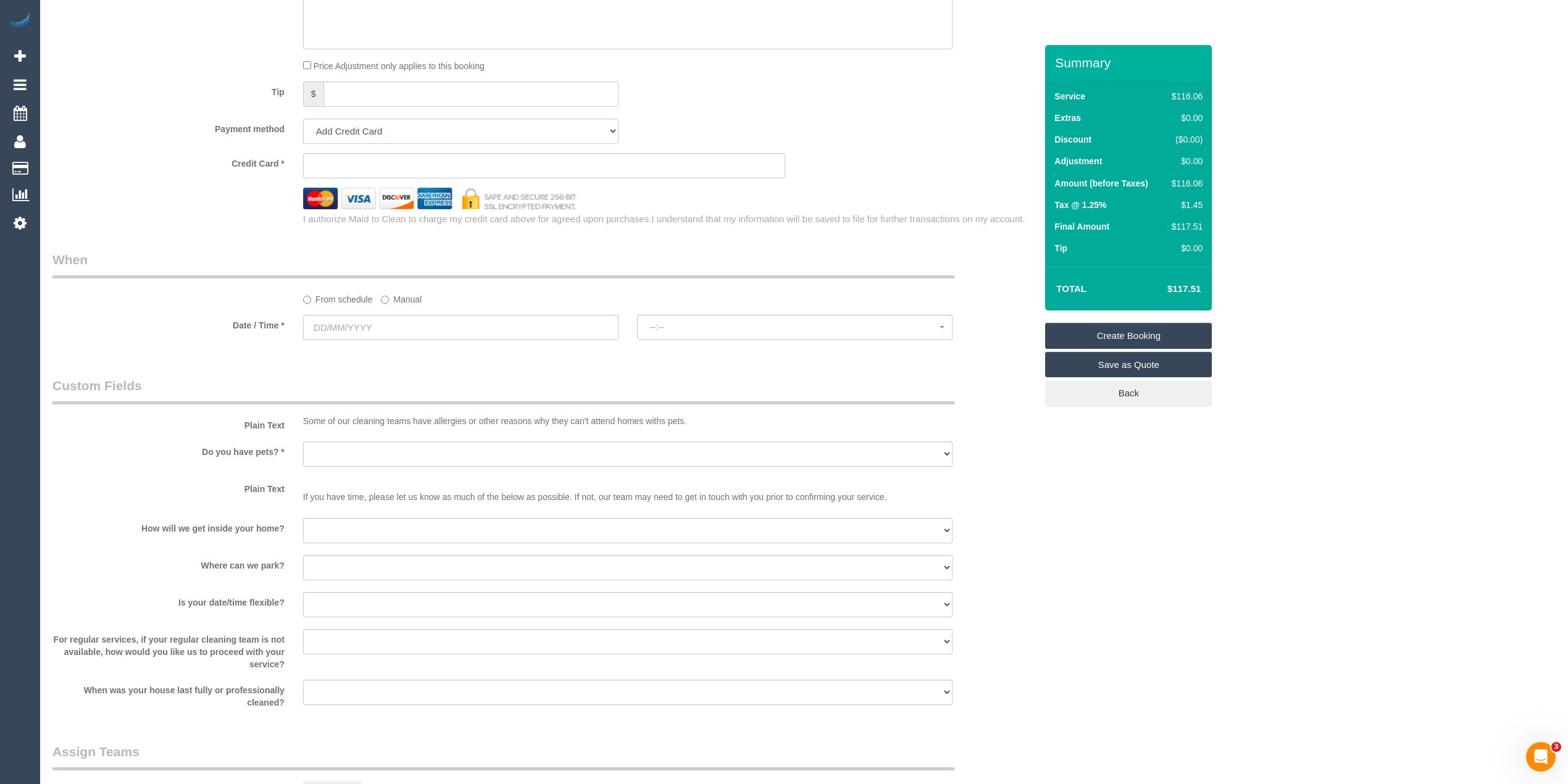
scroll to position [823, 0]
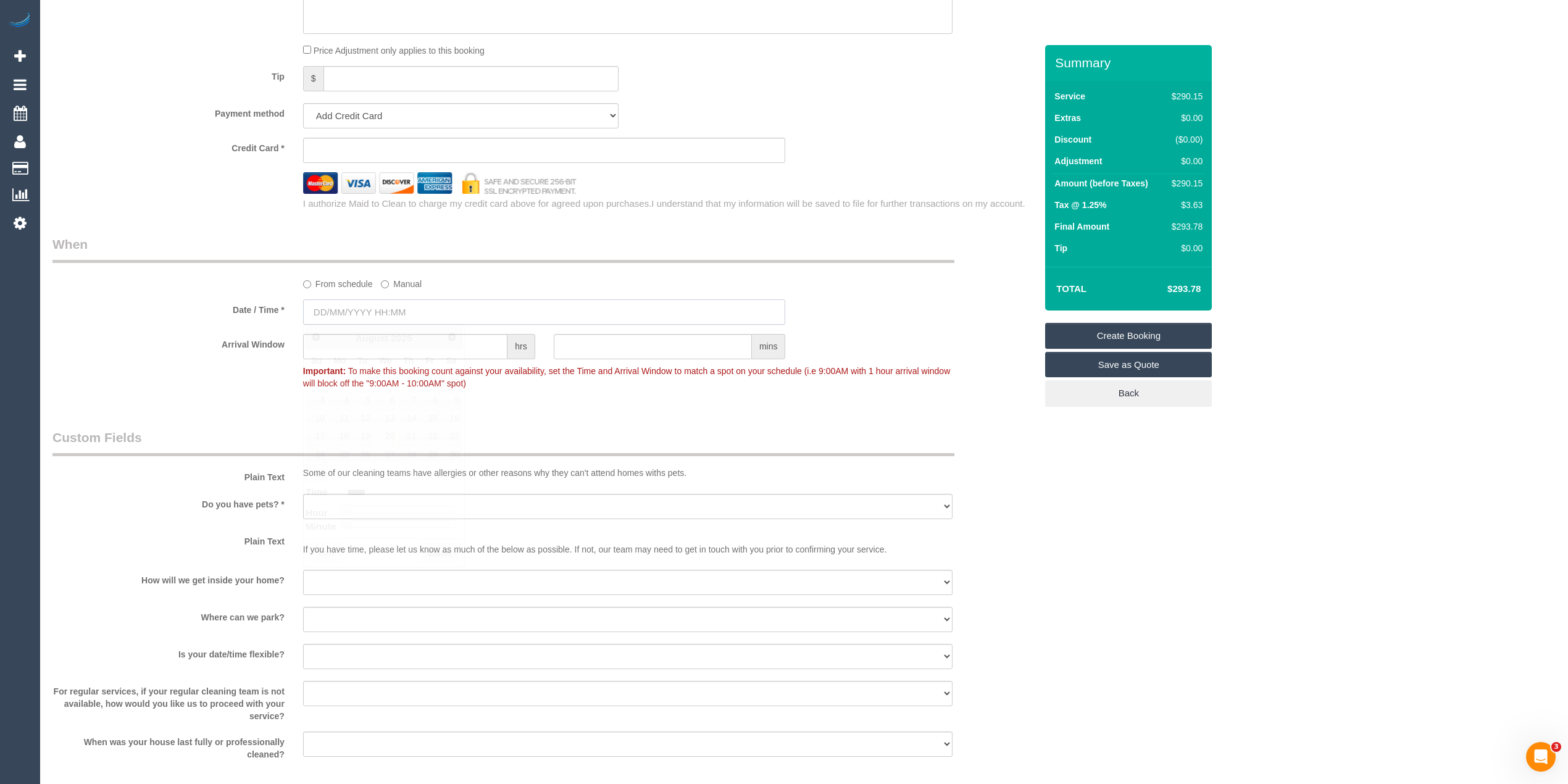
click at [379, 303] on input "text" at bounding box center [544, 312] width 483 height 25
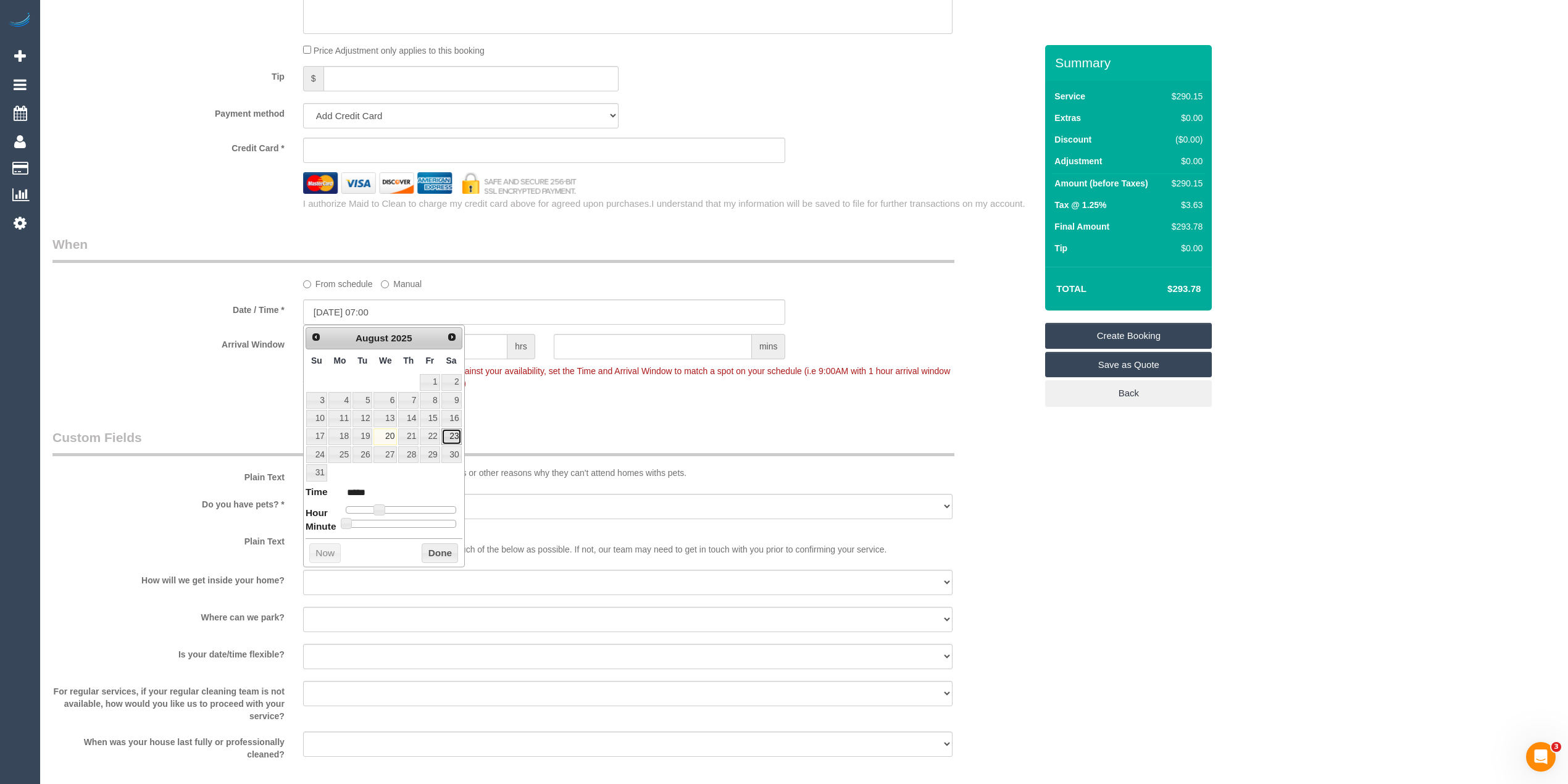
click at [452, 435] on link "23" at bounding box center [452, 437] width 20 height 17
type input "[DATE] 09:00"
type input "*****"
type input "[DATE] 10:00"
type input "*****"
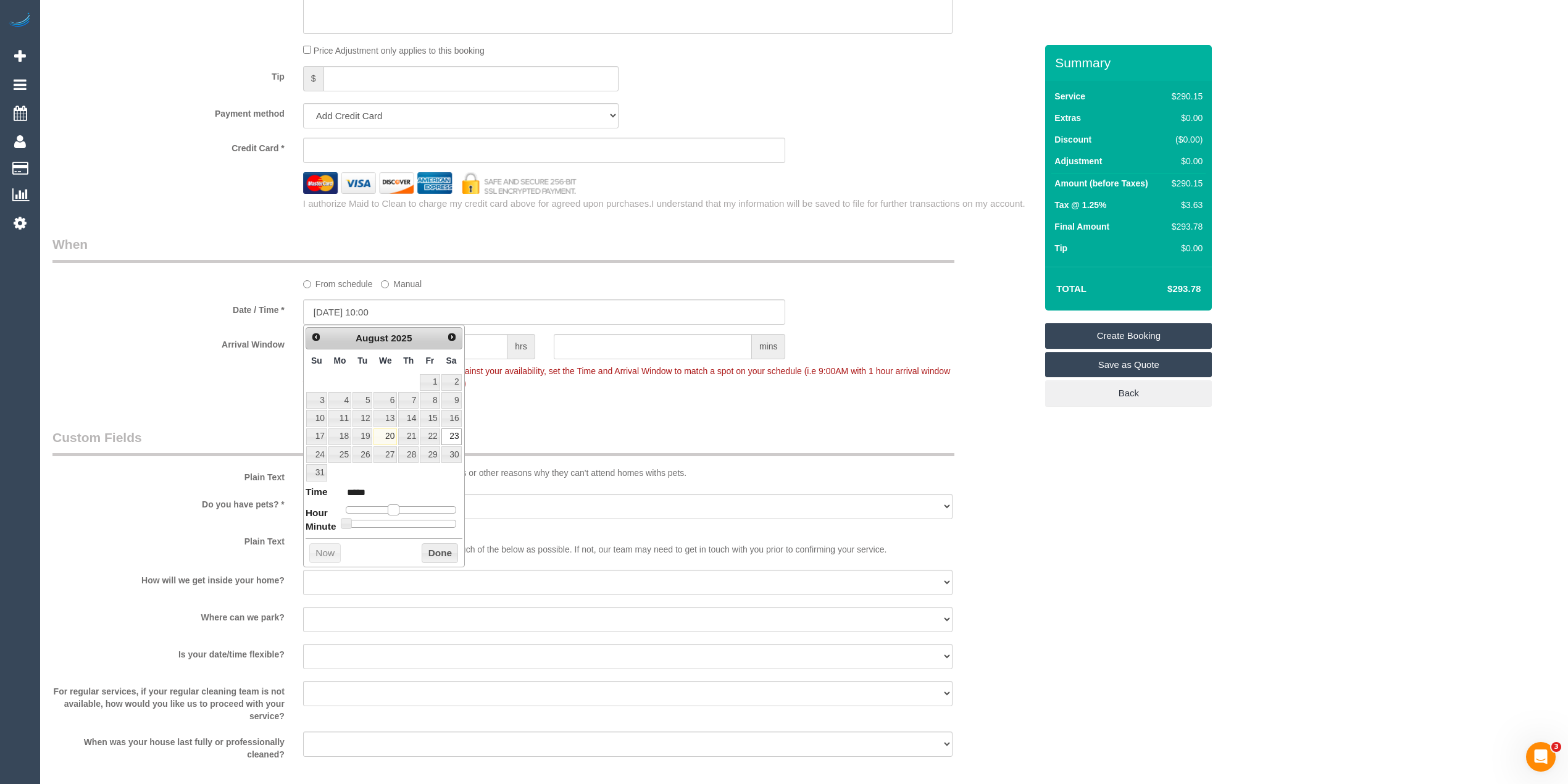
type input "[DATE] 09:00"
type input "*****"
drag, startPoint x: 382, startPoint y: 514, endPoint x: 391, endPoint y: 514, distance: 9.0
click at [391, 514] on span at bounding box center [389, 510] width 11 height 11
click at [1236, 614] on div "Who Email* [EMAIL_ADDRESS][DOMAIN_NAME] Name * [PERSON_NAME] Wu NDIS Where Addr…" at bounding box center [804, 255] width 1503 height 2067
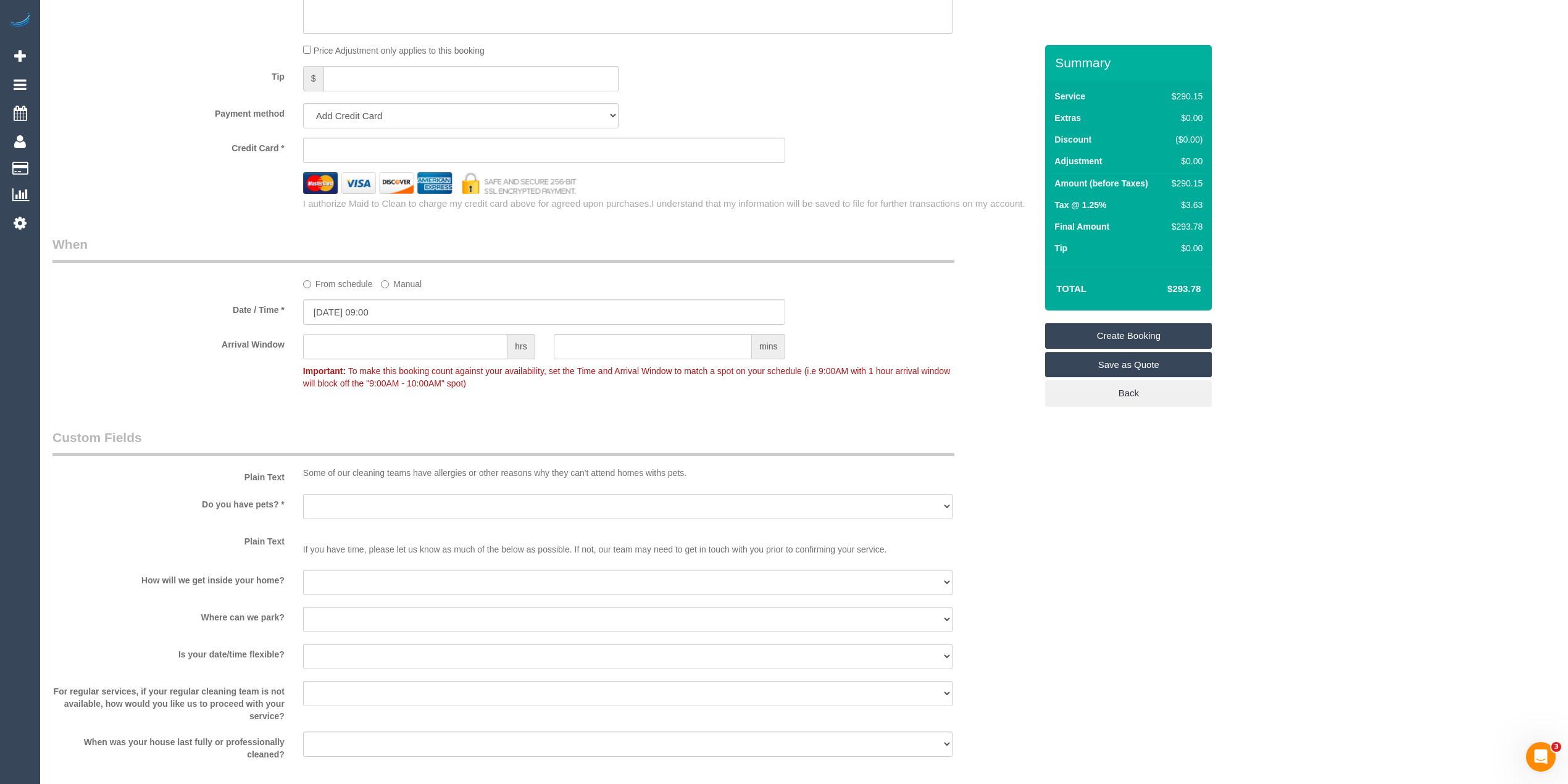
click at [358, 339] on input "text" at bounding box center [405, 346] width 204 height 25
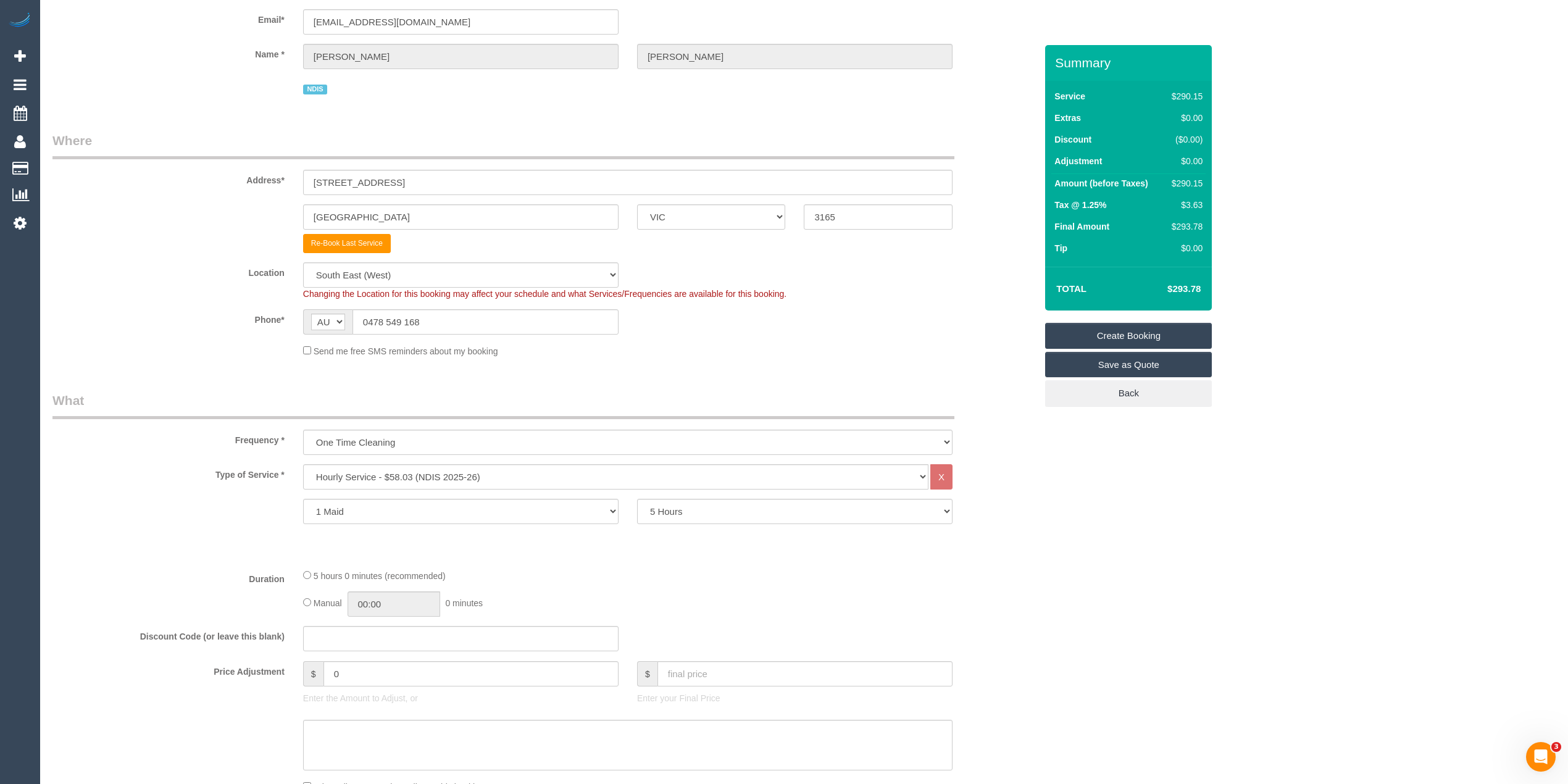
scroll to position [0, 0]
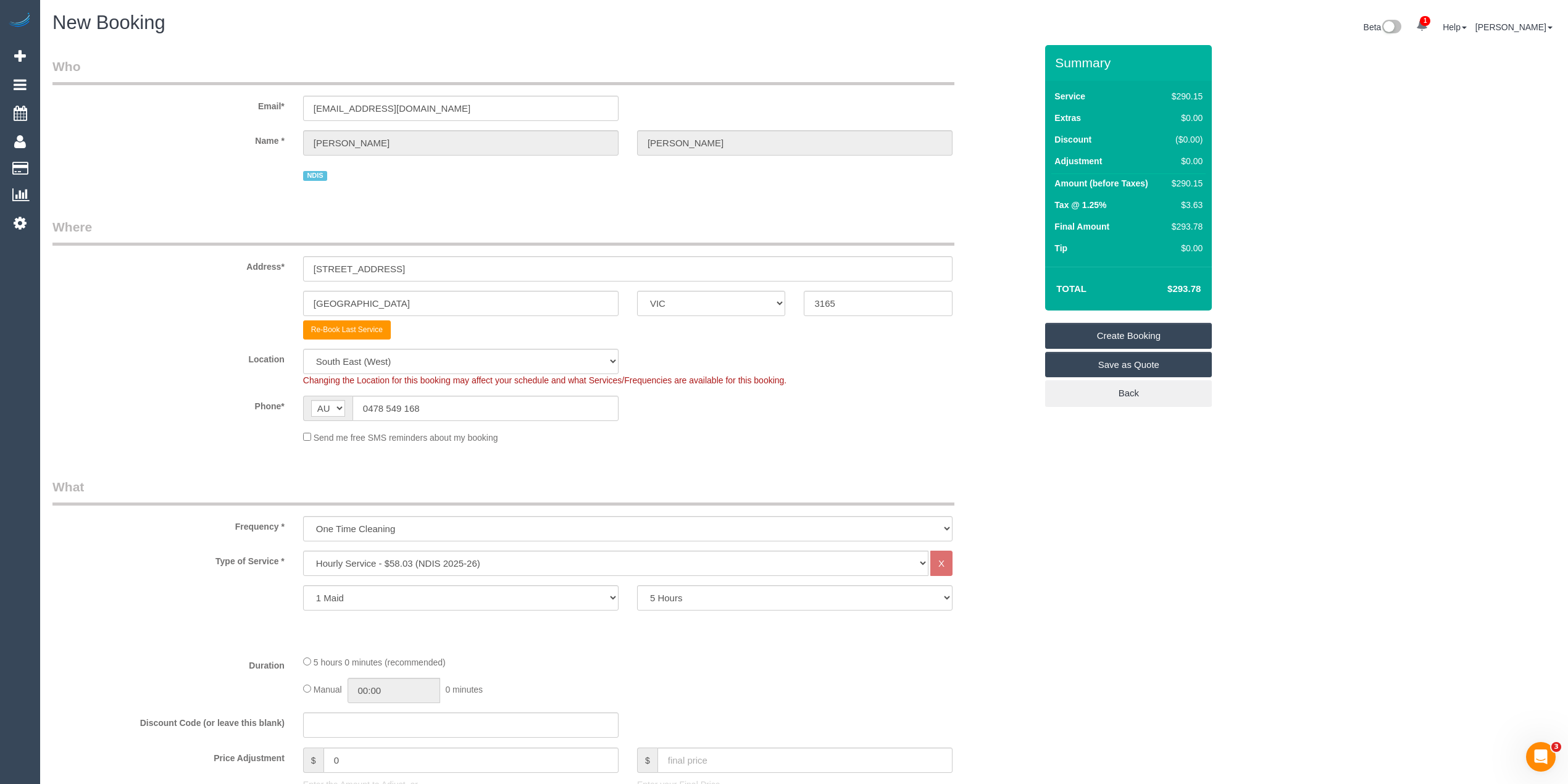
type input "2"
click at [392, 559] on select "Hourly Service - $70/h Hourly Service - $65/h Hourly Service - $60/h Hourly Ser…" at bounding box center [616, 563] width 625 height 25
select select "308"
click at [303, 551] on select "Hourly Service - $70/h Hourly Service - $65/h Hourly Service - $60/h Hourly Ser…" at bounding box center [616, 563] width 625 height 25
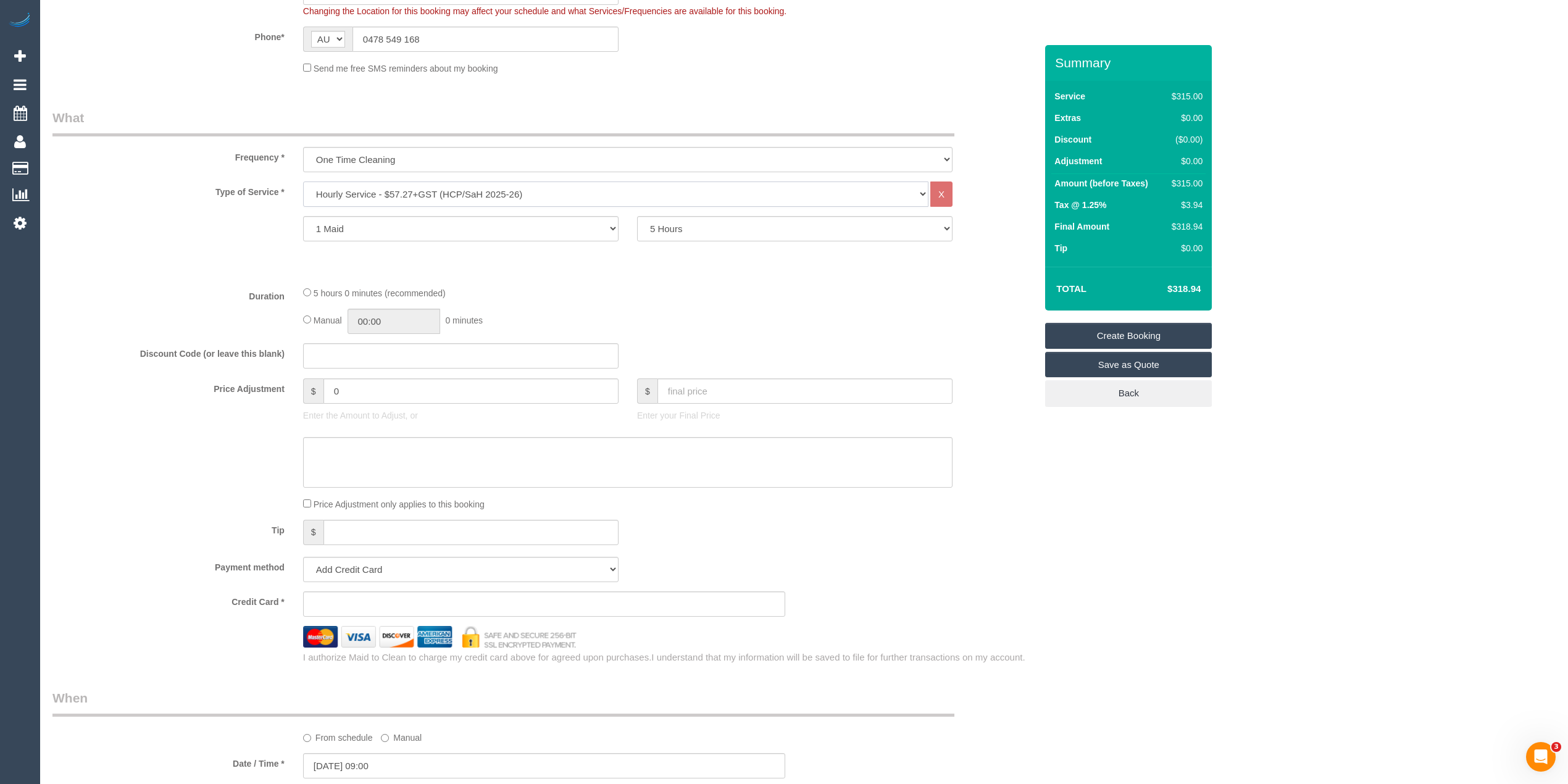
scroll to position [411, 0]
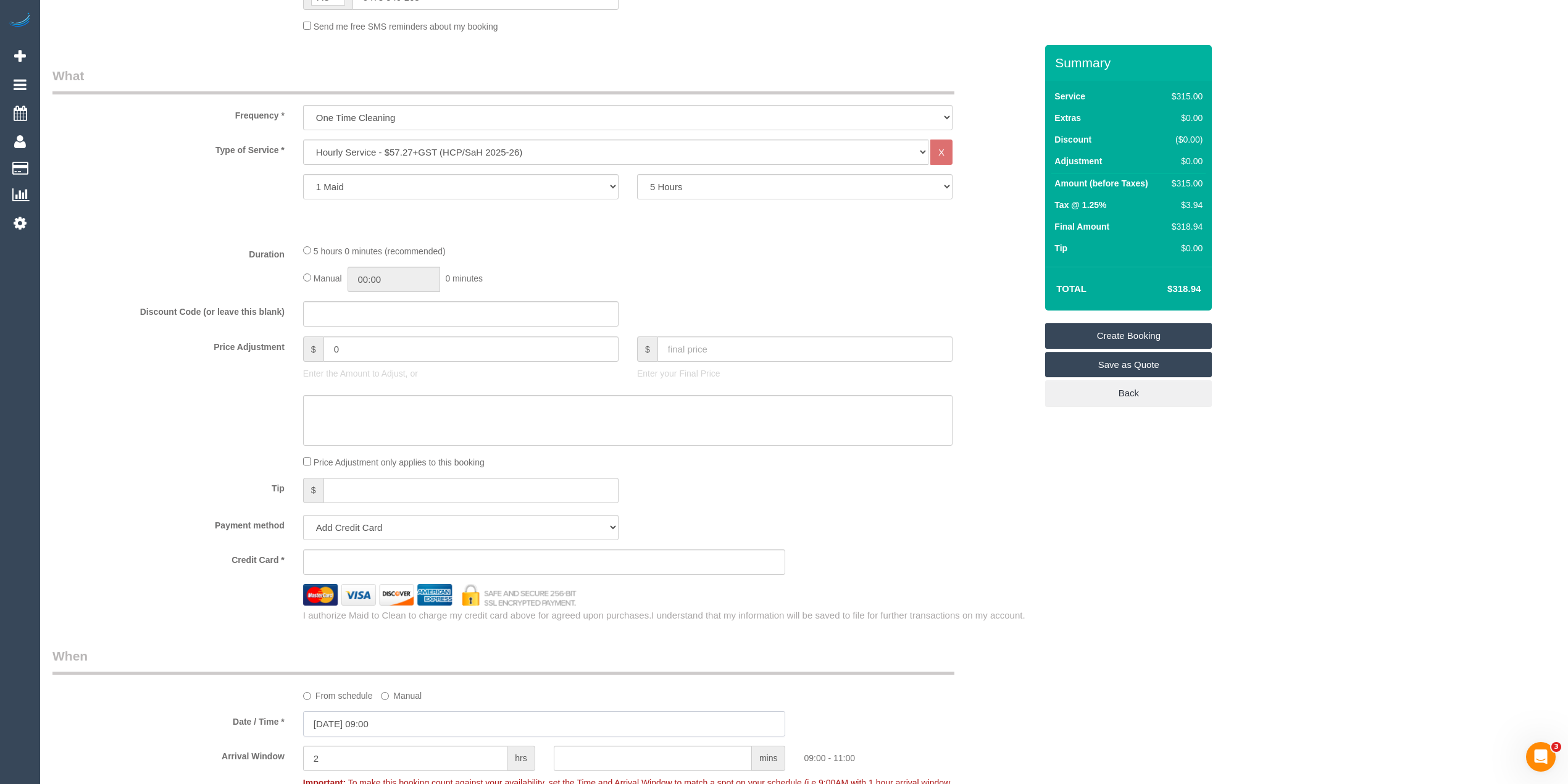
click at [357, 722] on input "[DATE] 09:00" at bounding box center [544, 723] width 483 height 25
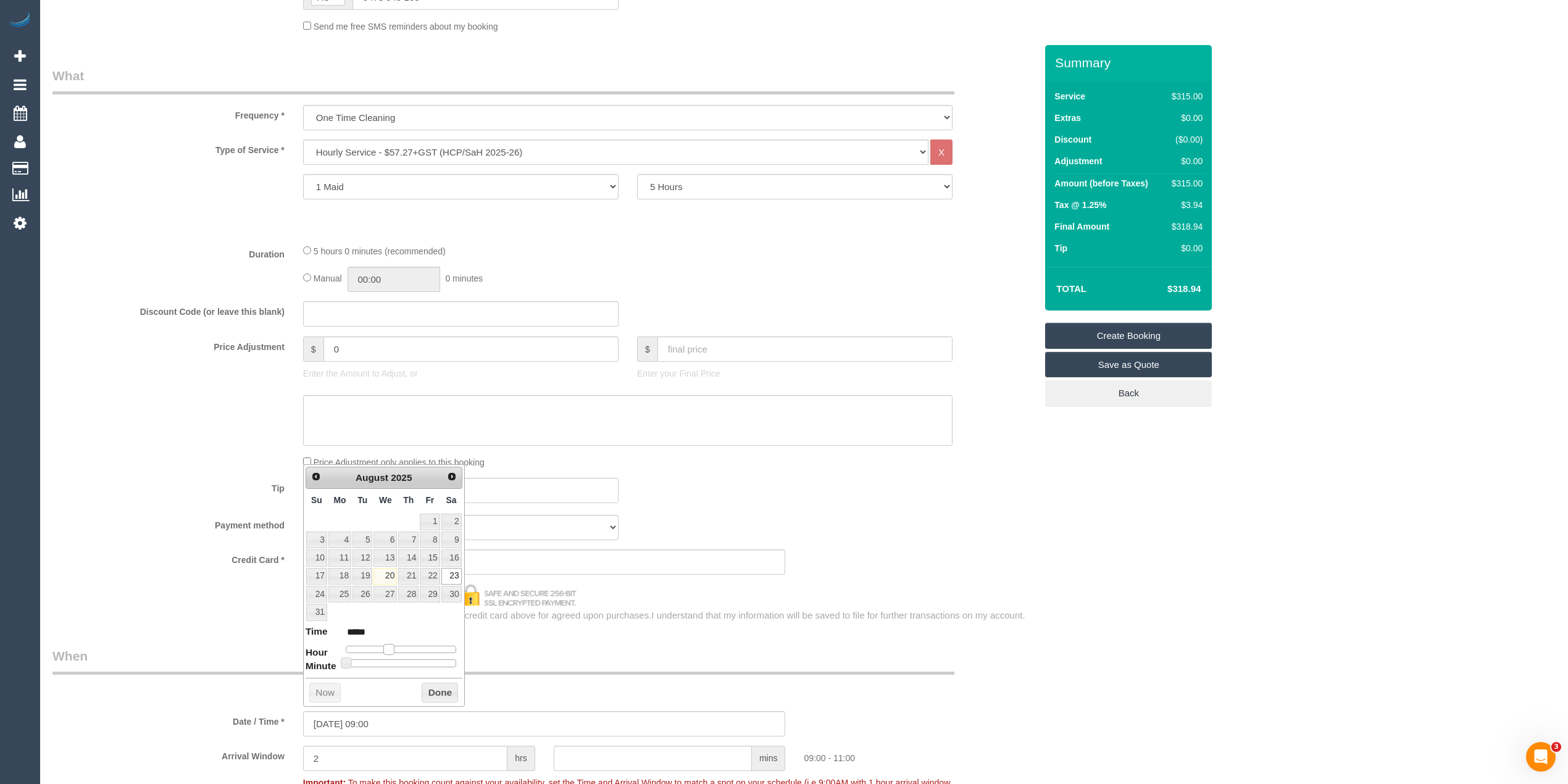
type input "[DATE] 10:00"
type input "*****"
click at [395, 647] on span at bounding box center [393, 649] width 11 height 11
click at [1241, 641] on div "Who Email* [EMAIL_ADDRESS][DOMAIN_NAME] Name * [PERSON_NAME] Wu NDIS Where Addr…" at bounding box center [804, 667] width 1503 height 2067
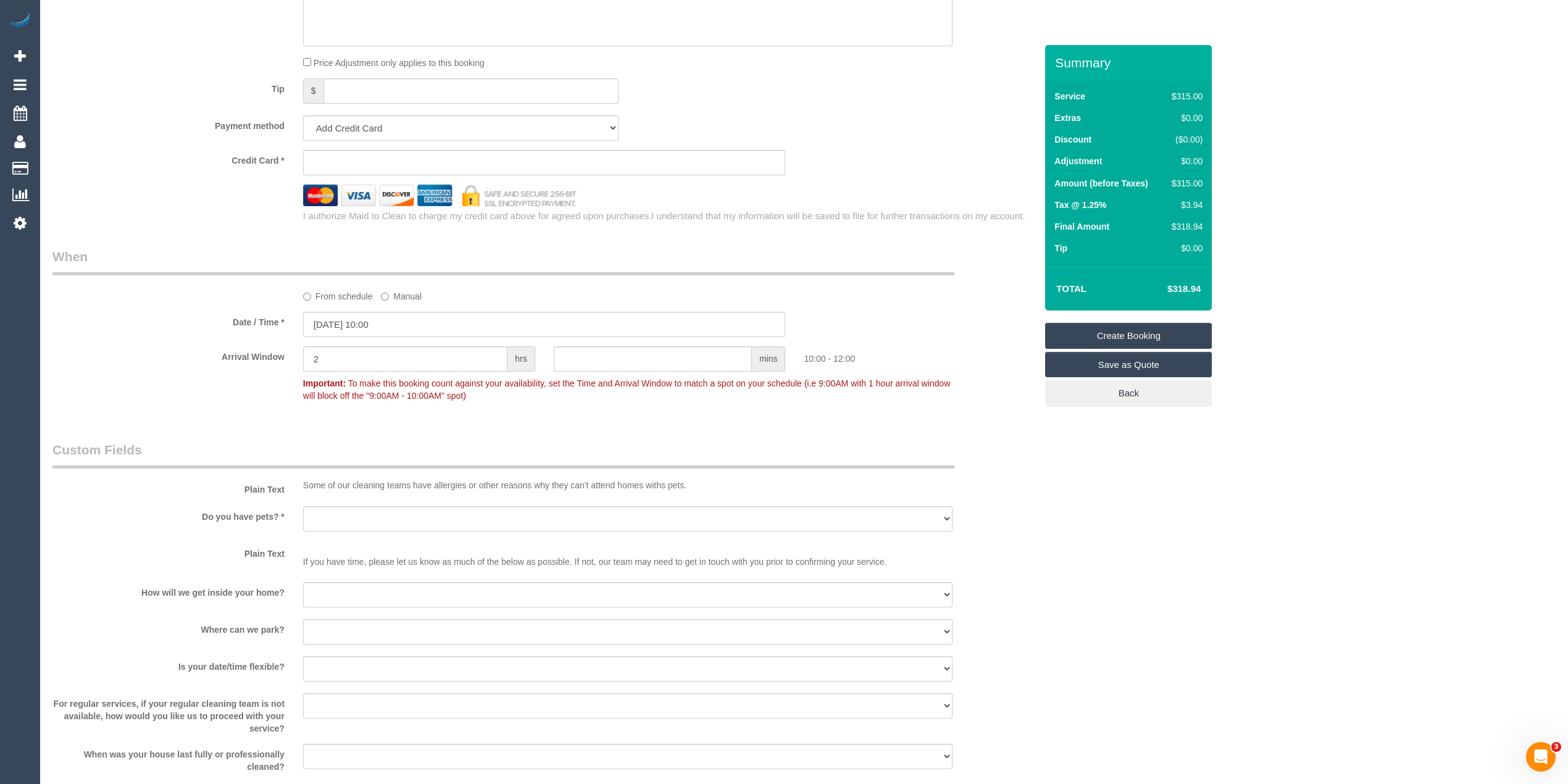
scroll to position [961, 0]
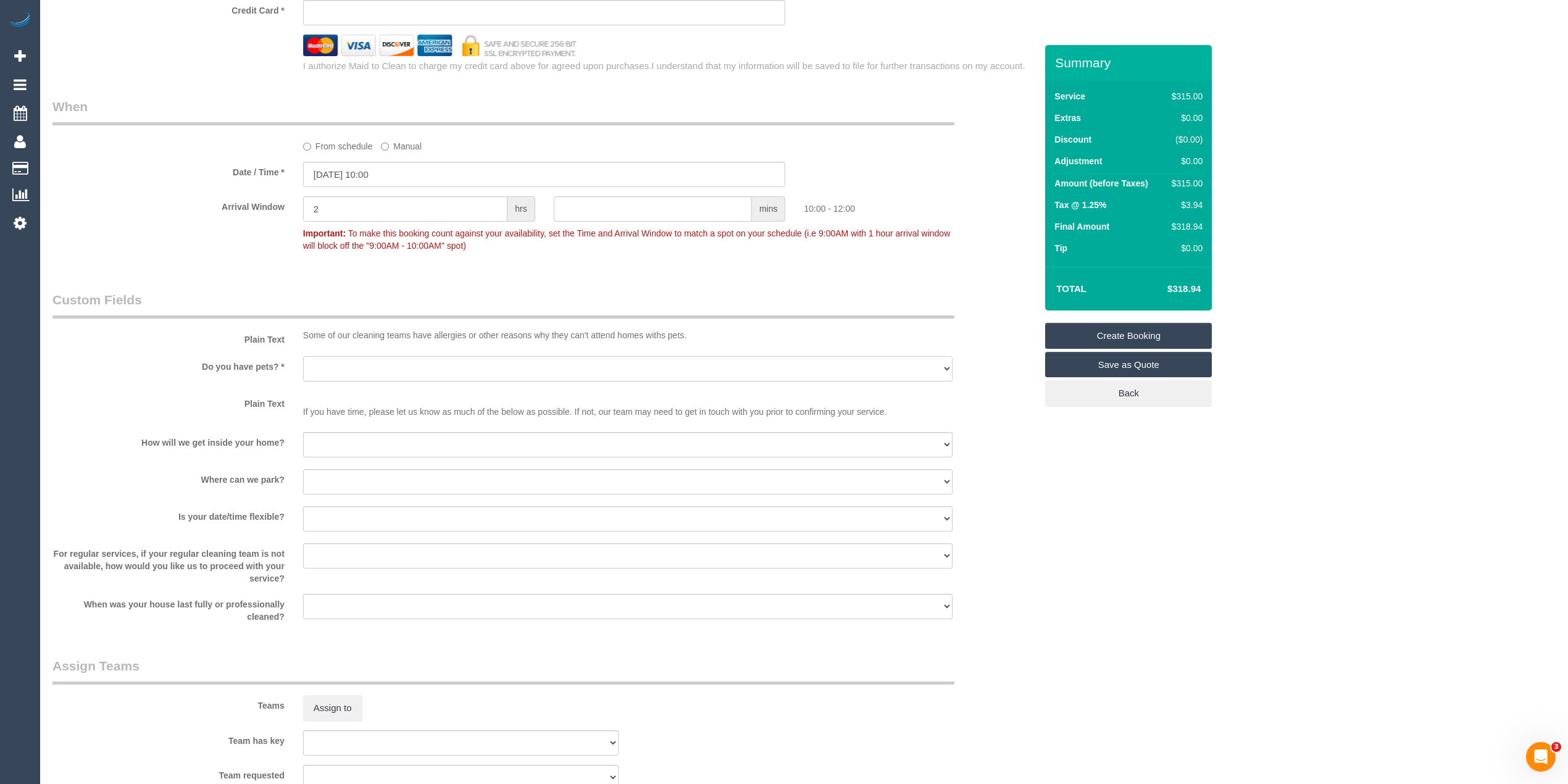
click at [314, 366] on select "Yes - Cats Yes - Dogs No pets Yes - Dogs and Cats Yes - Other" at bounding box center [628, 368] width 650 height 25
select select "number:28"
click at [303, 356] on select "Yes - Cats Yes - Dogs No pets Yes - Dogs and Cats Yes - Other" at bounding box center [628, 368] width 650 height 25
click at [326, 451] on select "I will be home Key will be left (please provide details below) Lock box/Access …" at bounding box center [628, 444] width 650 height 25
select select "number:14"
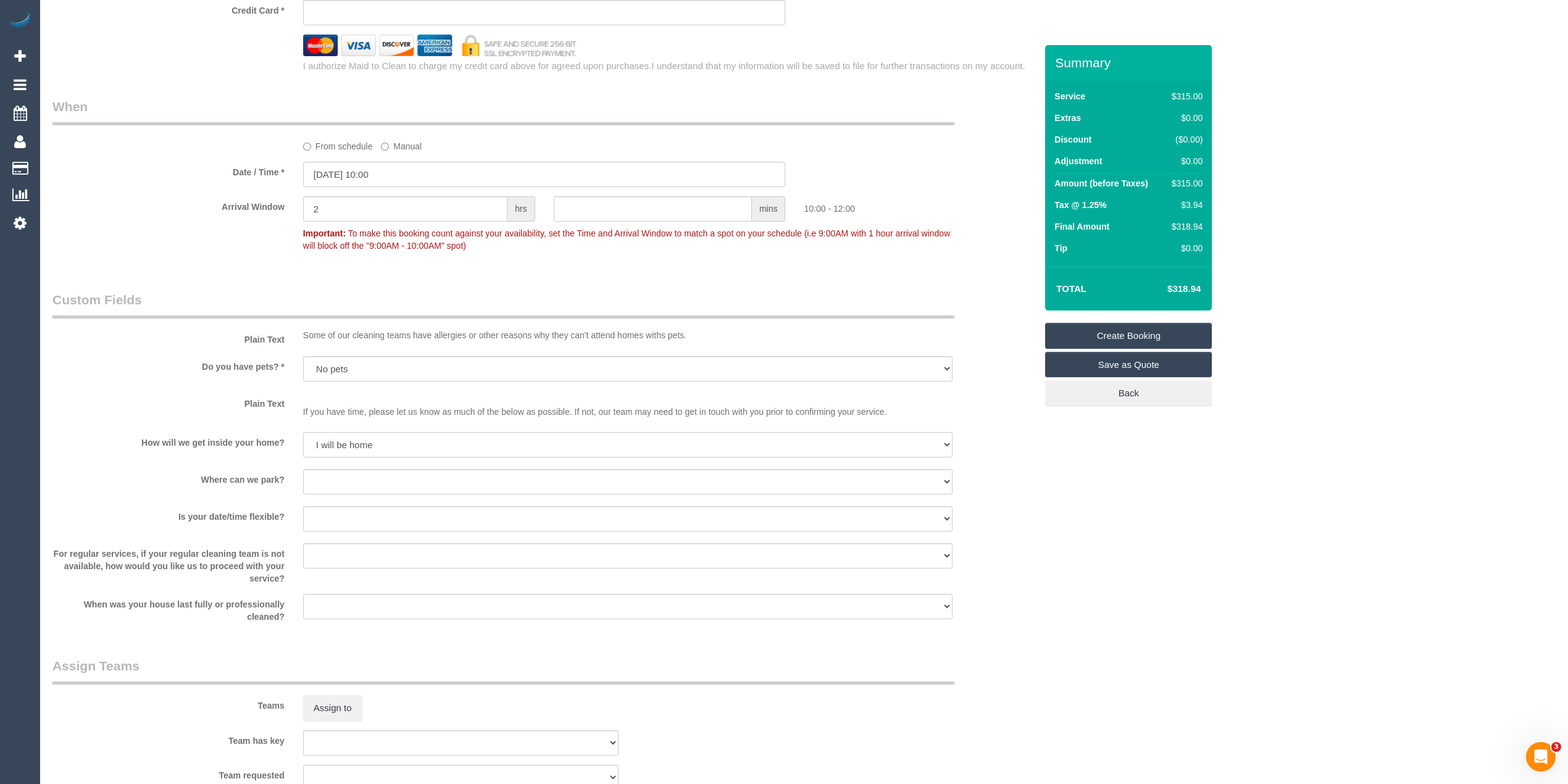
click at [303, 432] on select "I will be home Key will be left (please provide details below) Lock box/Access …" at bounding box center [628, 444] width 650 height 25
click at [327, 477] on select "I will provide parking on-site Free street parking Paid street parking (cost wi…" at bounding box center [628, 481] width 650 height 25
select select "number:19"
click at [303, 469] on select "I will provide parking on-site Free street parking Paid street parking (cost wi…" at bounding box center [628, 481] width 650 height 25
click at [314, 509] on select "Yes - date and time Yes - date but not time Yes - time but not date No - No fle…" at bounding box center [628, 518] width 650 height 25
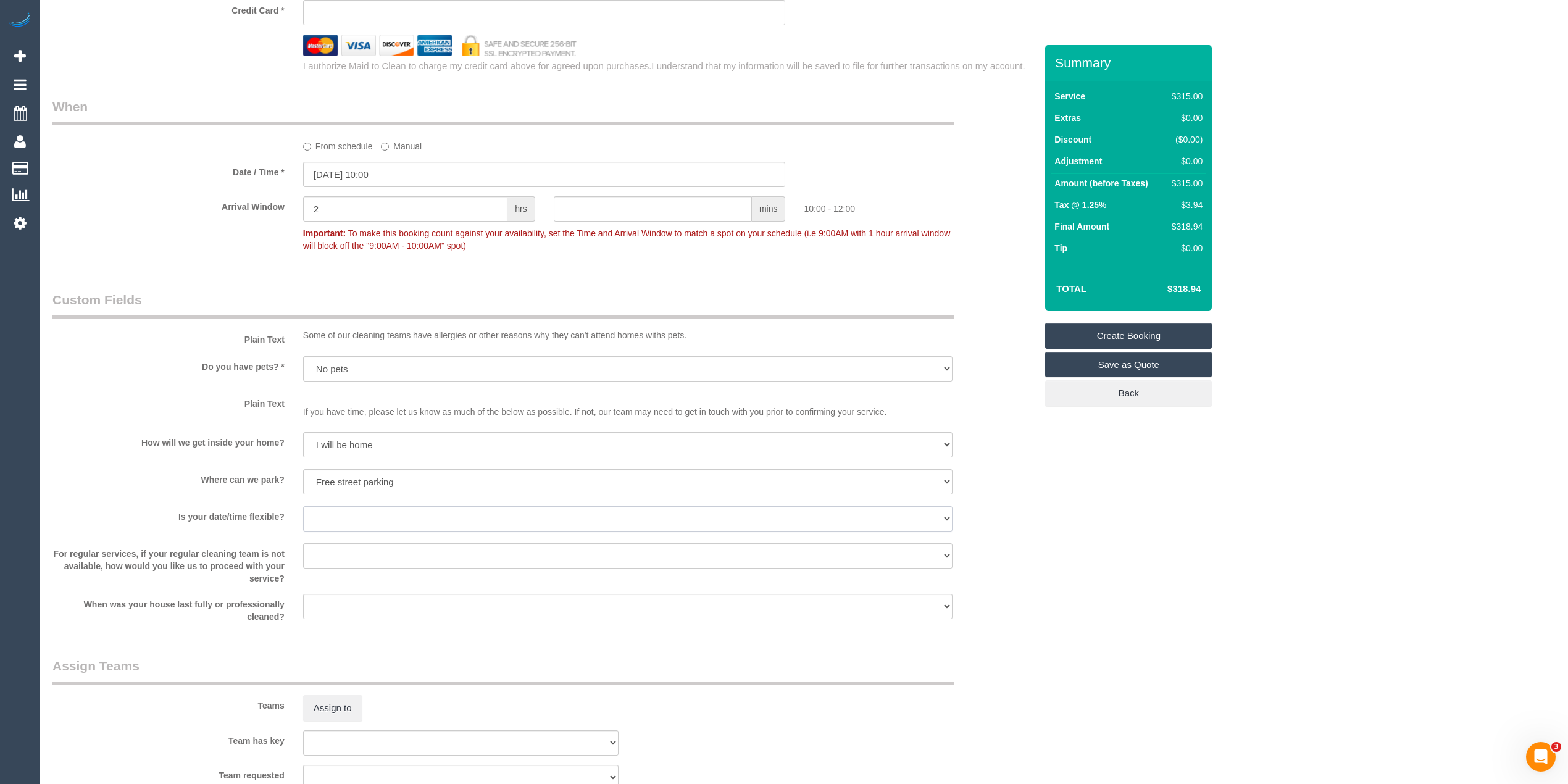
select select "number:25"
click at [303, 506] on select "Yes - date and time Yes - date but not time Yes - time but not date No - No fle…" at bounding box center [628, 518] width 650 height 25
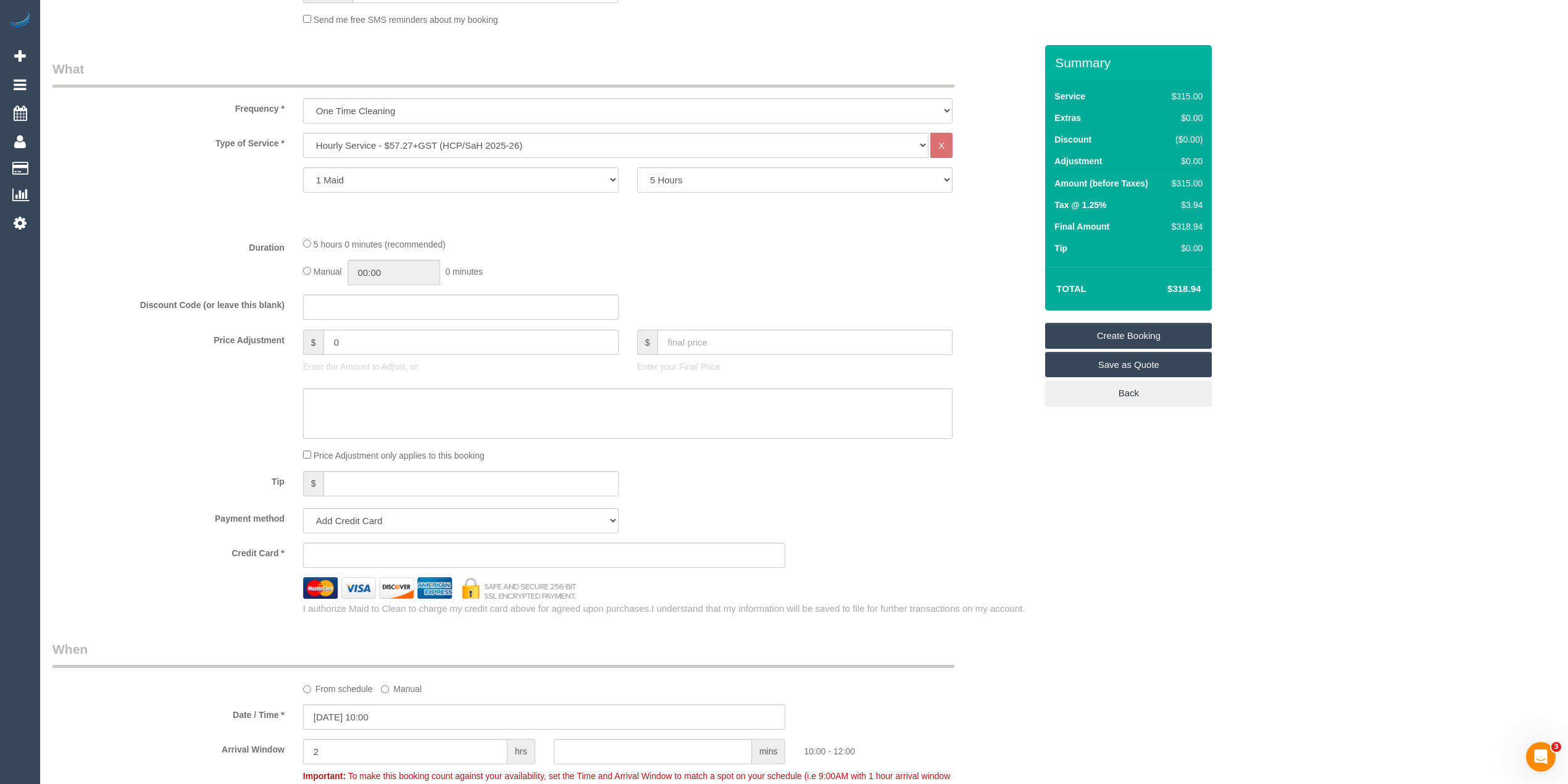
scroll to position [274, 0]
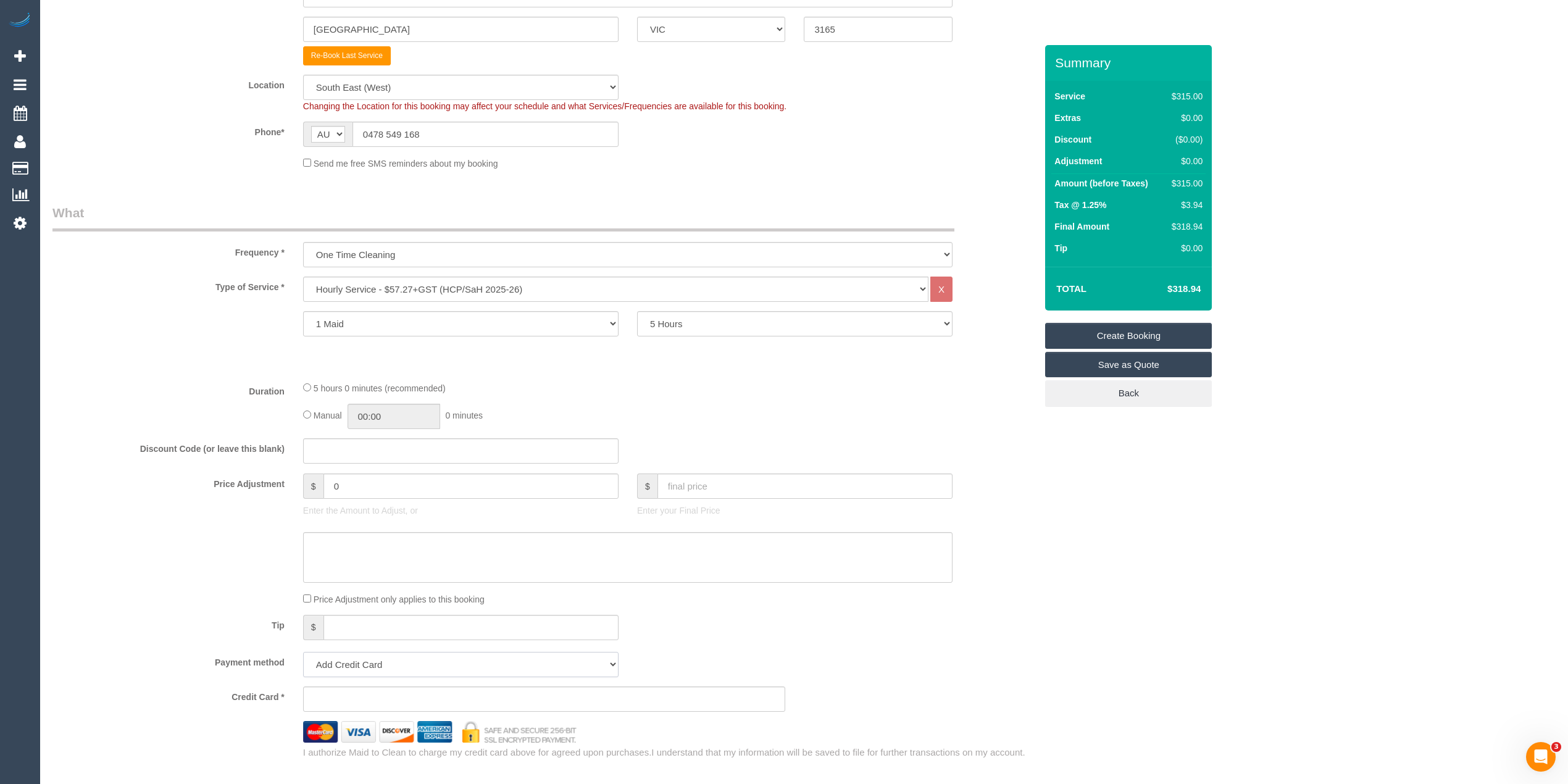
click at [404, 670] on select "Add Credit Card Cash Check Paypal" at bounding box center [461, 664] width 316 height 25
select select "string:check"
click at [303, 652] on select "Add Credit Card Cash Check Paypal" at bounding box center [461, 664] width 316 height 25
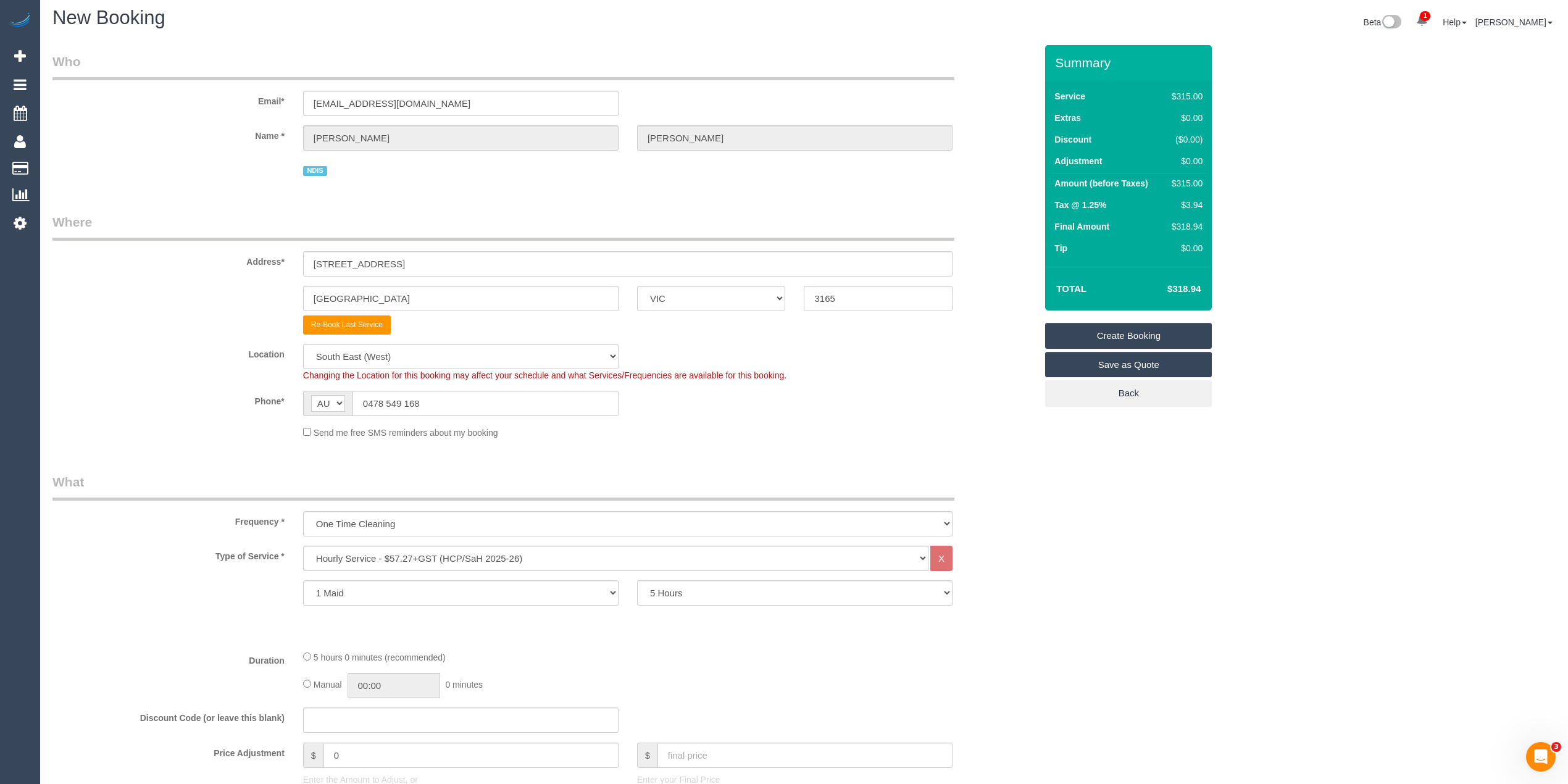
scroll to position [0, 0]
click at [389, 597] on select "1 Maid 2 Maids" at bounding box center [461, 597] width 316 height 25
select select "2"
click at [303, 585] on select "1 Maid 2 Maids" at bounding box center [461, 597] width 316 height 25
click at [643, 597] on select "1 Hour 1.5 Hour 2 Hours 2.5 Hours 3 Hours 3.5 Hours 4 Hours 4.5 Hours 5 Hours 5…" at bounding box center [795, 597] width 316 height 25
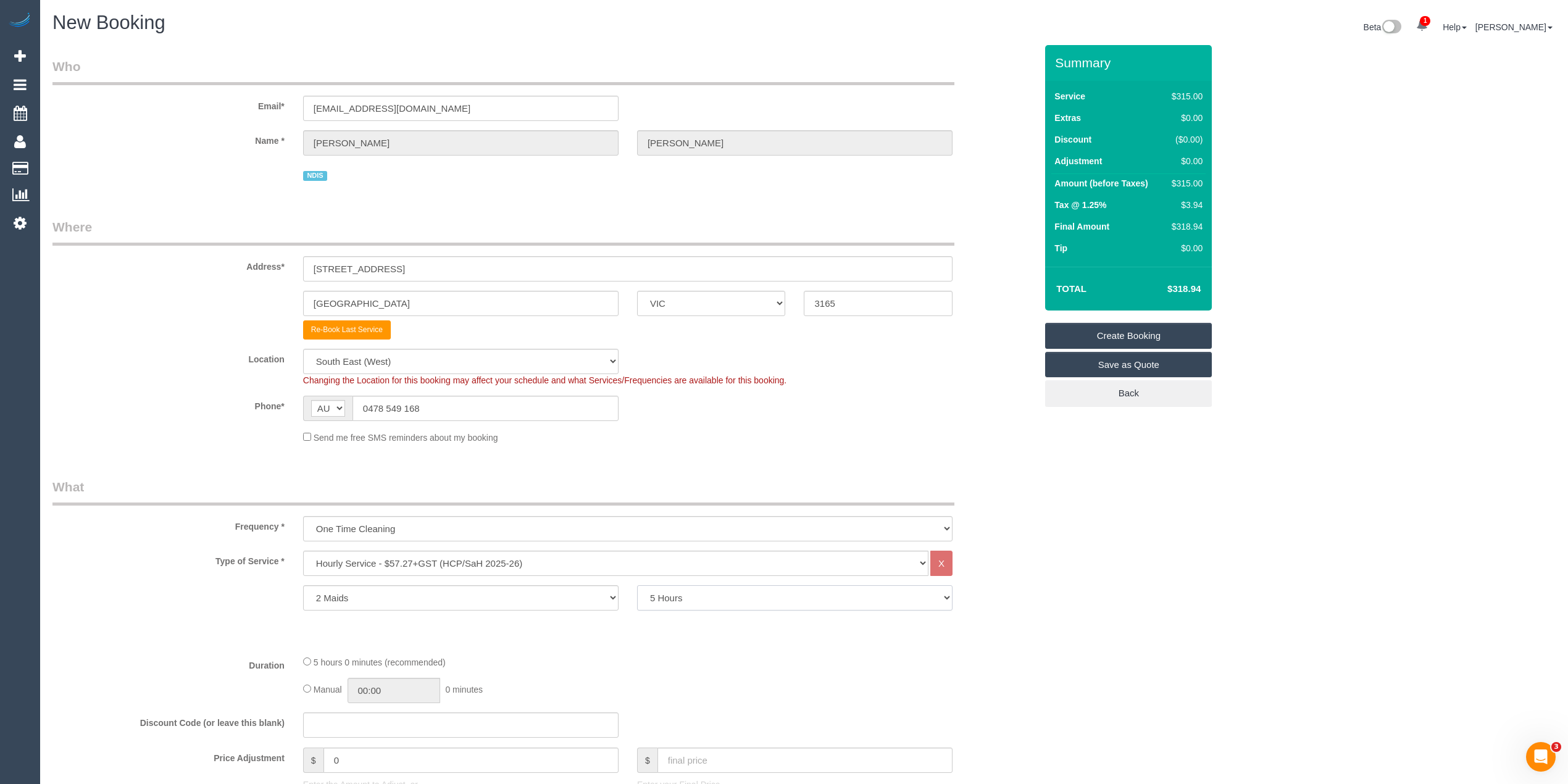
select select "150"
click at [637, 585] on select "1 Hour 1.5 Hour 2 Hours 2.5 Hours 3 Hours 3.5 Hours 4 Hours 4.5 Hours 5 Hours 5…" at bounding box center [795, 597] width 316 height 25
click at [440, 565] on select "Hourly Service - $70/h Hourly Service - $65/h Hourly Service - $60/h Hourly Ser…" at bounding box center [616, 563] width 625 height 25
click at [303, 551] on select "Hourly Service - $70/h Hourly Service - $65/h Hourly Service - $60/h Hourly Ser…" at bounding box center [616, 563] width 625 height 25
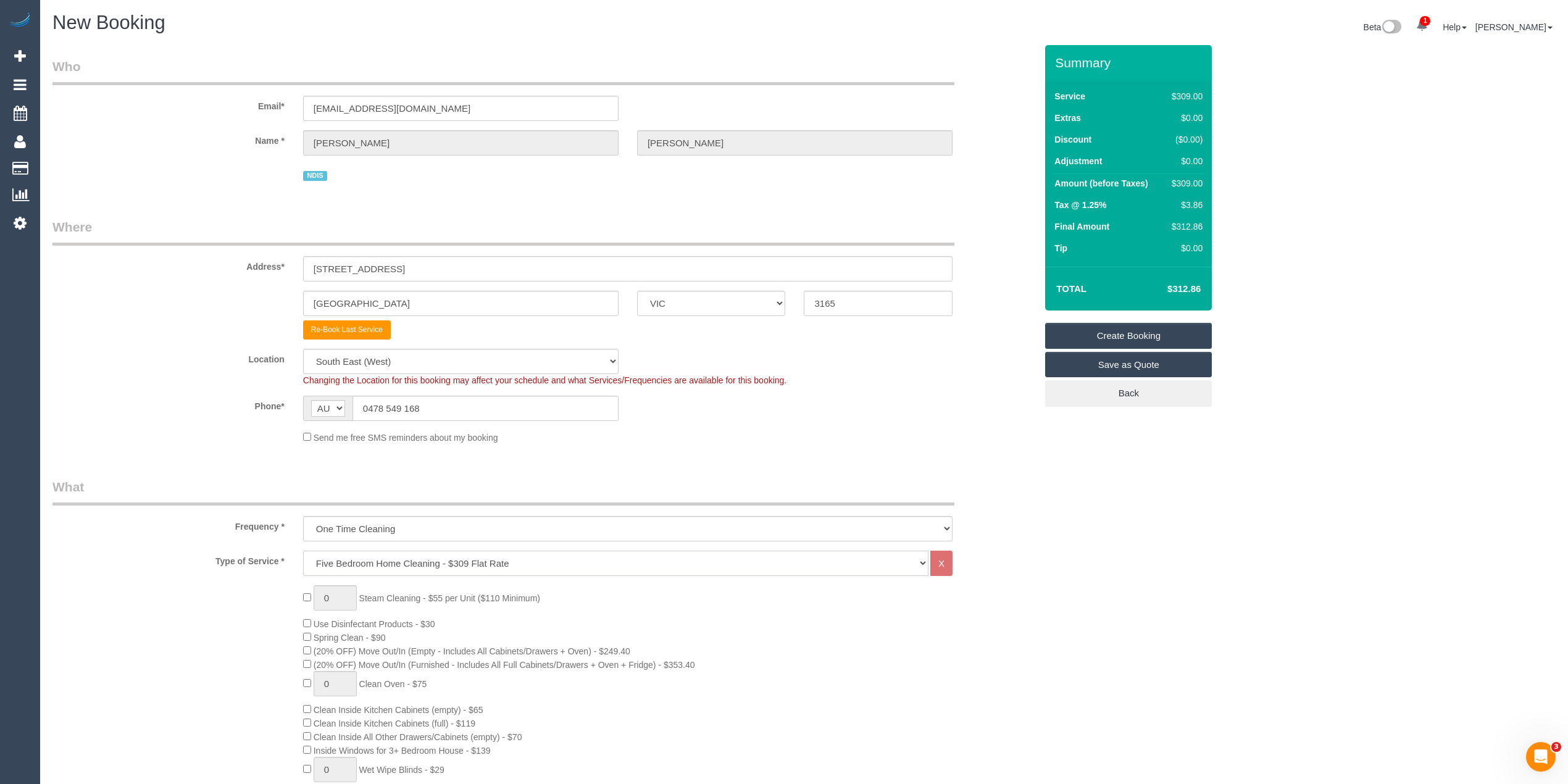
click at [446, 559] on select "Hourly Service - $70/h Hourly Service - $65/h Hourly Service - $60/h Hourly Ser…" at bounding box center [616, 563] width 625 height 25
select select "308"
click at [303, 551] on select "Hourly Service - $70/h Hourly Service - $65/h Hourly Service - $60/h Hourly Ser…" at bounding box center [616, 563] width 625 height 25
select select "1"
select select "60"
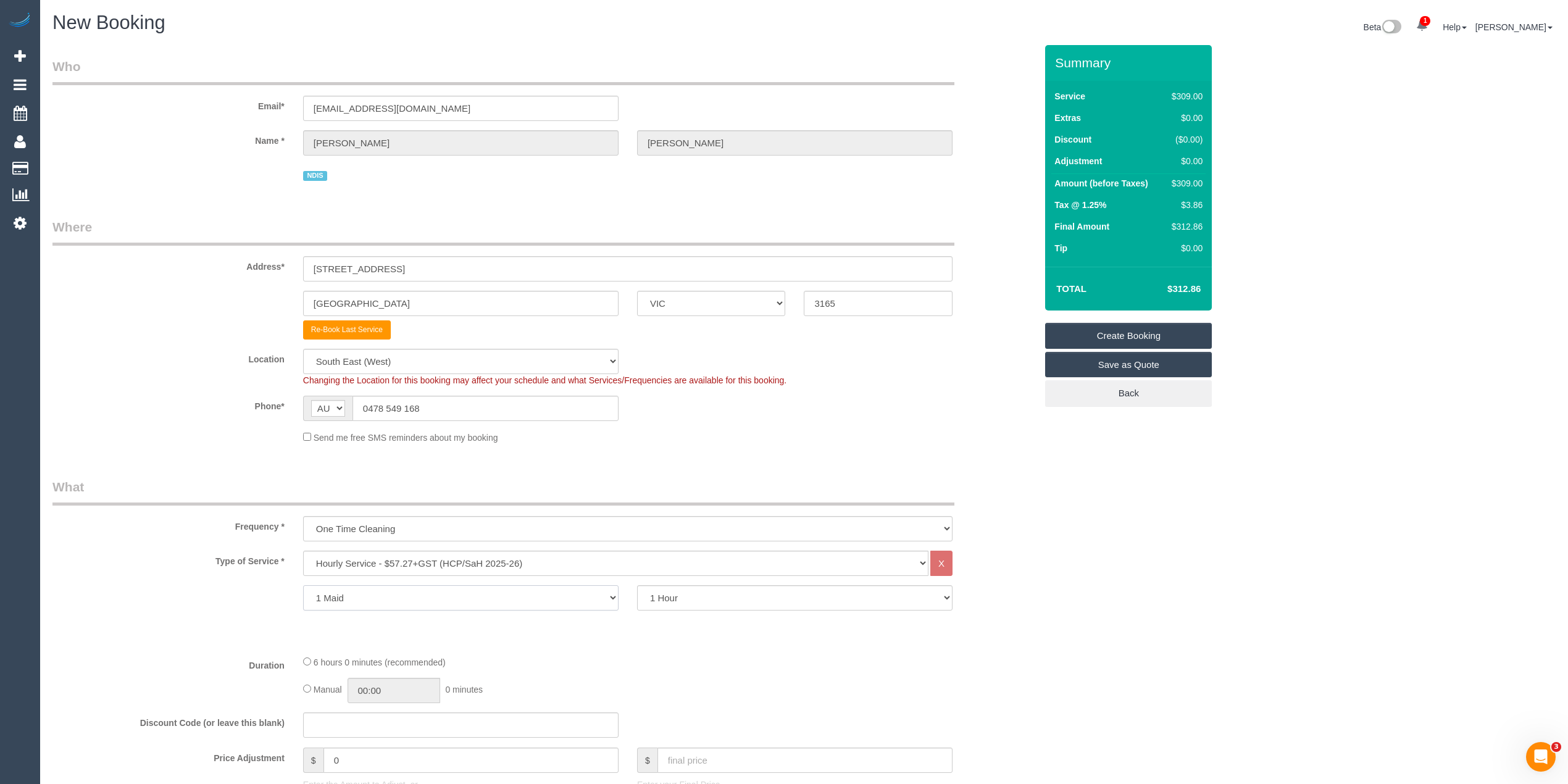
click at [578, 601] on select "1 Maid 2 Maids" at bounding box center [461, 597] width 316 height 25
select select "2"
click at [303, 585] on select "1 Maid 2 Maids" at bounding box center [461, 597] width 316 height 25
click at [719, 594] on select "1 Hour 1.5 Hour 2 Hours 2.5 Hours 3 Hours 3.5 Hours 4 Hours 4.5 Hours 5 Hours 5…" at bounding box center [795, 597] width 316 height 25
select select "150"
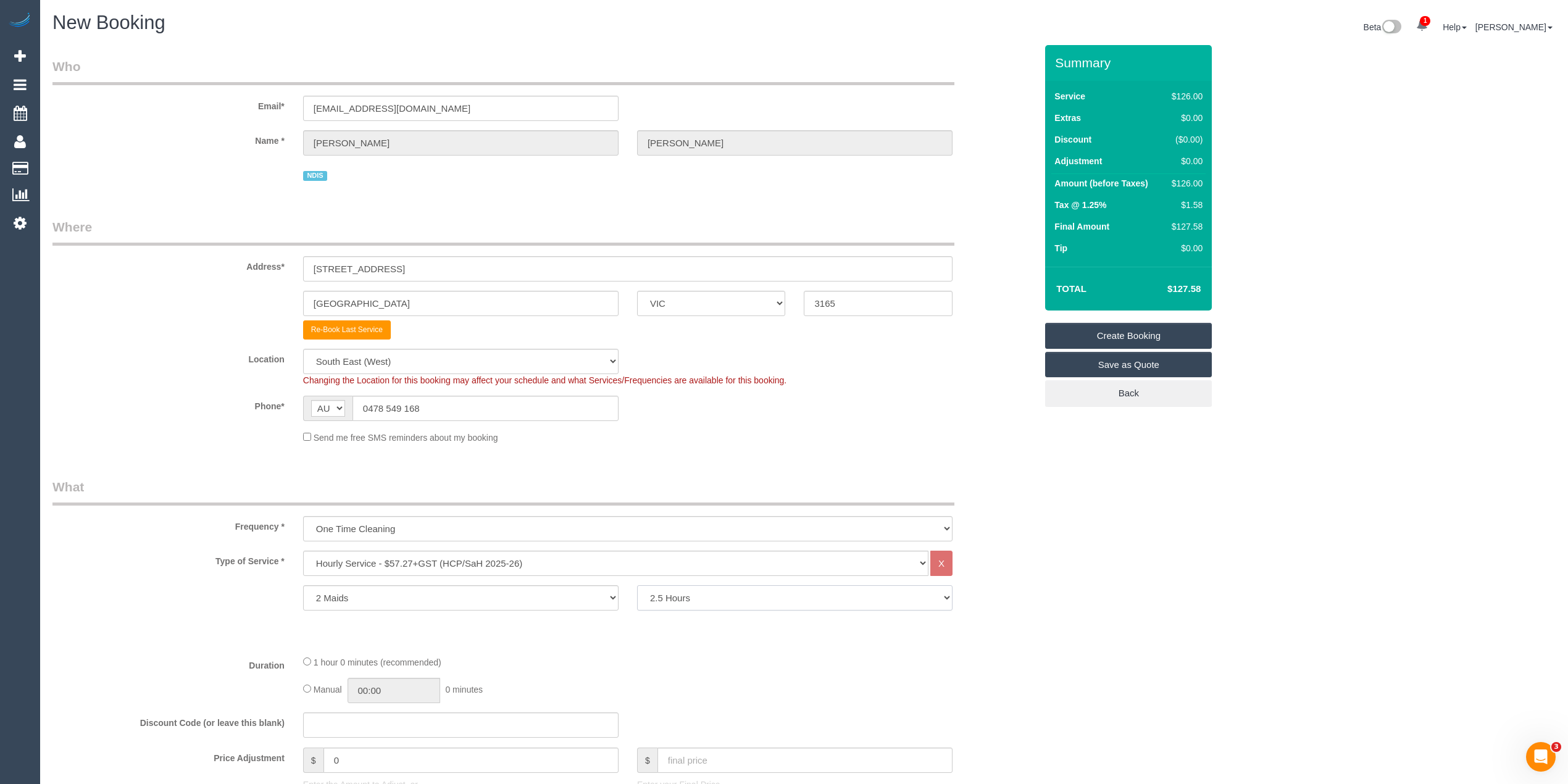
click at [637, 585] on select "1 Hour 1.5 Hour 2 Hours 2.5 Hours 3 Hours 3.5 Hours 4 Hours 4.5 Hours 5 Hours 5…" at bounding box center [795, 597] width 316 height 25
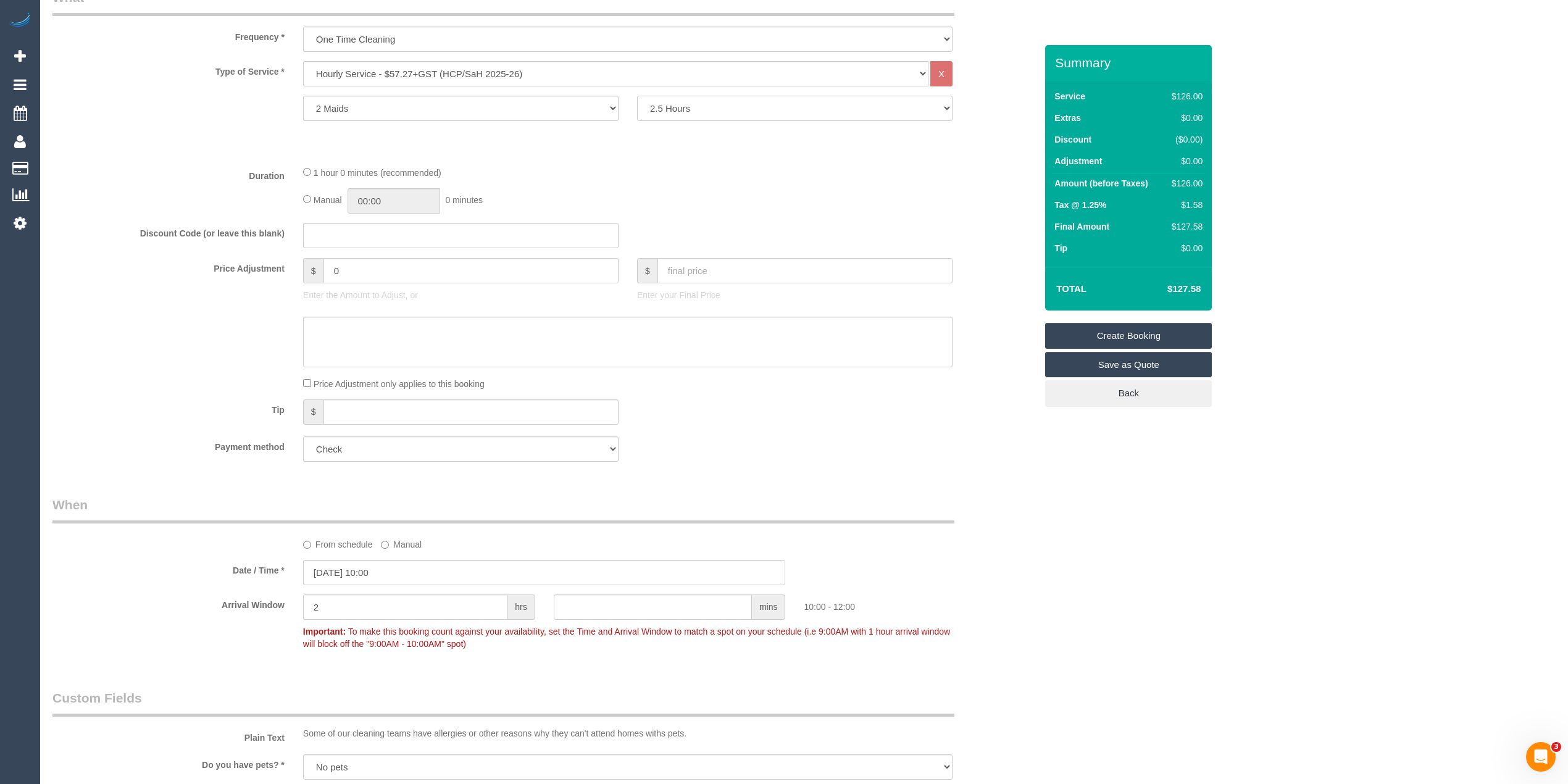
scroll to position [549, 0]
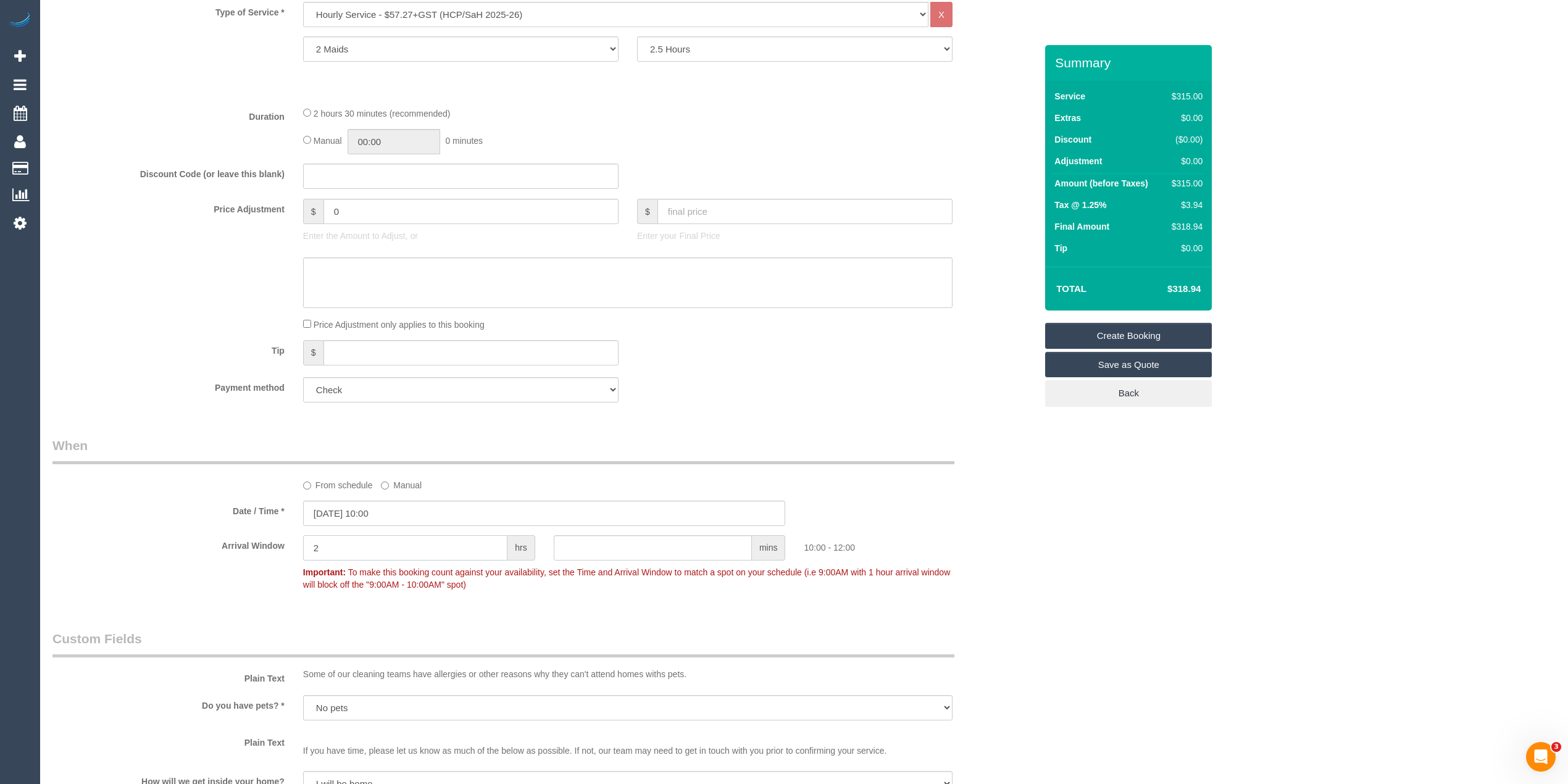
drag, startPoint x: 348, startPoint y: 541, endPoint x: 213, endPoint y: 543, distance: 135.0
click at [228, 543] on div "Arrival Window 2 hrs mins 10:00 - 12:00 Important: To make this booking count a…" at bounding box center [544, 565] width 1002 height 61
type input "1"
click at [165, 490] on div "From schedule Manual" at bounding box center [544, 464] width 1002 height 55
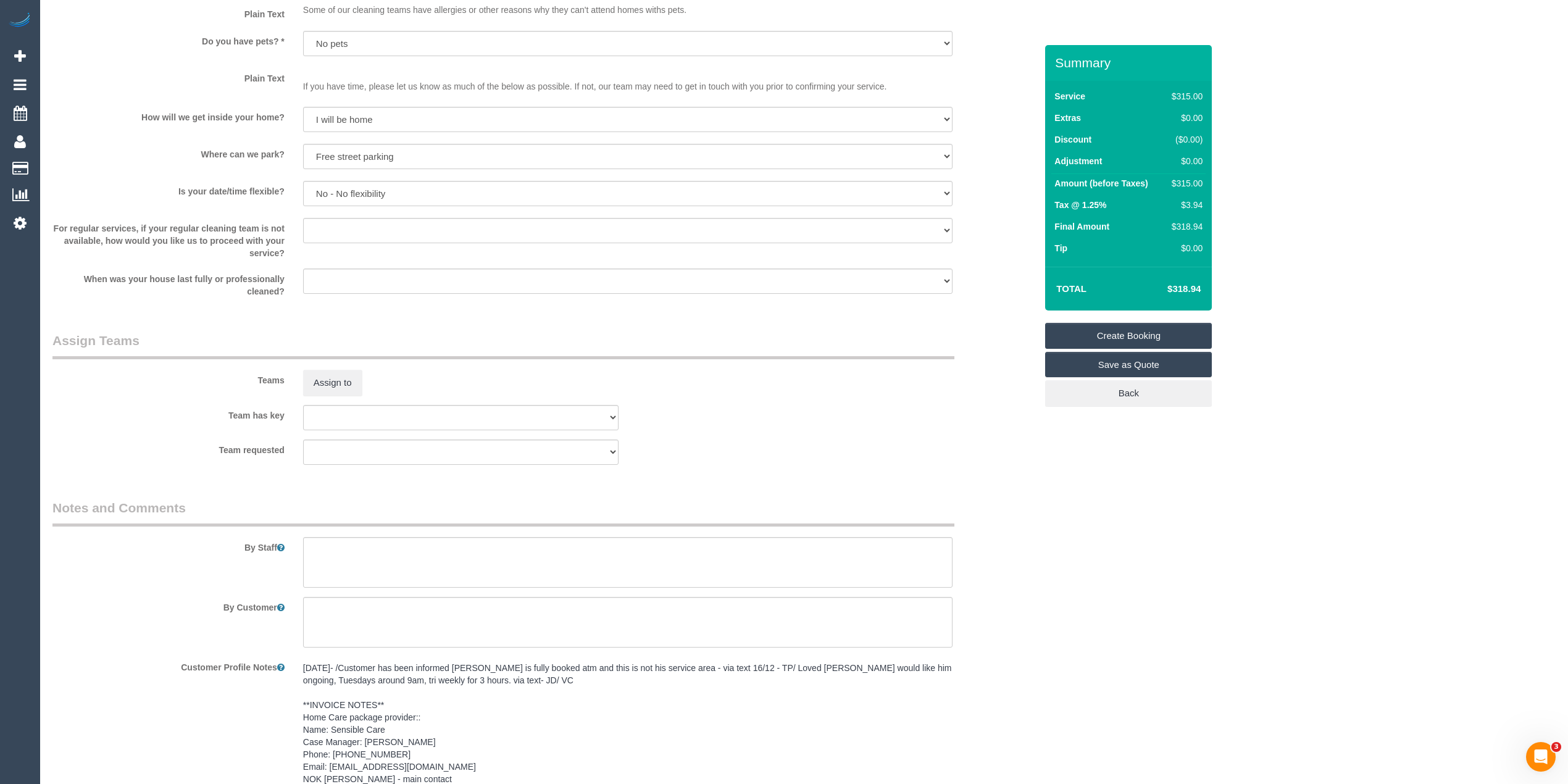
scroll to position [1235, 0]
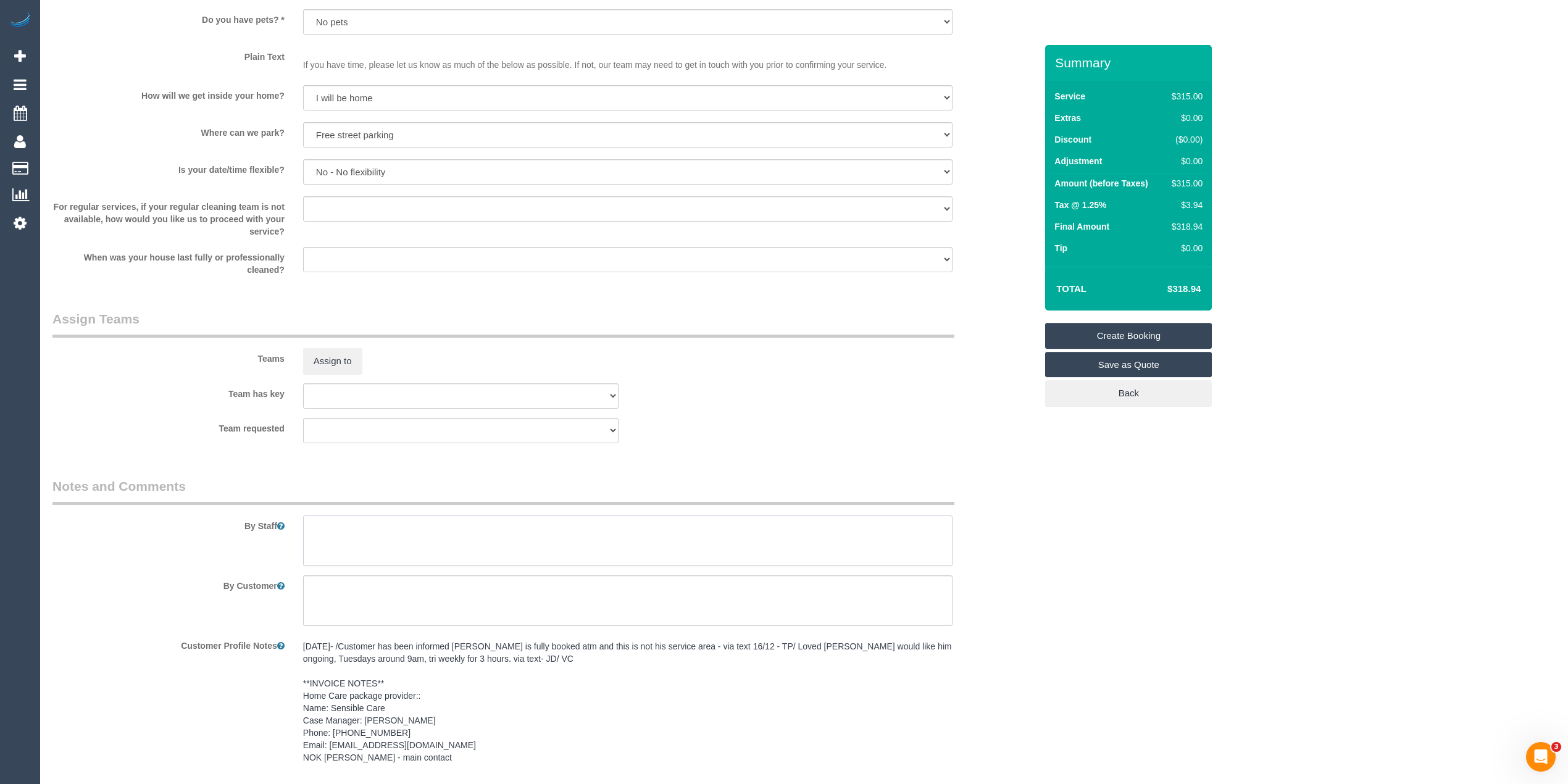
click at [462, 536] on textarea at bounding box center [628, 540] width 650 height 51
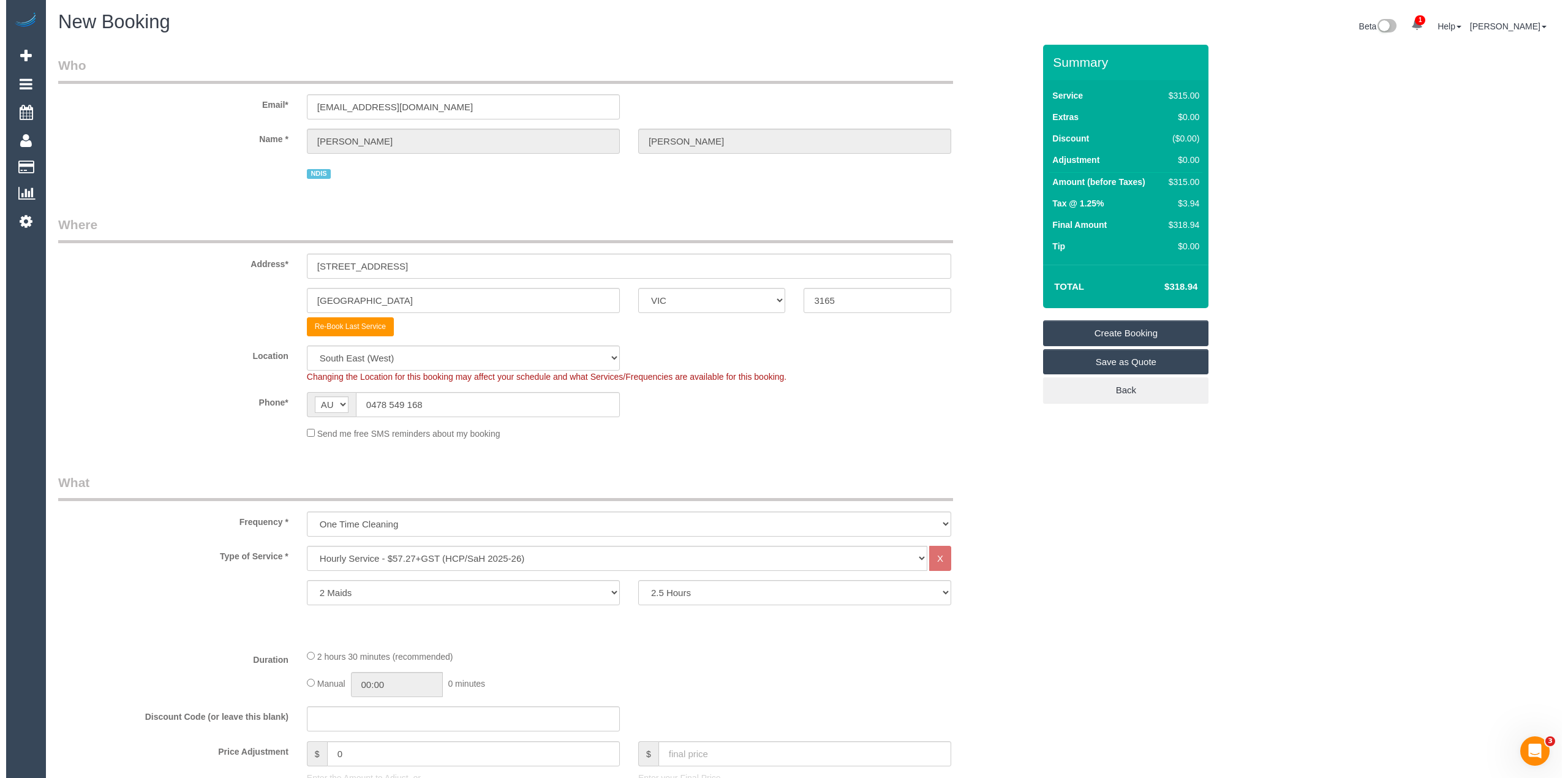
scroll to position [0, 0]
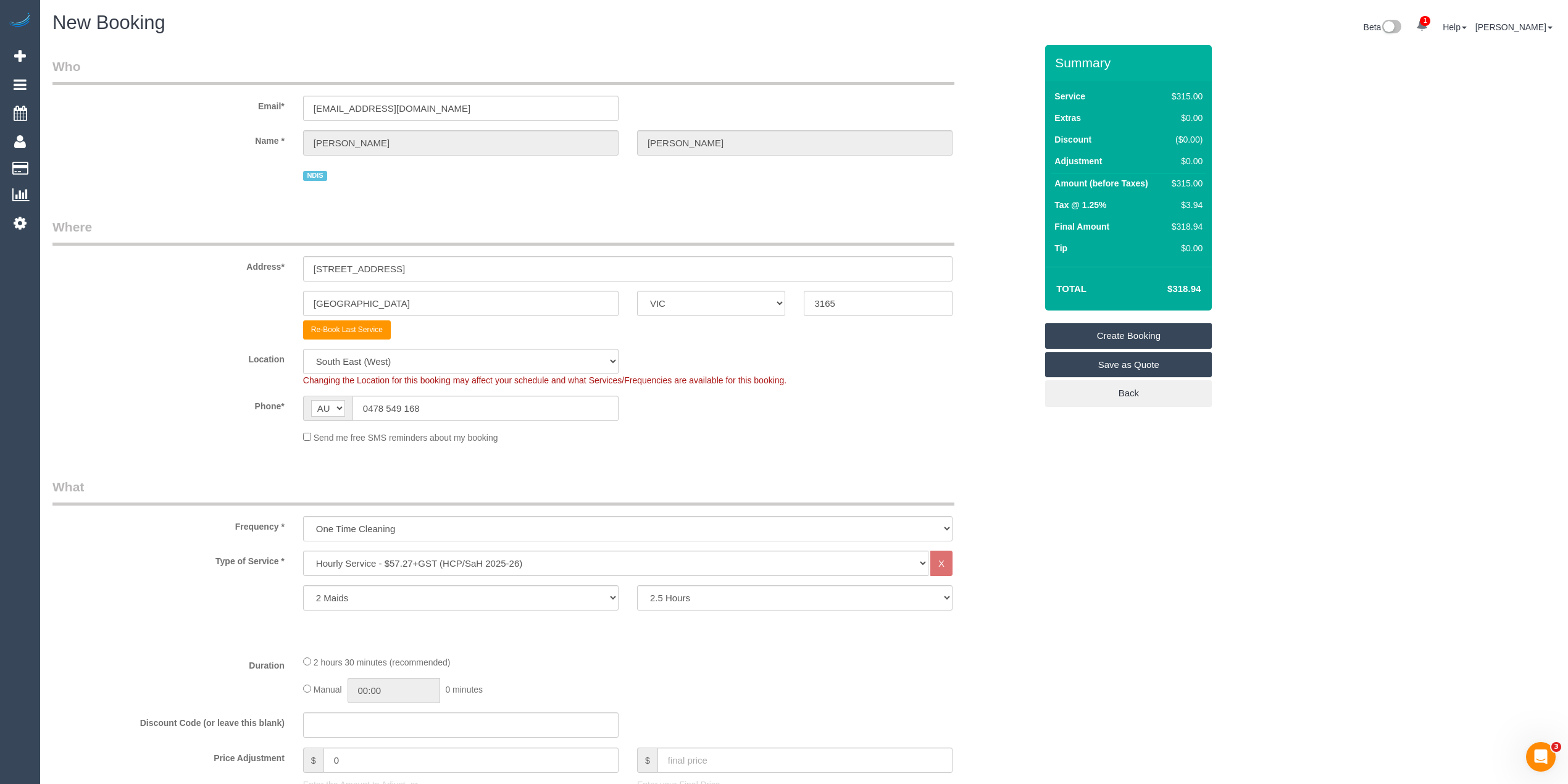
type textarea "Please ask the customer which areas they want cleaned - mainly a general clean …"
click at [1136, 329] on link "Create Booking" at bounding box center [1129, 335] width 167 height 26
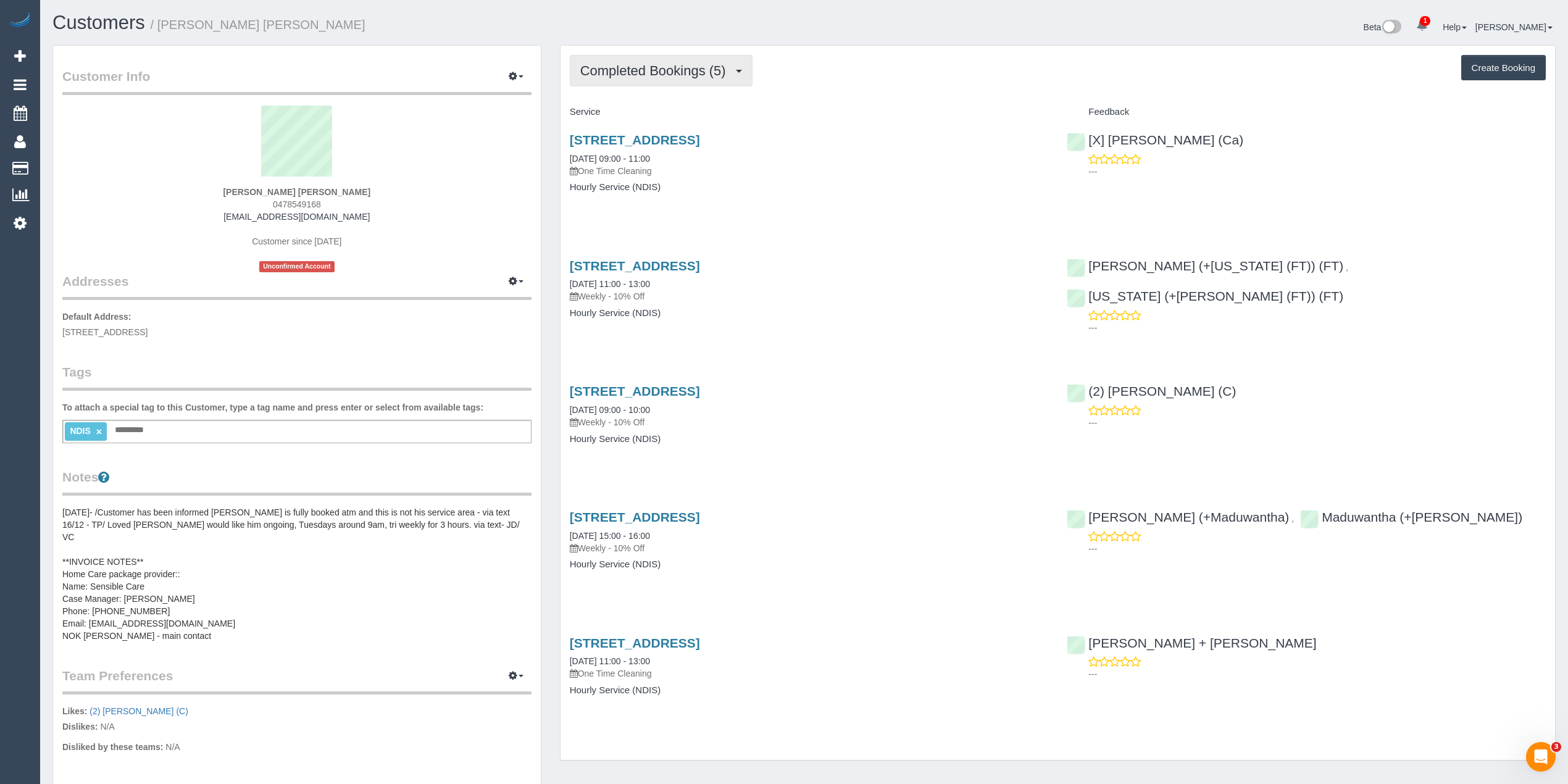
click at [586, 61] on button "Completed Bookings (5)" at bounding box center [661, 70] width 183 height 31
click at [653, 109] on link "Upcoming Bookings (0)" at bounding box center [634, 115] width 128 height 16
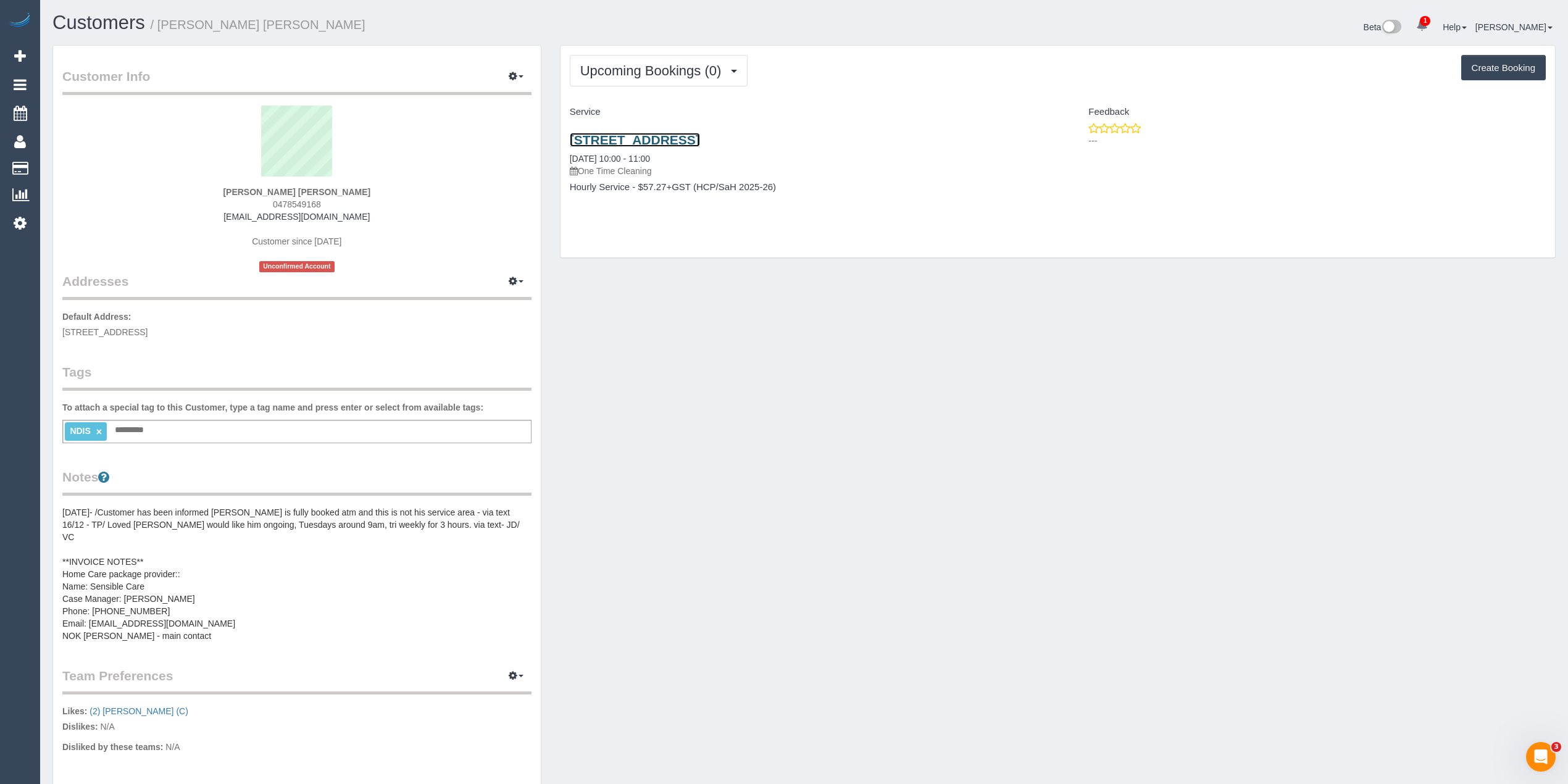
click at [700, 140] on link "6 Becket Ave, Bentleigh East, VIC 3165" at bounding box center [635, 140] width 131 height 14
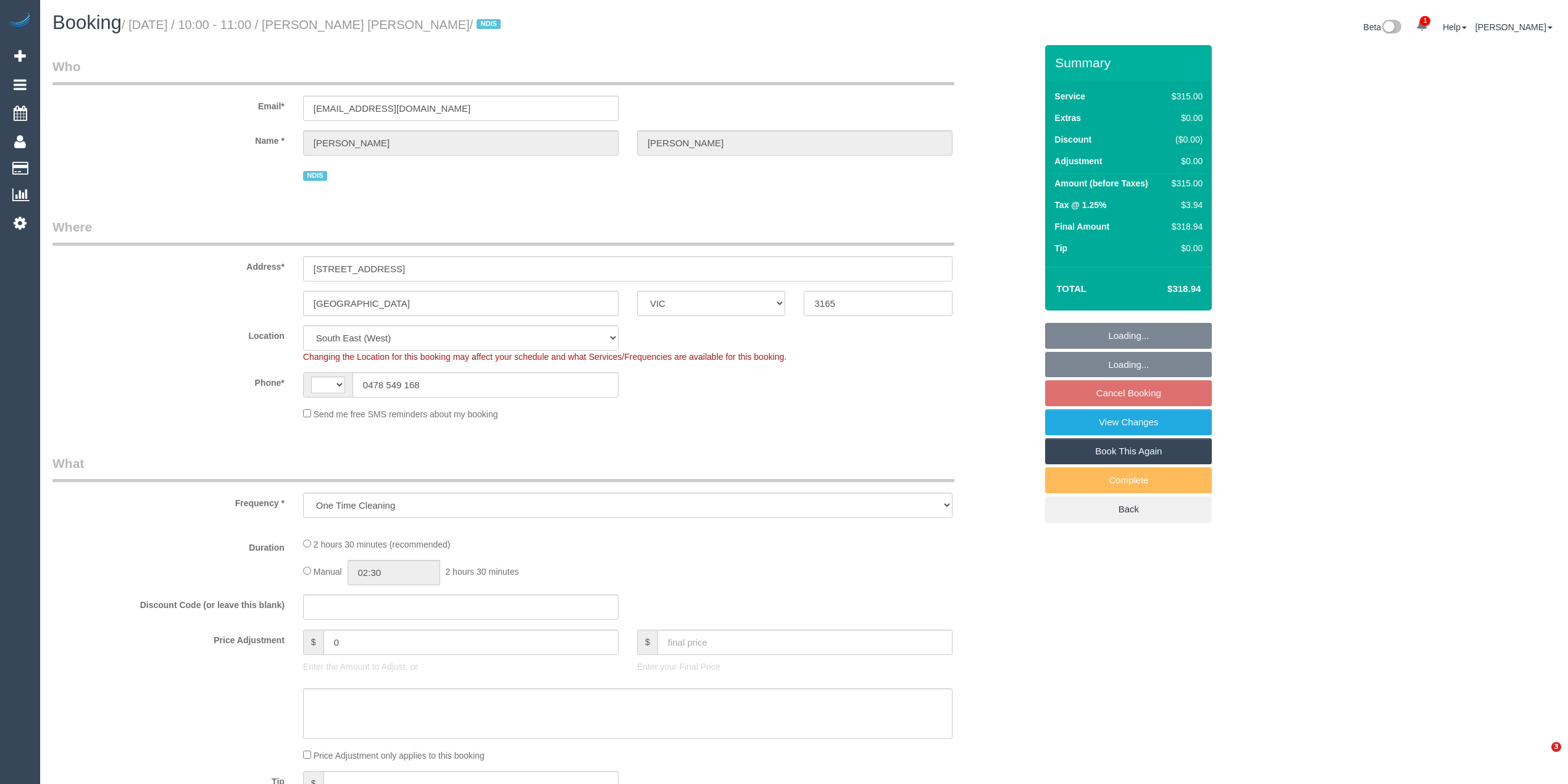
select select "VIC"
select select "object:493"
select select "string:AU"
select select "2"
select select "150"
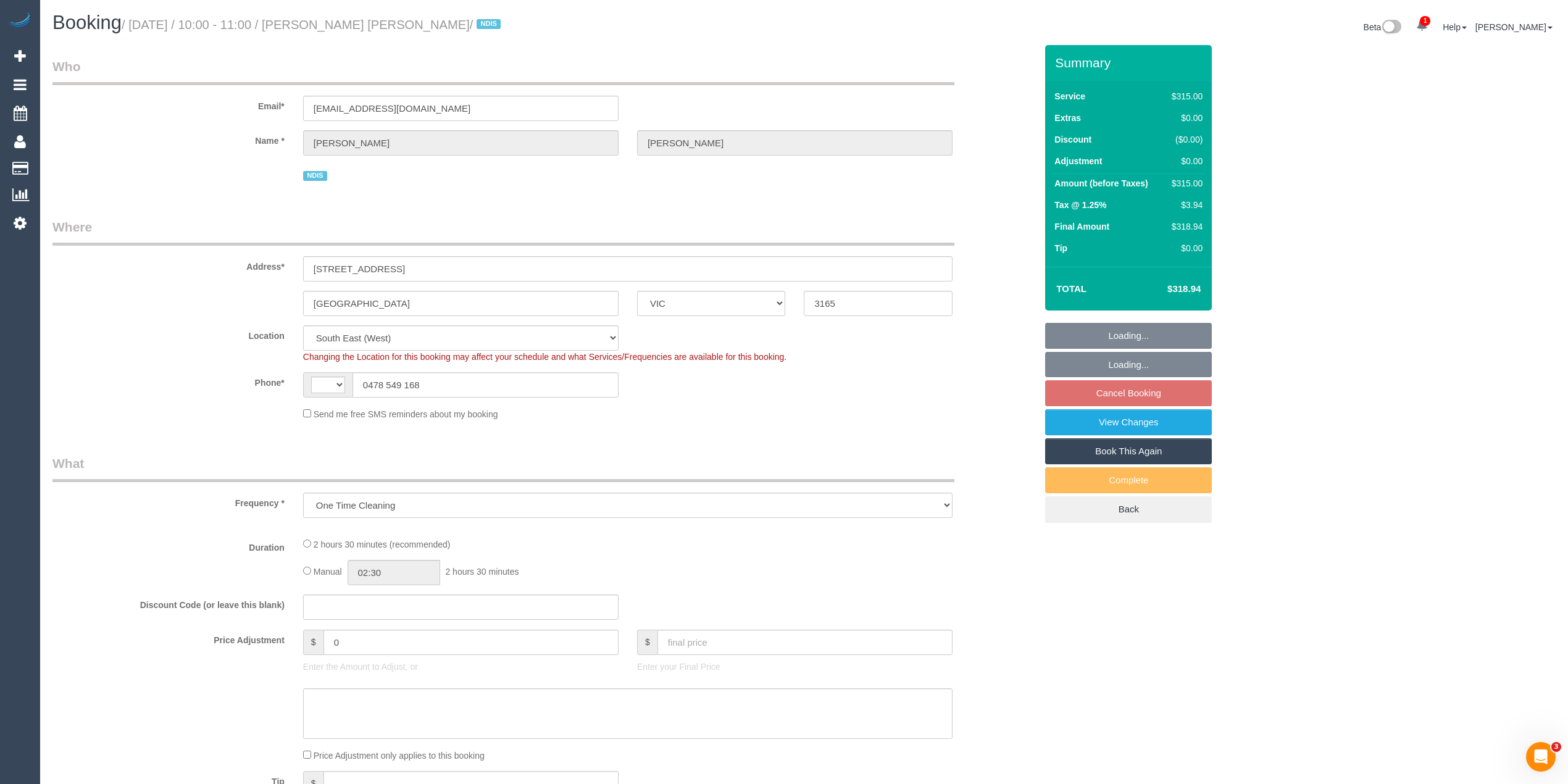
select select "number:28"
select select "number:14"
select select "number:19"
select select "number:25"
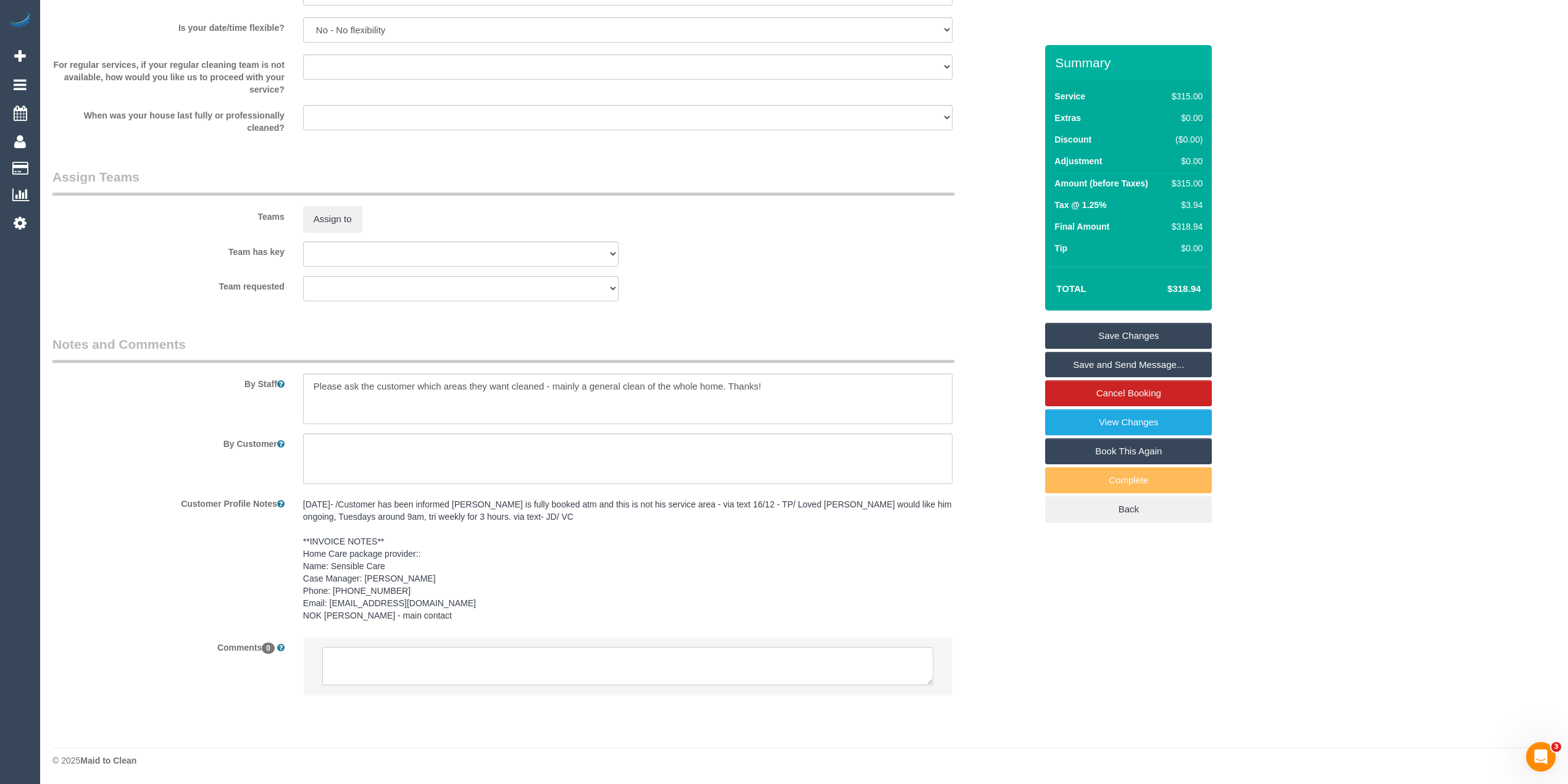
click at [562, 666] on textarea at bounding box center [628, 666] width 611 height 38
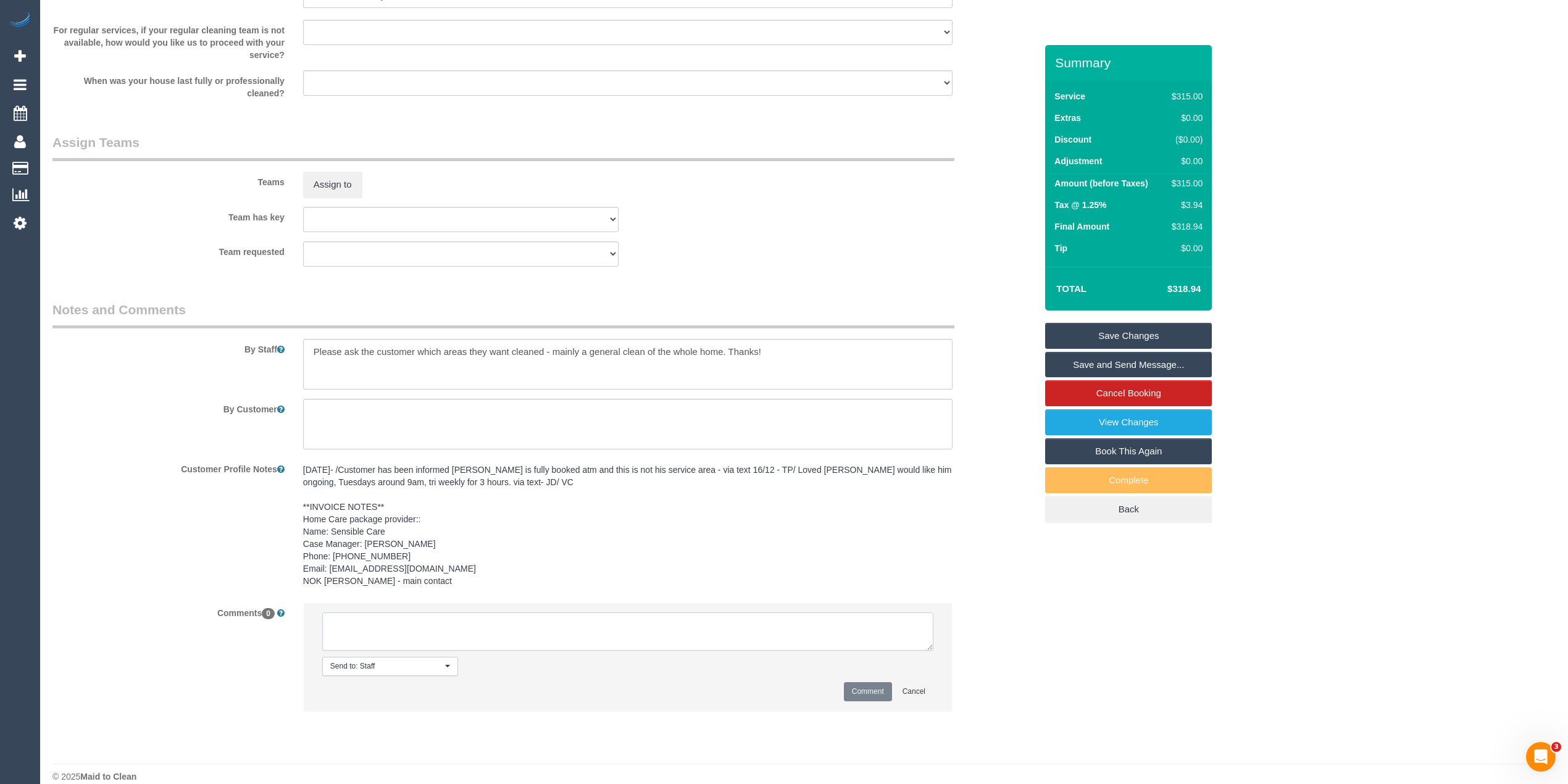
scroll to position [1404, 0]
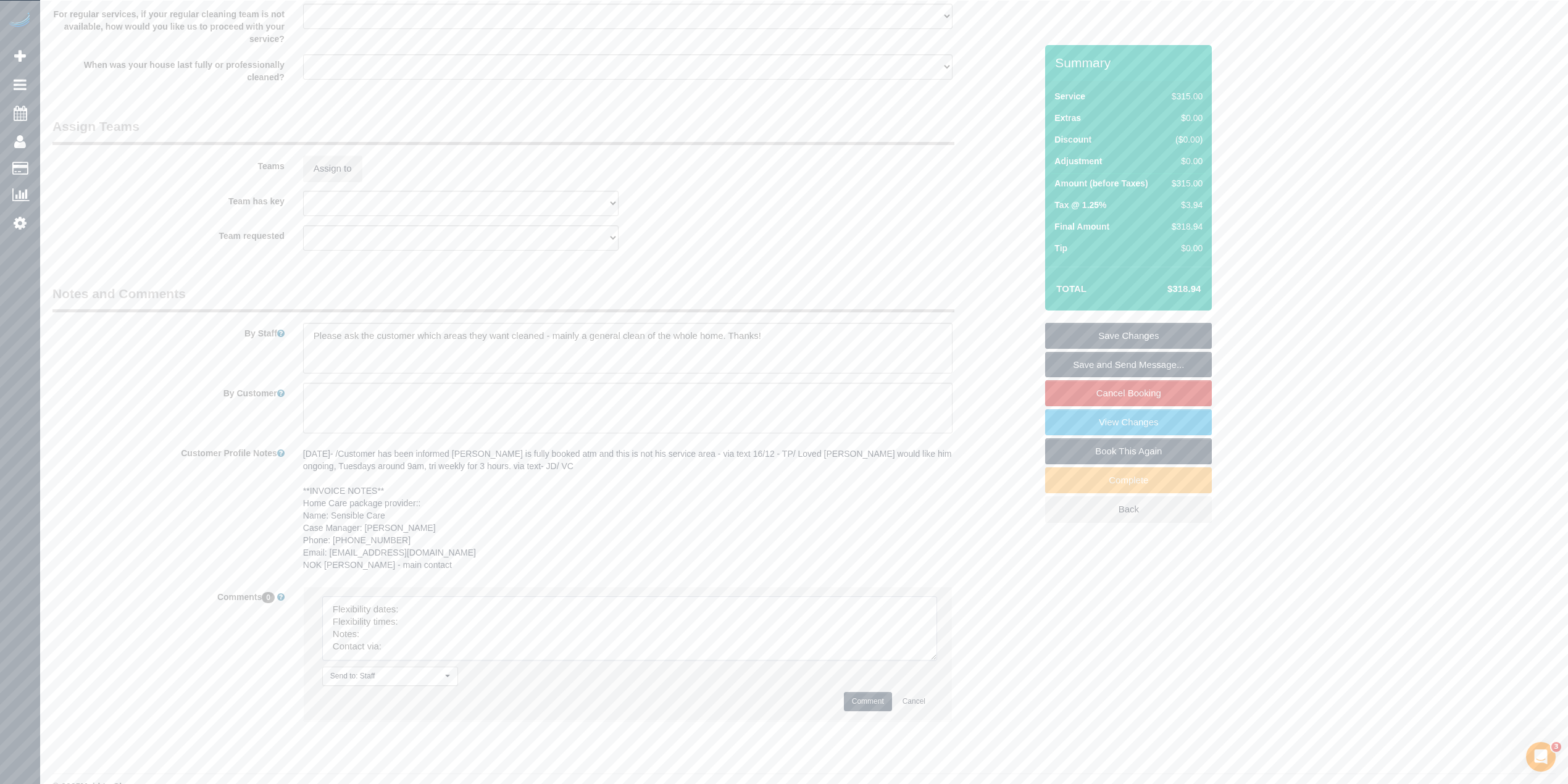
drag, startPoint x: 928, startPoint y: 624, endPoint x: 941, endPoint y: 675, distance: 52.6
click at [937, 660] on textarea at bounding box center [630, 628] width 615 height 65
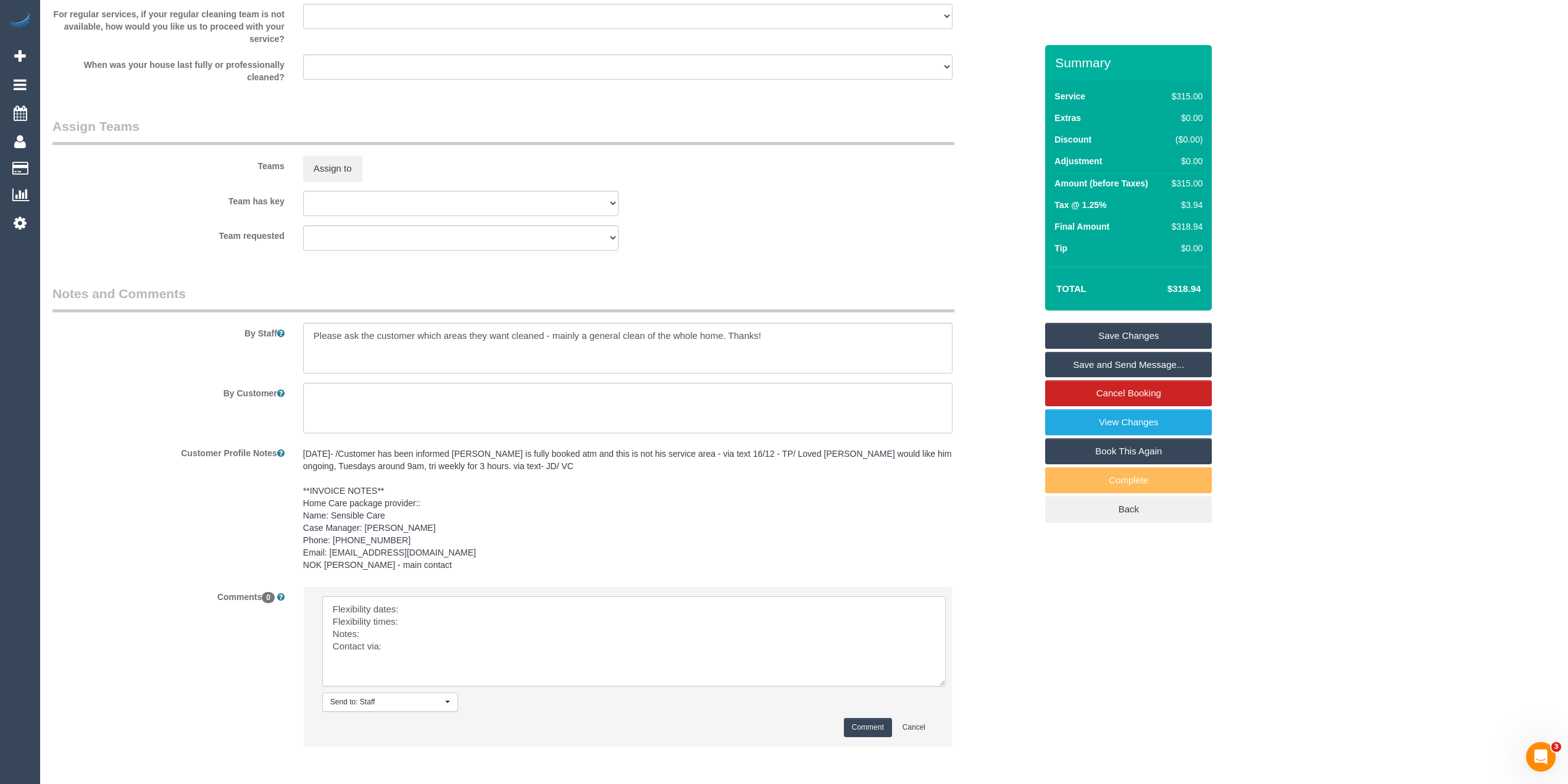
click at [461, 603] on textarea at bounding box center [634, 641] width 624 height 90
click at [448, 606] on textarea at bounding box center [634, 641] width 624 height 90
click at [435, 623] on textarea at bounding box center [634, 641] width 624 height 90
click at [398, 633] on textarea at bounding box center [634, 641] width 624 height 90
click at [405, 648] on textarea at bounding box center [634, 641] width 624 height 90
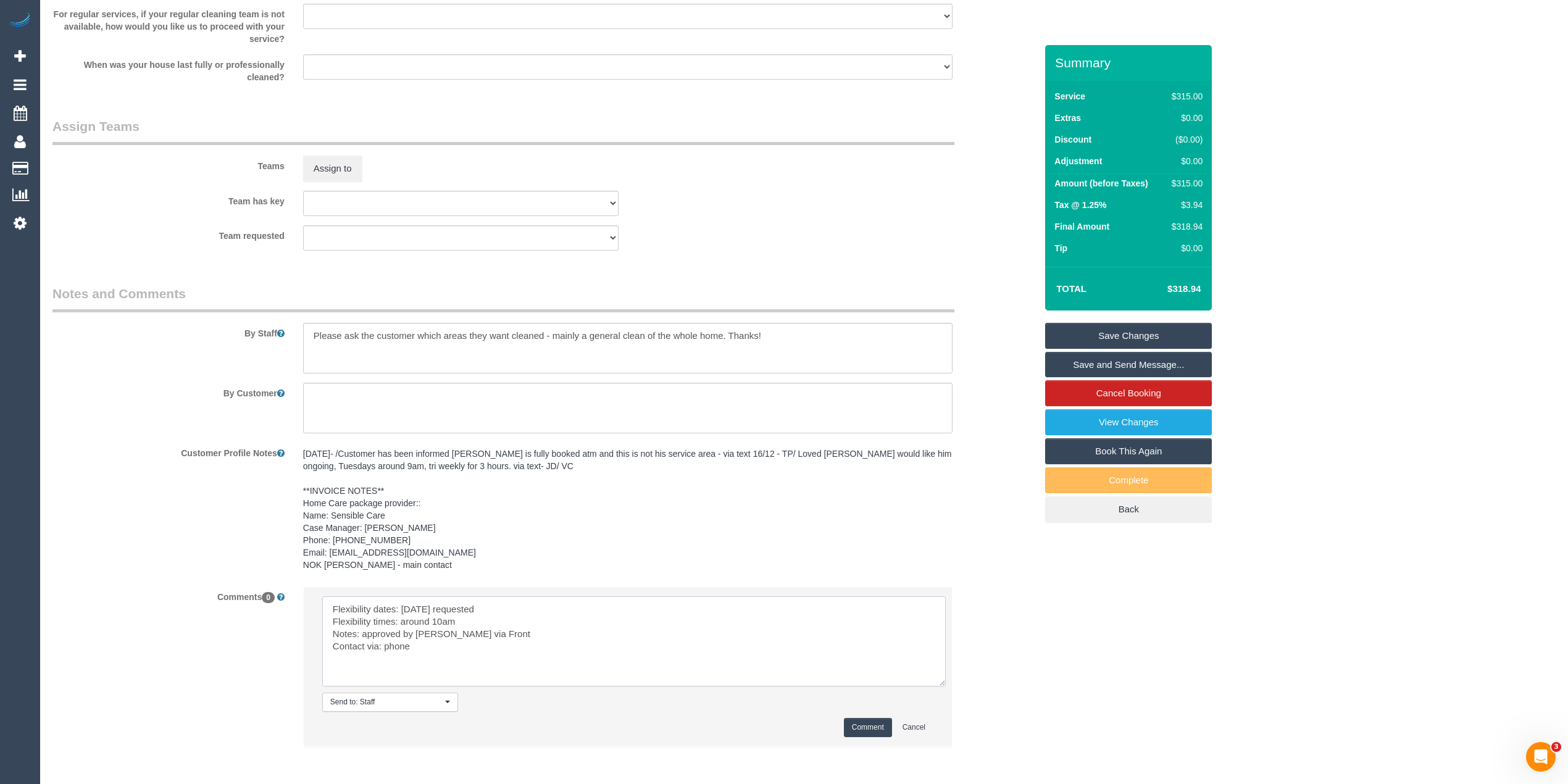
type textarea "Flexibility dates: Saturday requested Flexibility times: around 10am Notes: app…"
click at [867, 719] on button "Comment" at bounding box center [867, 727] width 48 height 19
